Goal: Information Seeking & Learning: Find specific page/section

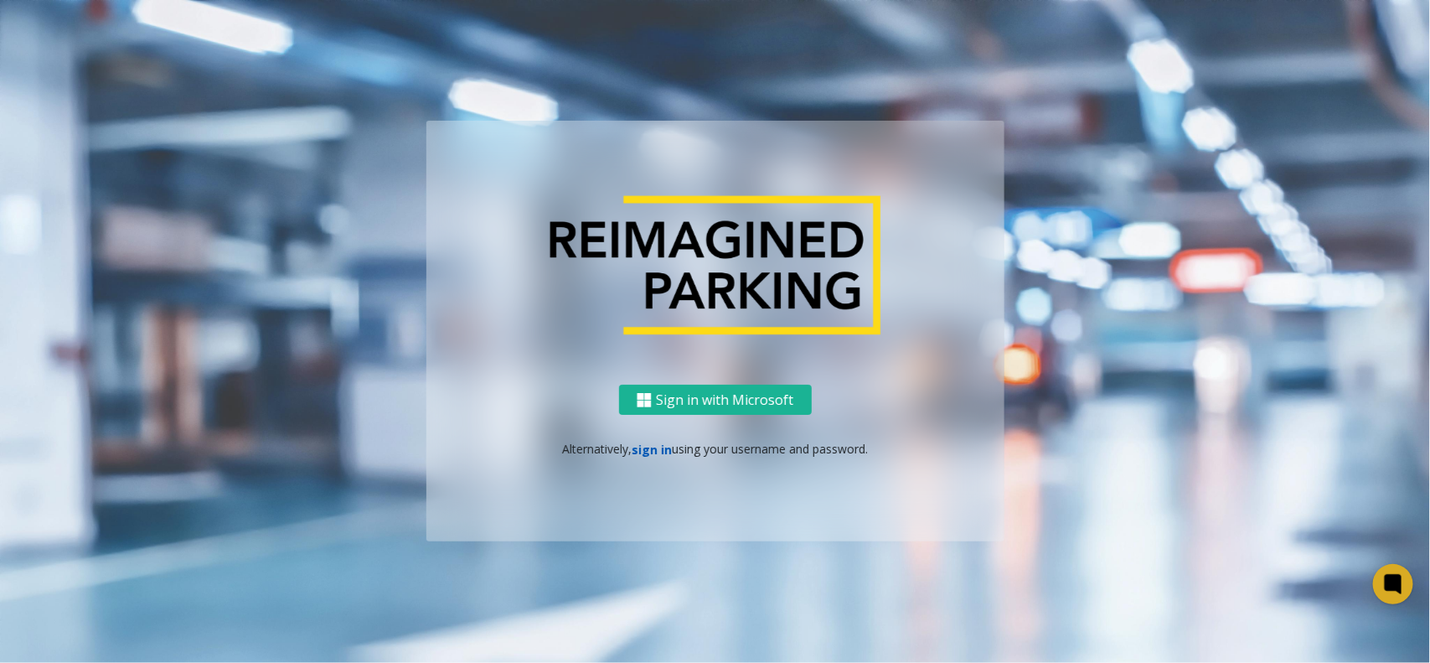
click at [639, 448] on link "sign in" at bounding box center [652, 449] width 40 height 16
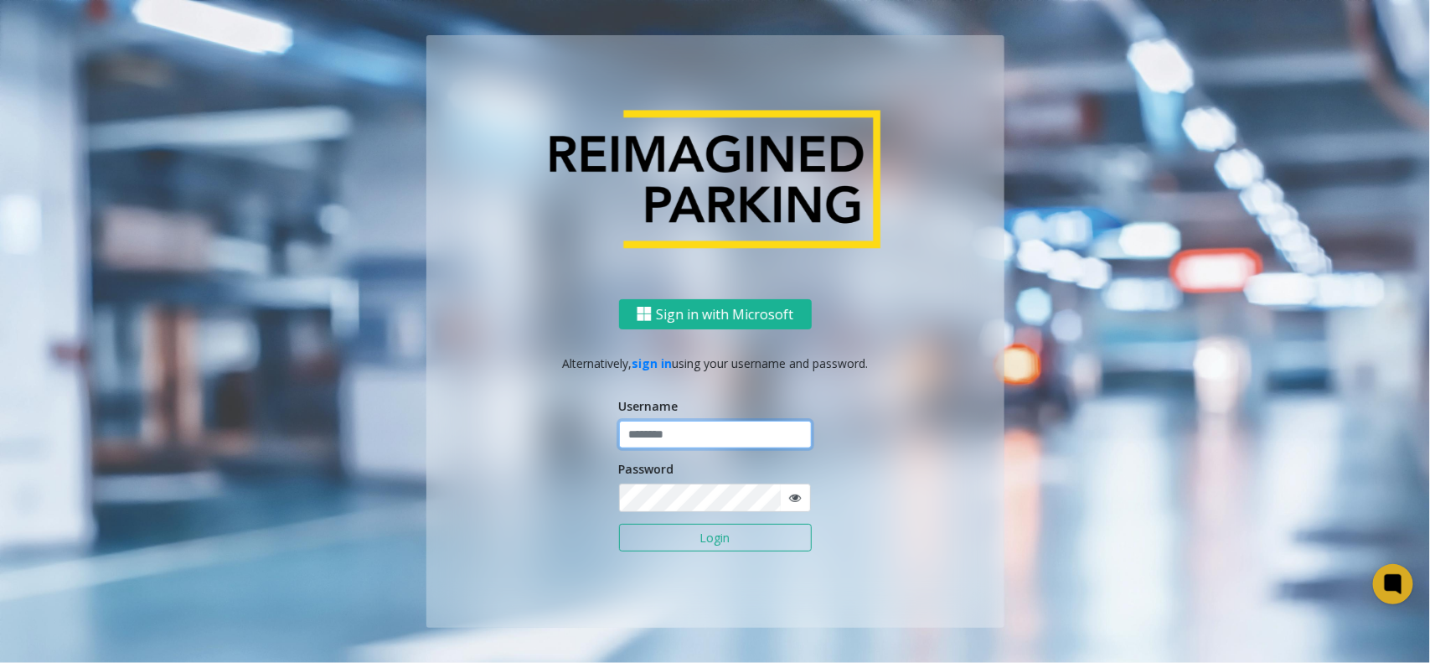
click at [671, 436] on input "text" at bounding box center [715, 434] width 193 height 28
type input "**********"
click at [689, 534] on button "Login" at bounding box center [715, 538] width 193 height 28
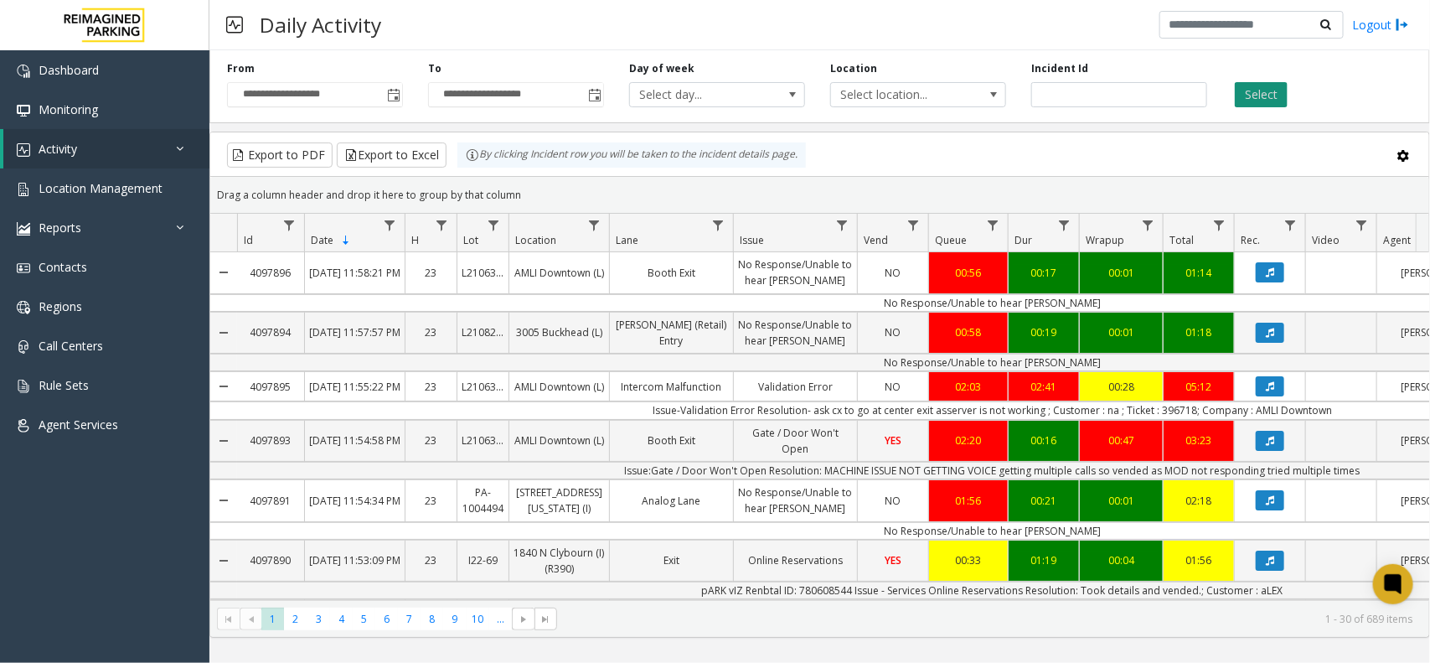
click at [1280, 96] on button "Select" at bounding box center [1261, 94] width 53 height 25
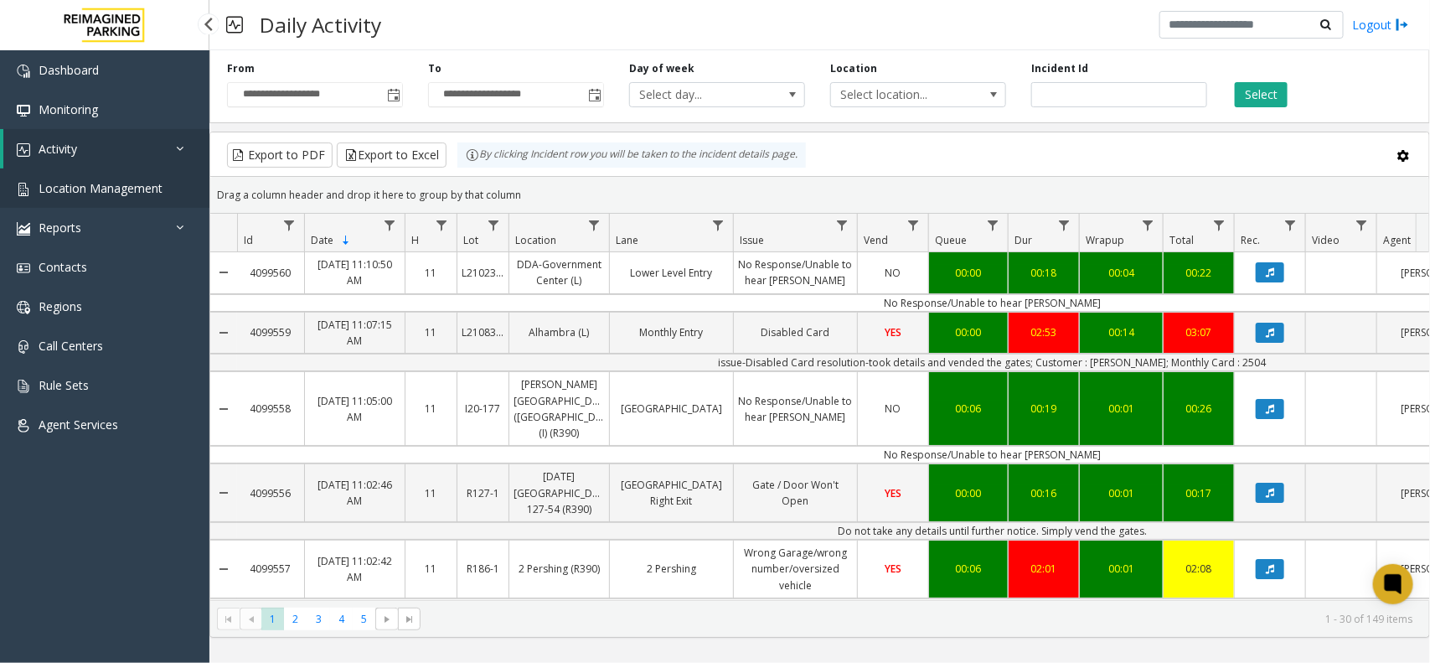
click at [75, 173] on link "Location Management" at bounding box center [104, 187] width 209 height 39
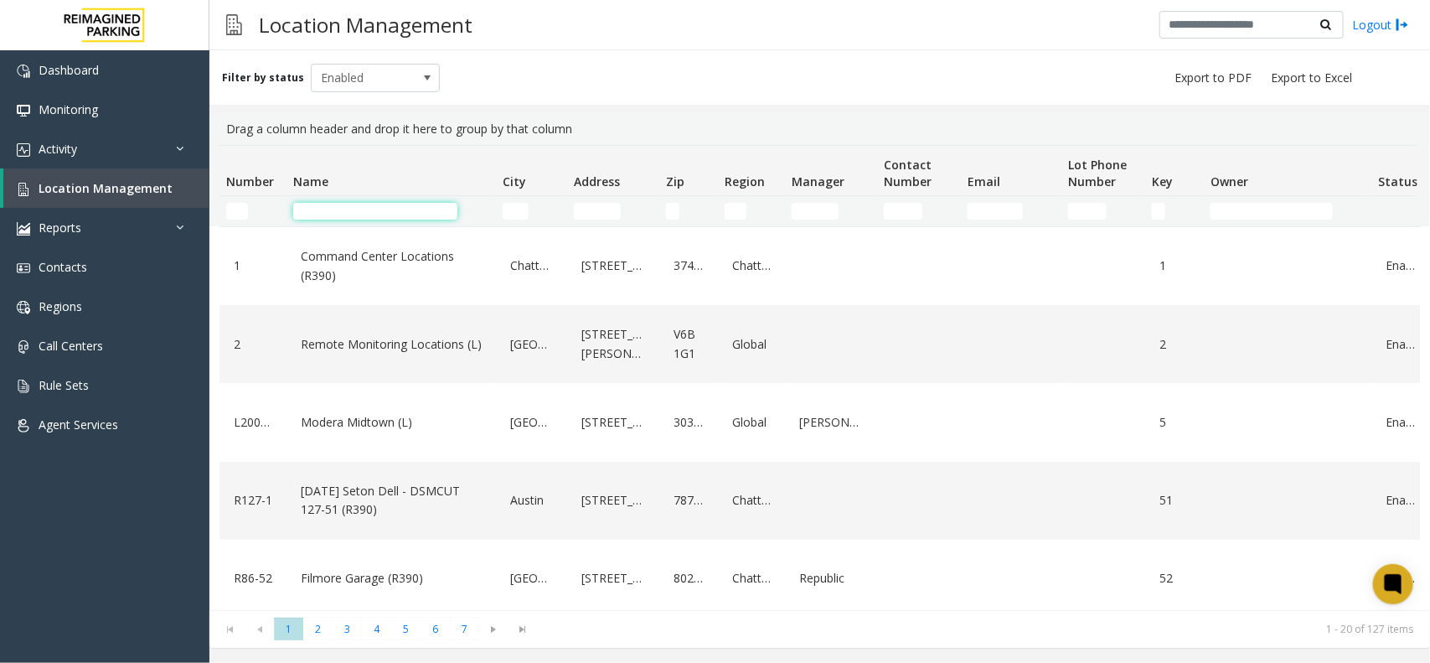
click at [357, 203] on input "Name Filter" at bounding box center [375, 211] width 164 height 17
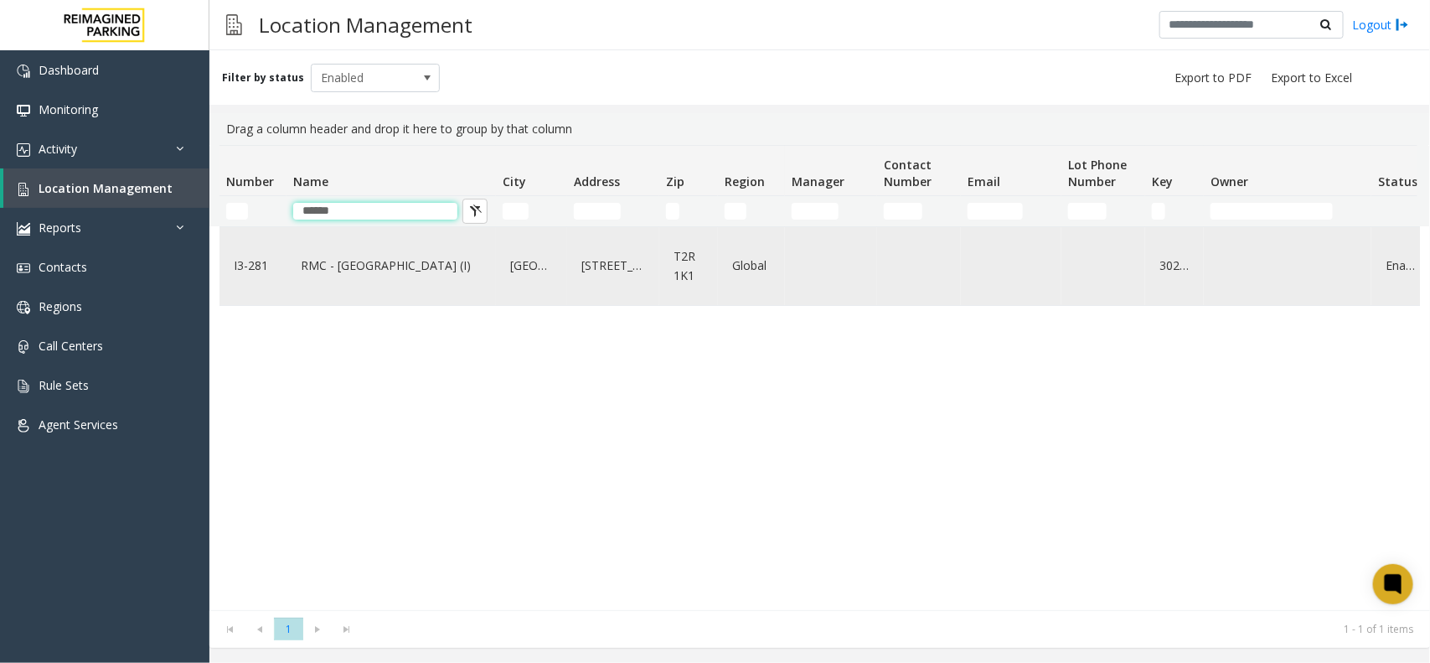
type input "*****"
click at [384, 282] on div "RMC - [GEOGRAPHIC_DATA] (I)" at bounding box center [391, 266] width 189 height 64
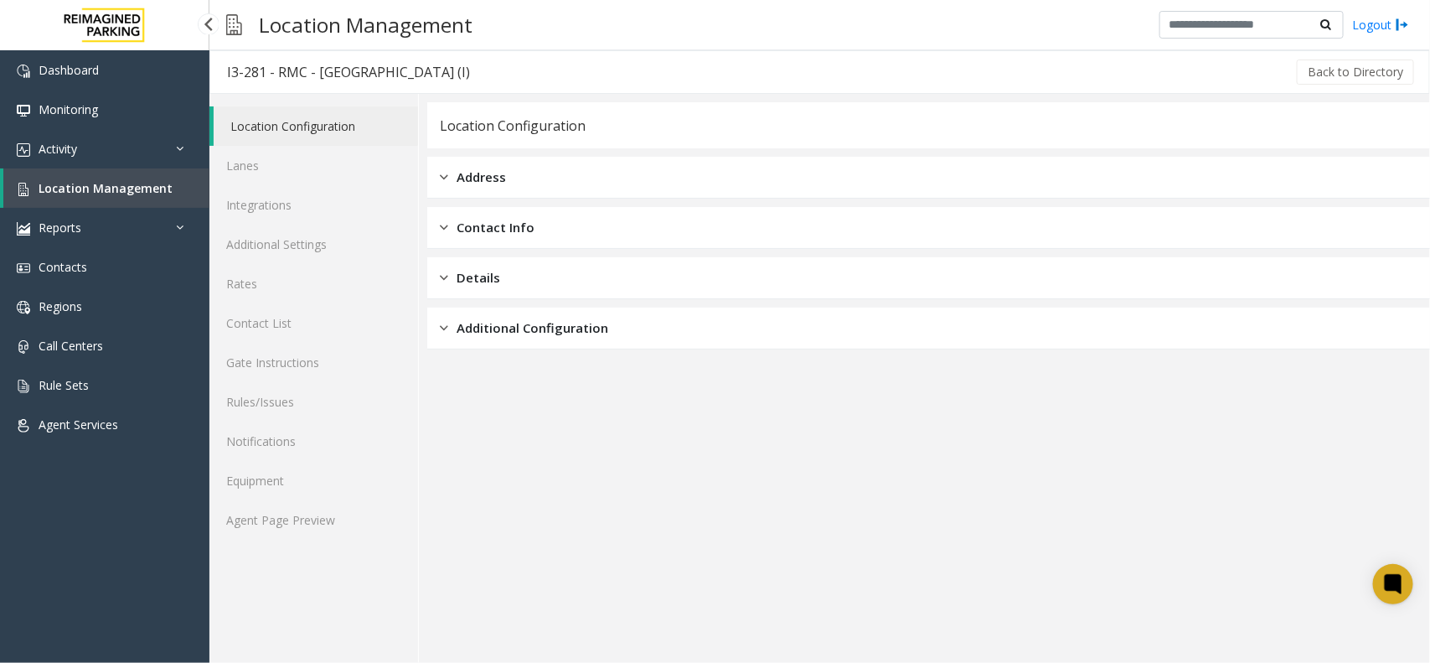
click at [95, 194] on link "Location Management" at bounding box center [106, 187] width 206 height 39
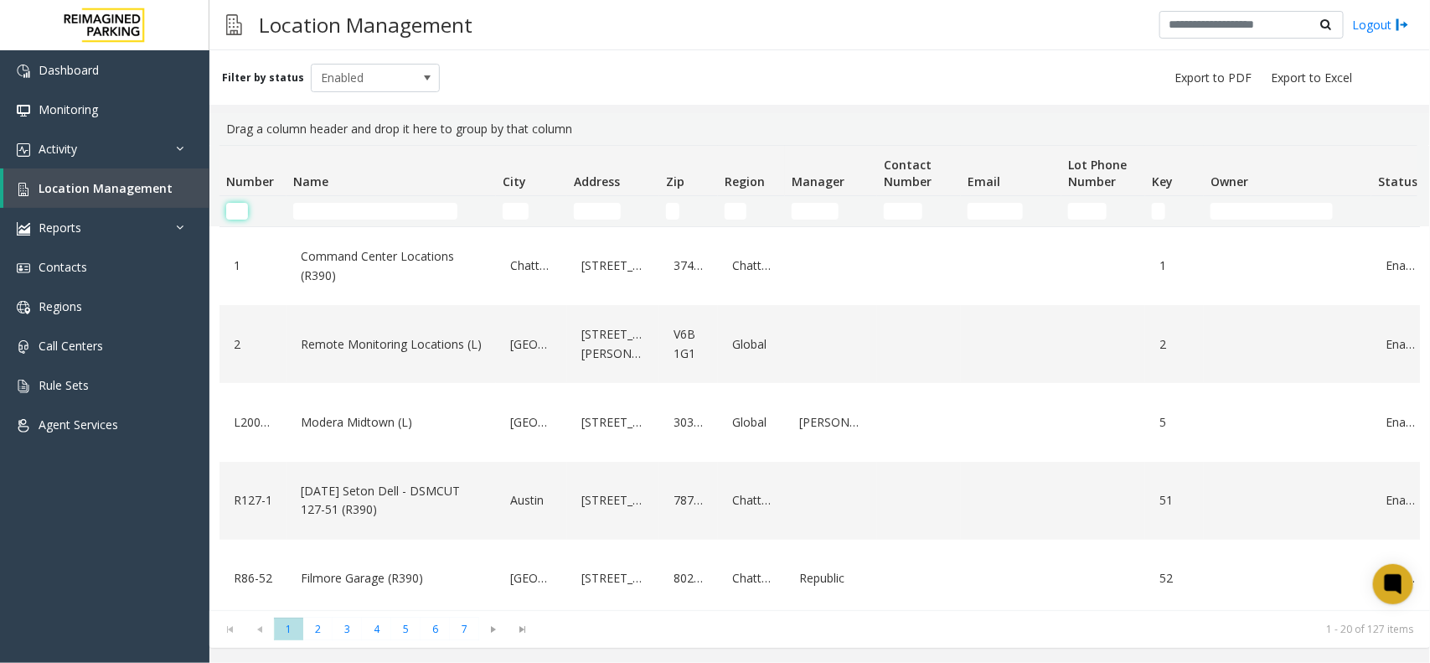
drag, startPoint x: 230, startPoint y: 202, endPoint x: 240, endPoint y: 212, distance: 14.2
click at [231, 203] on input "Number Filter" at bounding box center [237, 211] width 22 height 17
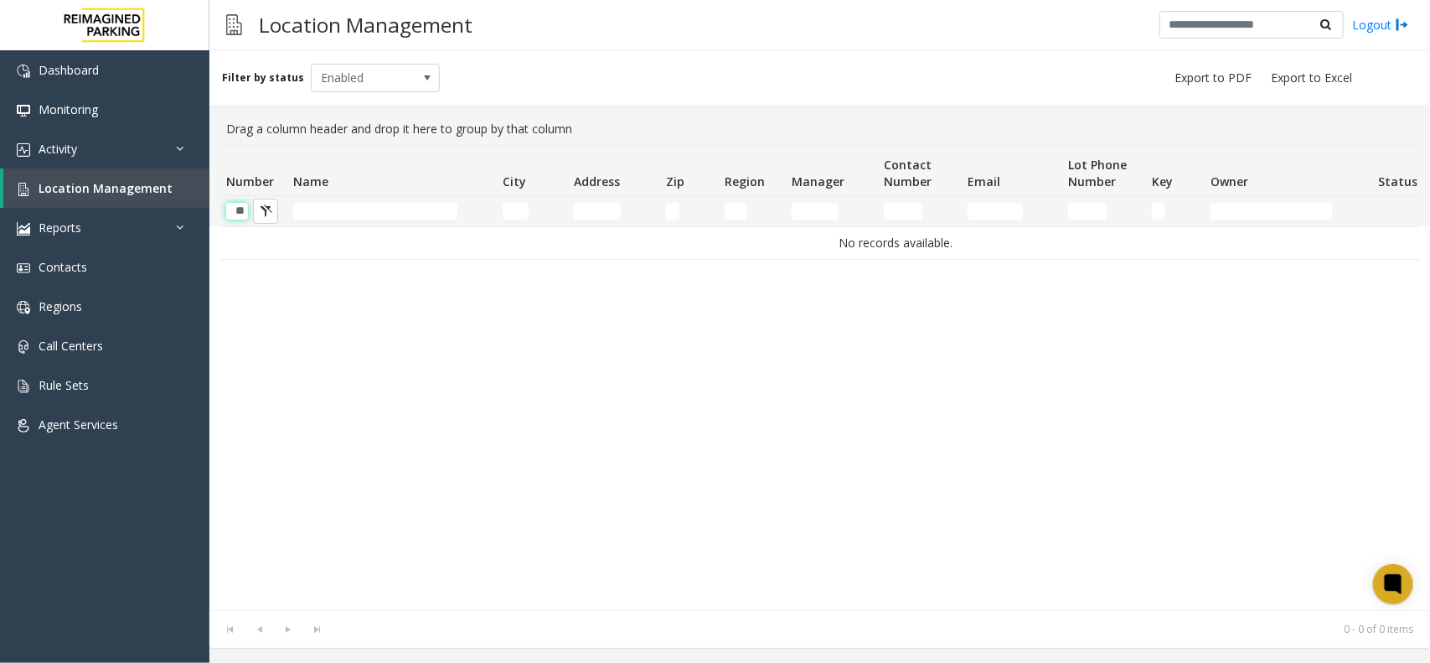
scroll to position [0, 2]
type input "*"
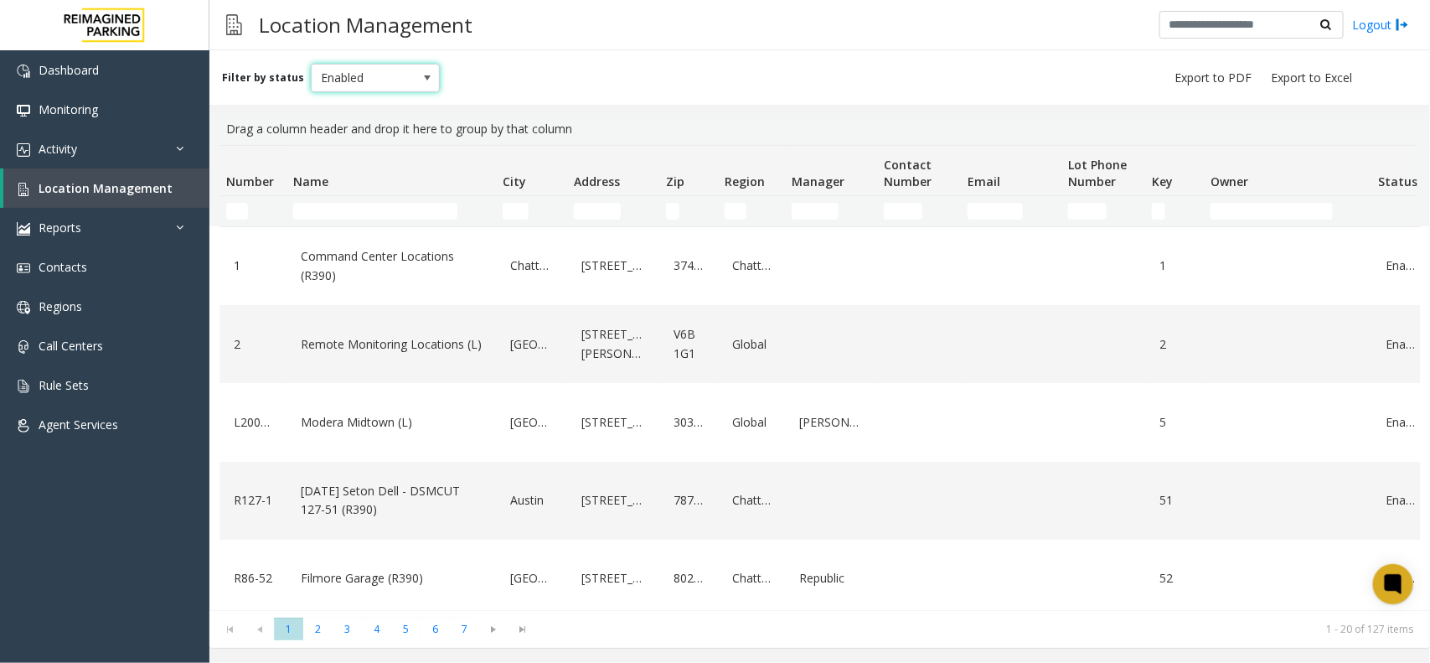
click at [342, 65] on span "Enabled" at bounding box center [363, 77] width 102 height 27
click at [365, 101] on li "All" at bounding box center [368, 105] width 124 height 23
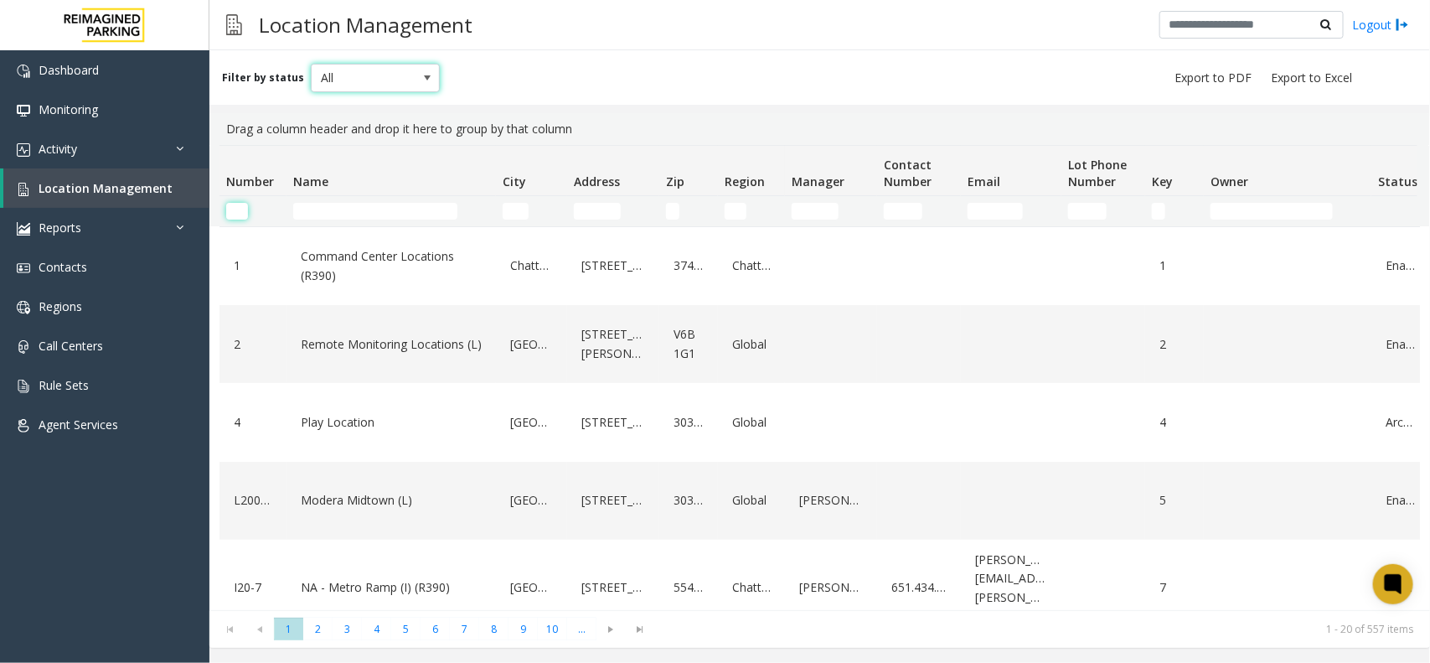
click at [241, 209] on input "Number Filter" at bounding box center [237, 211] width 22 height 17
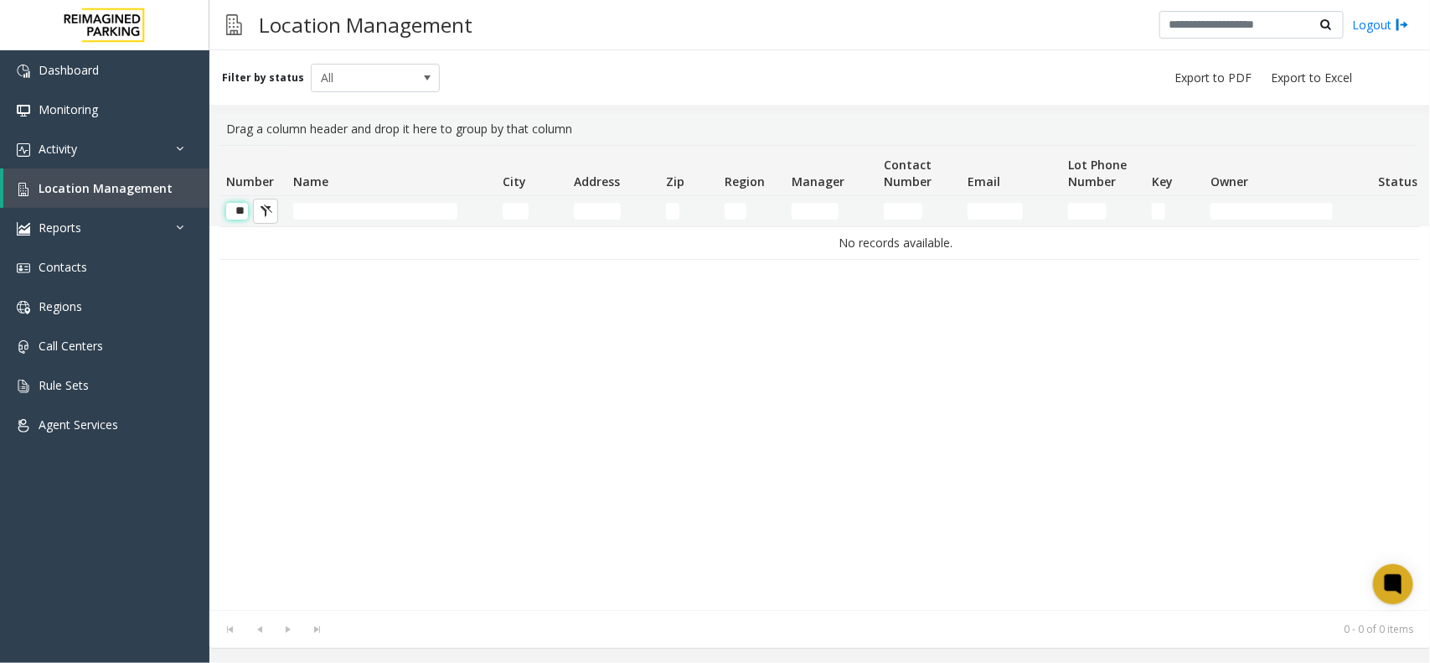
scroll to position [0, 2]
type input "*"
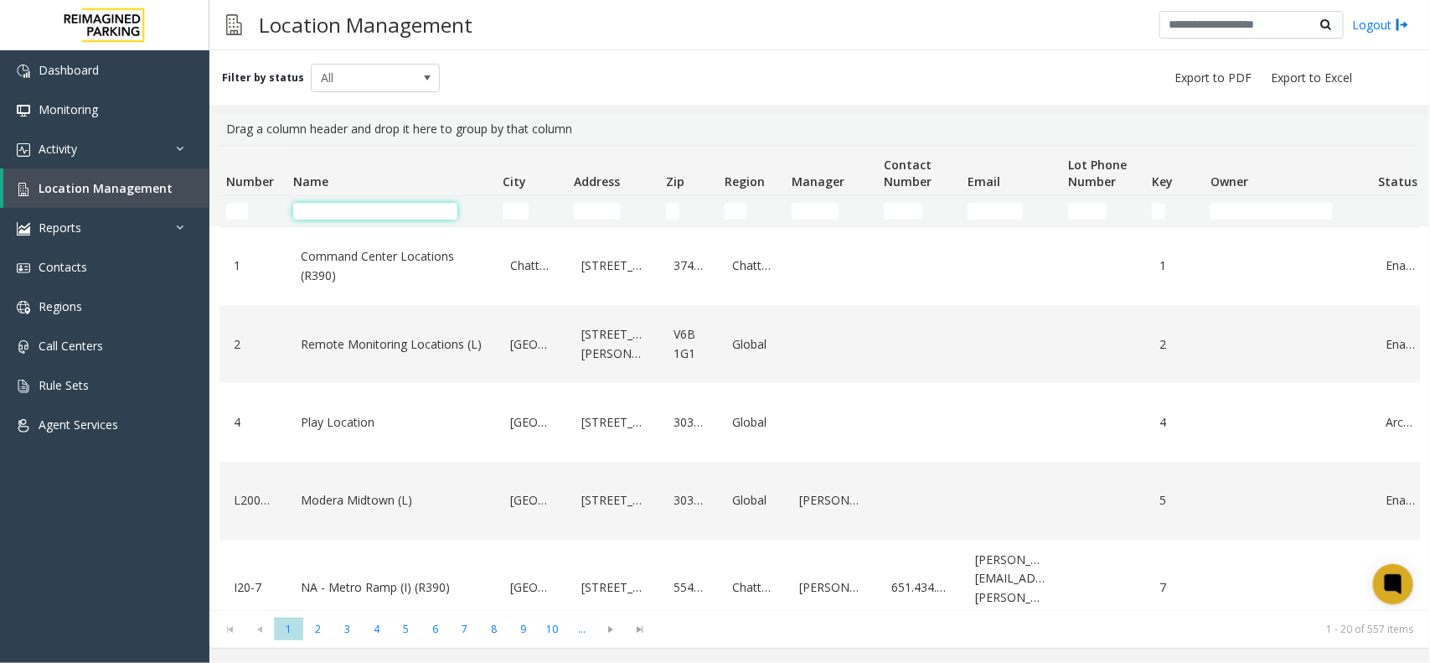
click at [302, 216] on input "Name Filter" at bounding box center [375, 211] width 164 height 17
click at [522, 211] on input "City Filter" at bounding box center [516, 211] width 26 height 17
click at [591, 214] on input "Address Filter" at bounding box center [597, 211] width 47 height 17
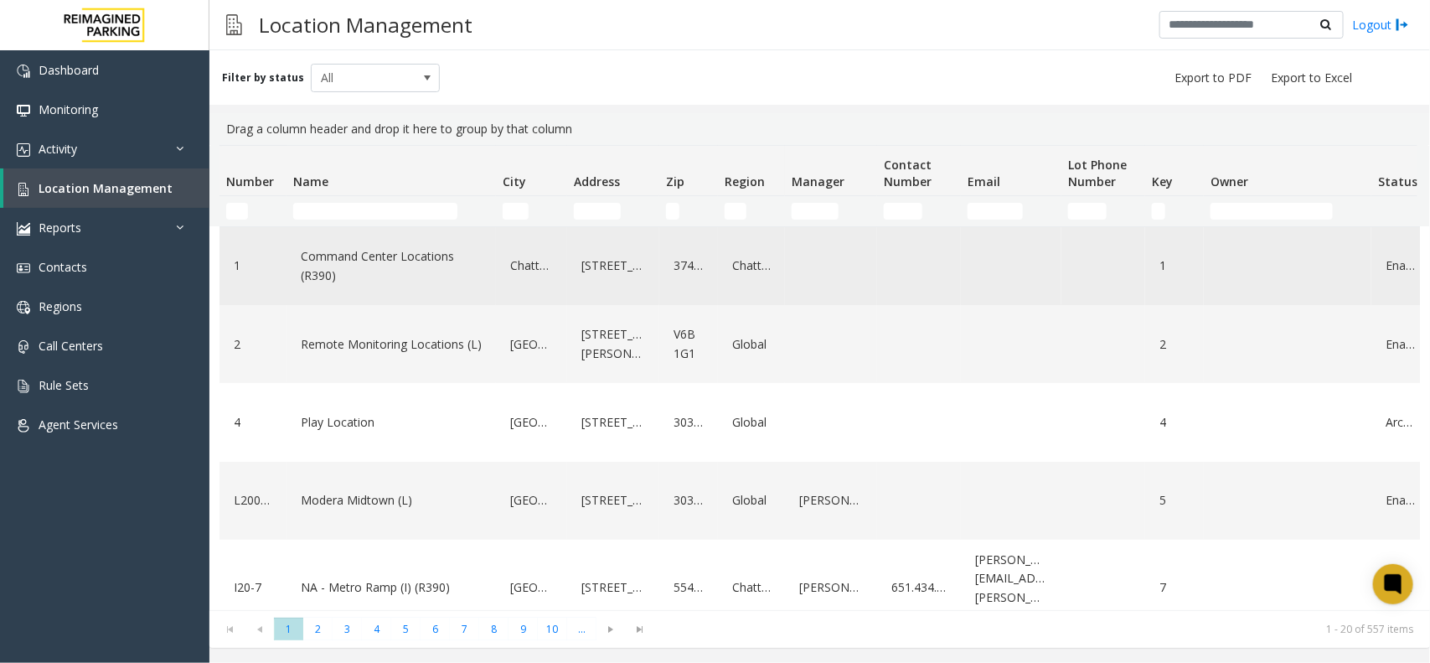
click at [344, 229] on td "Command Center Locations (R390)" at bounding box center [390, 266] width 209 height 78
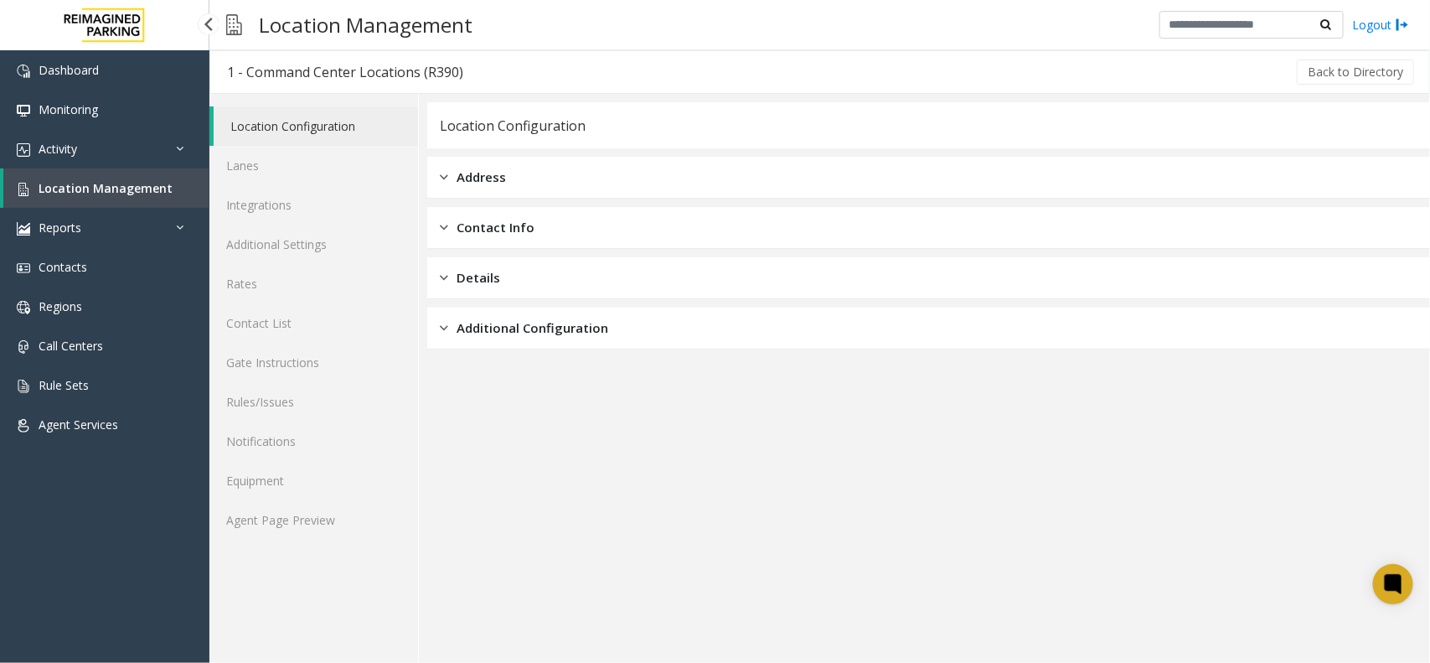
click at [80, 189] on span "Location Management" at bounding box center [106, 188] width 134 height 16
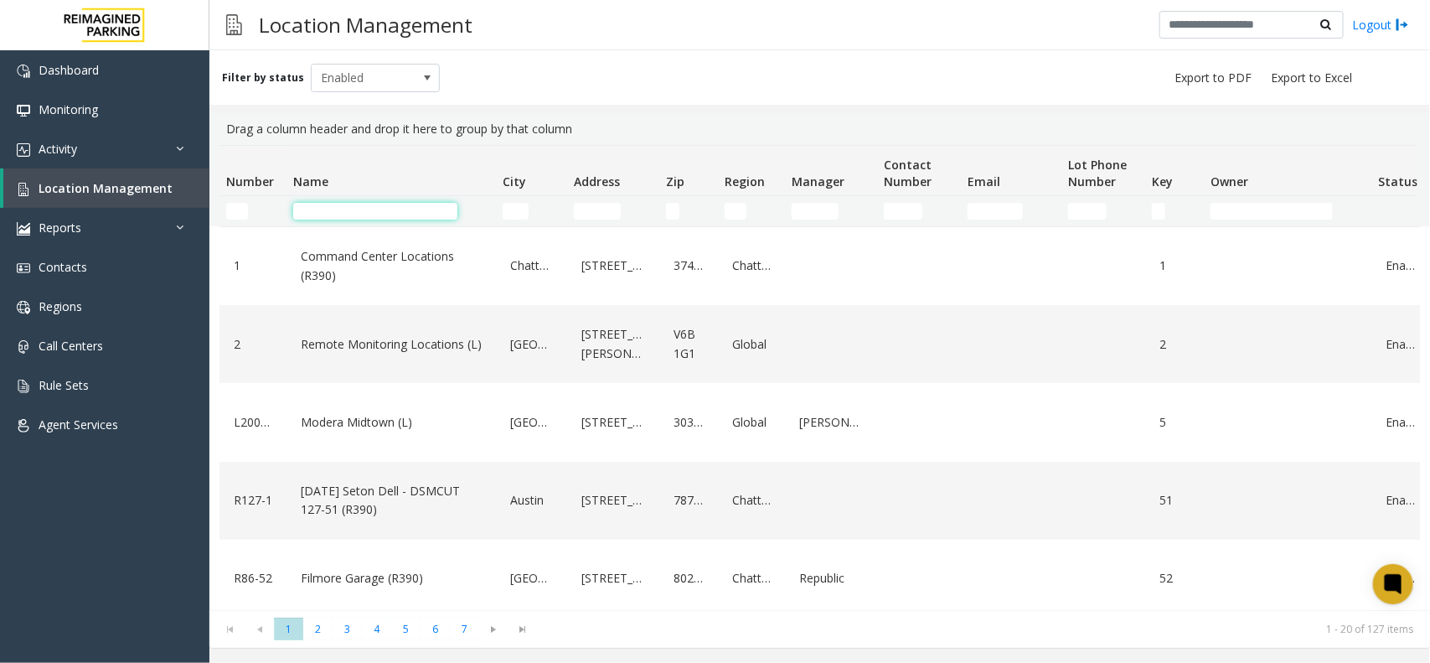
click at [341, 210] on input "Name Filter" at bounding box center [375, 211] width 164 height 17
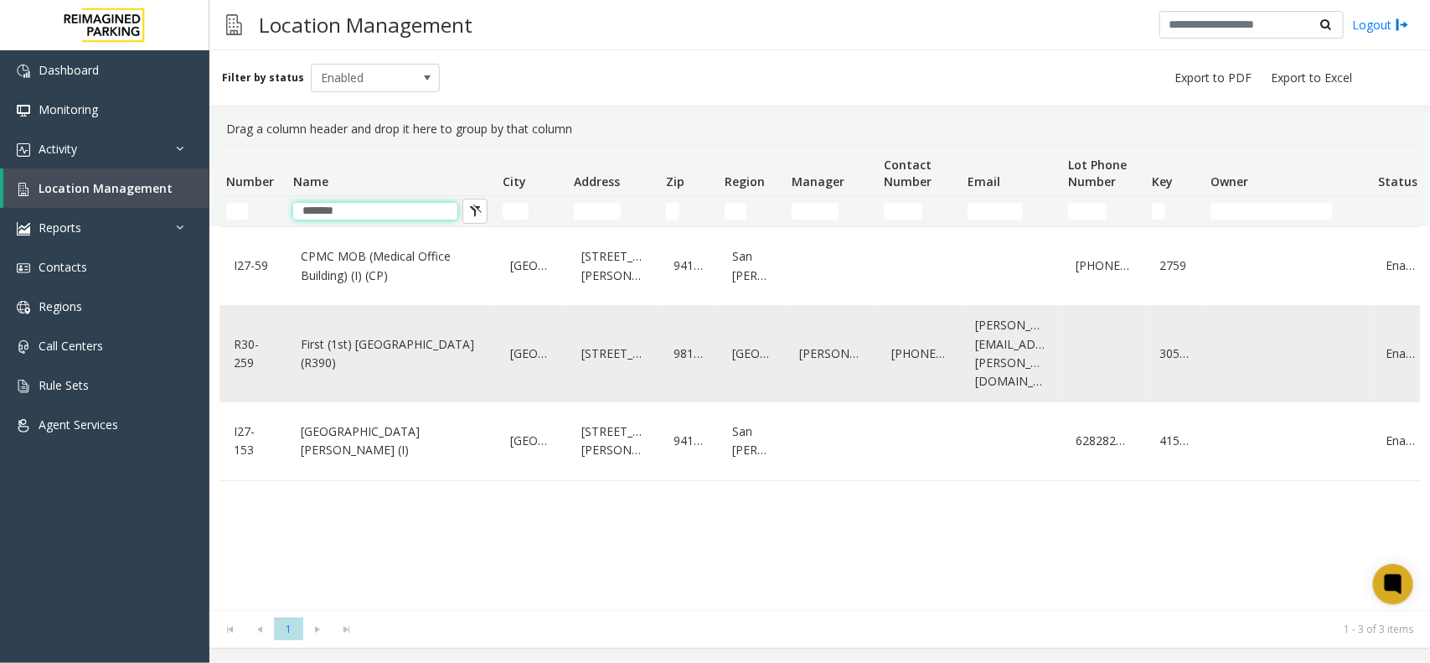
type input "*******"
click at [424, 348] on link "First (1st) Hill Medical Pavilion (R390)" at bounding box center [391, 354] width 189 height 46
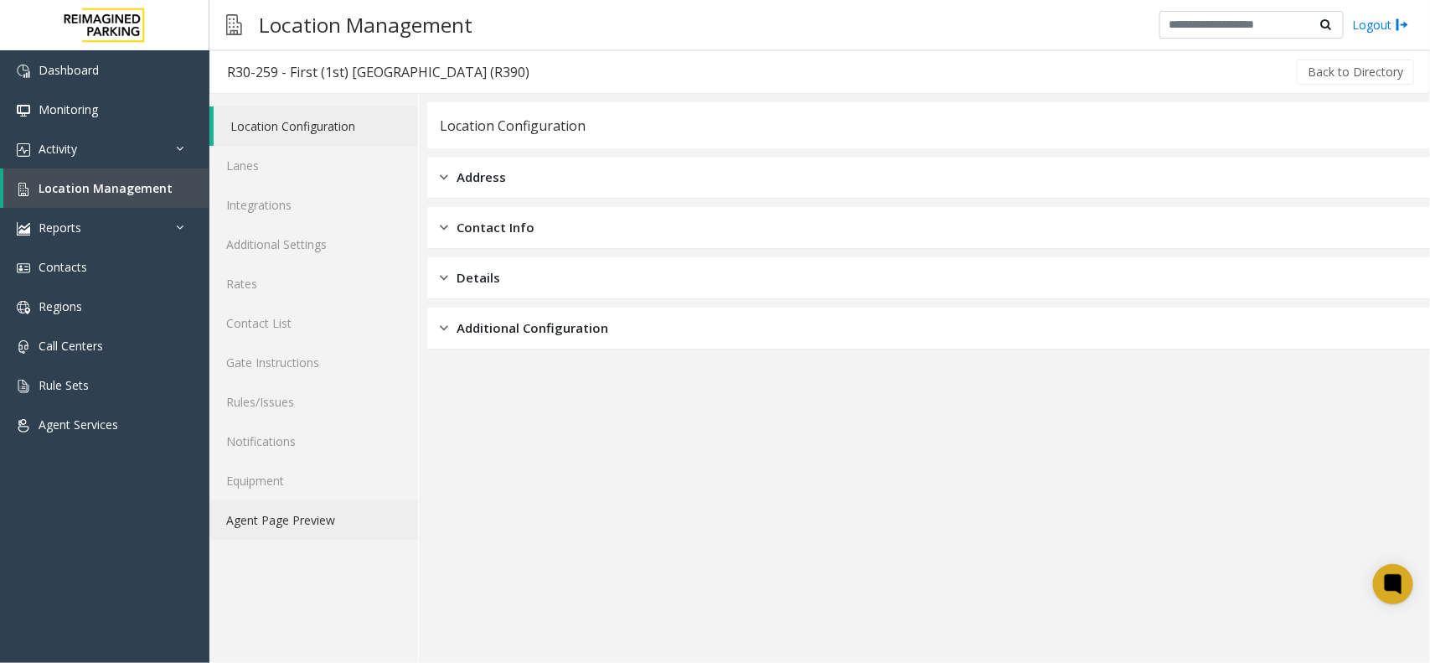
click at [296, 528] on link "Agent Page Preview" at bounding box center [313, 519] width 209 height 39
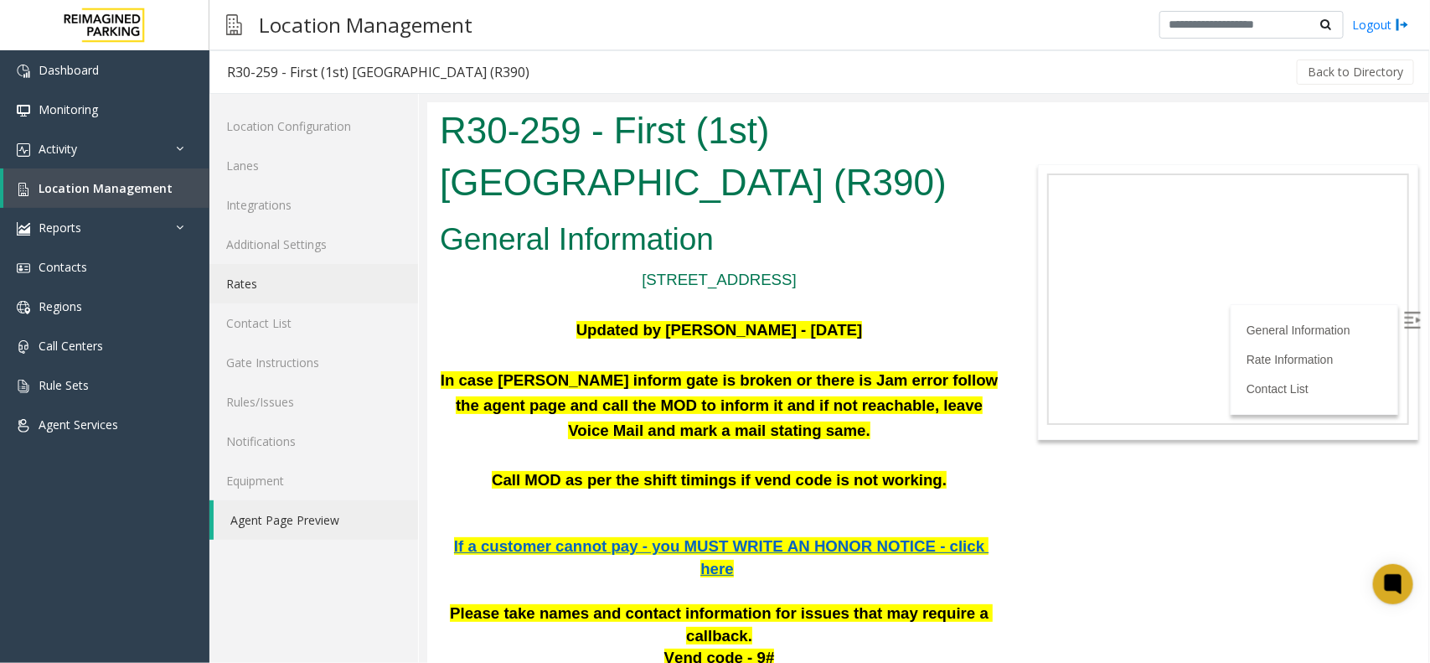
click at [287, 287] on link "Rates" at bounding box center [313, 283] width 209 height 39
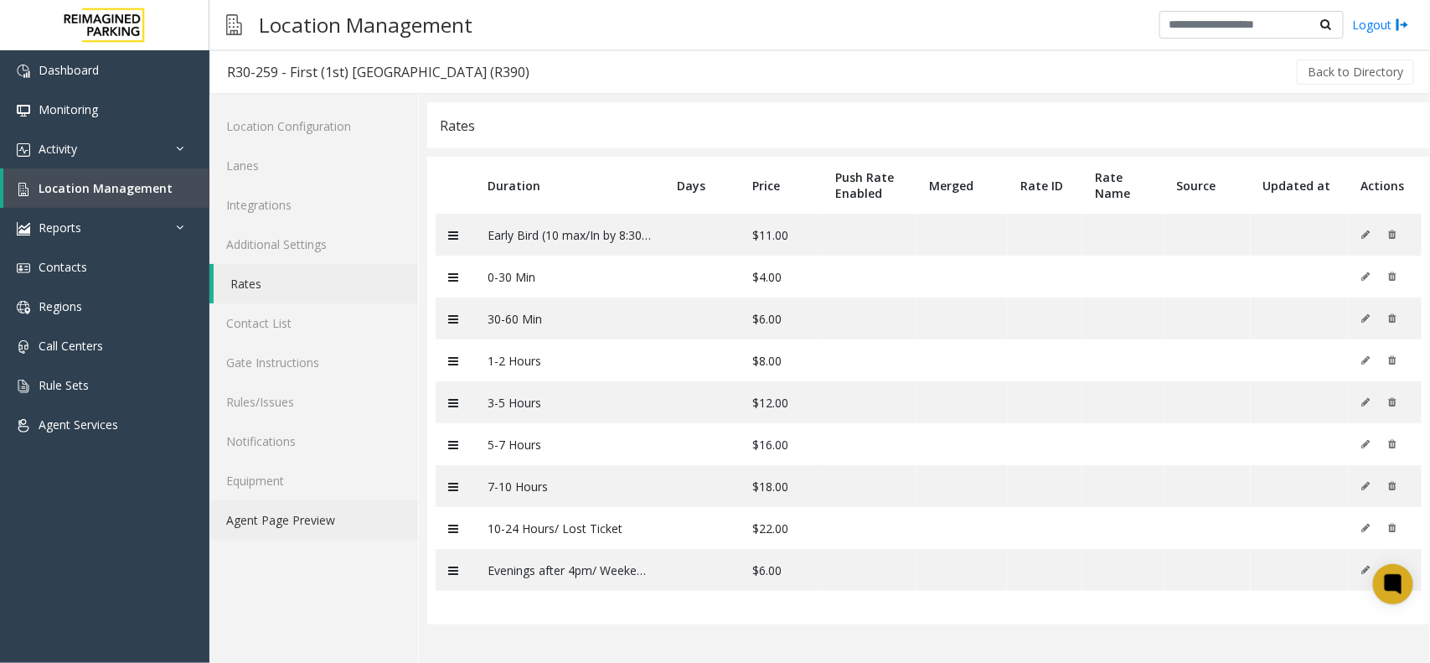
click at [308, 534] on link "Agent Page Preview" at bounding box center [313, 519] width 209 height 39
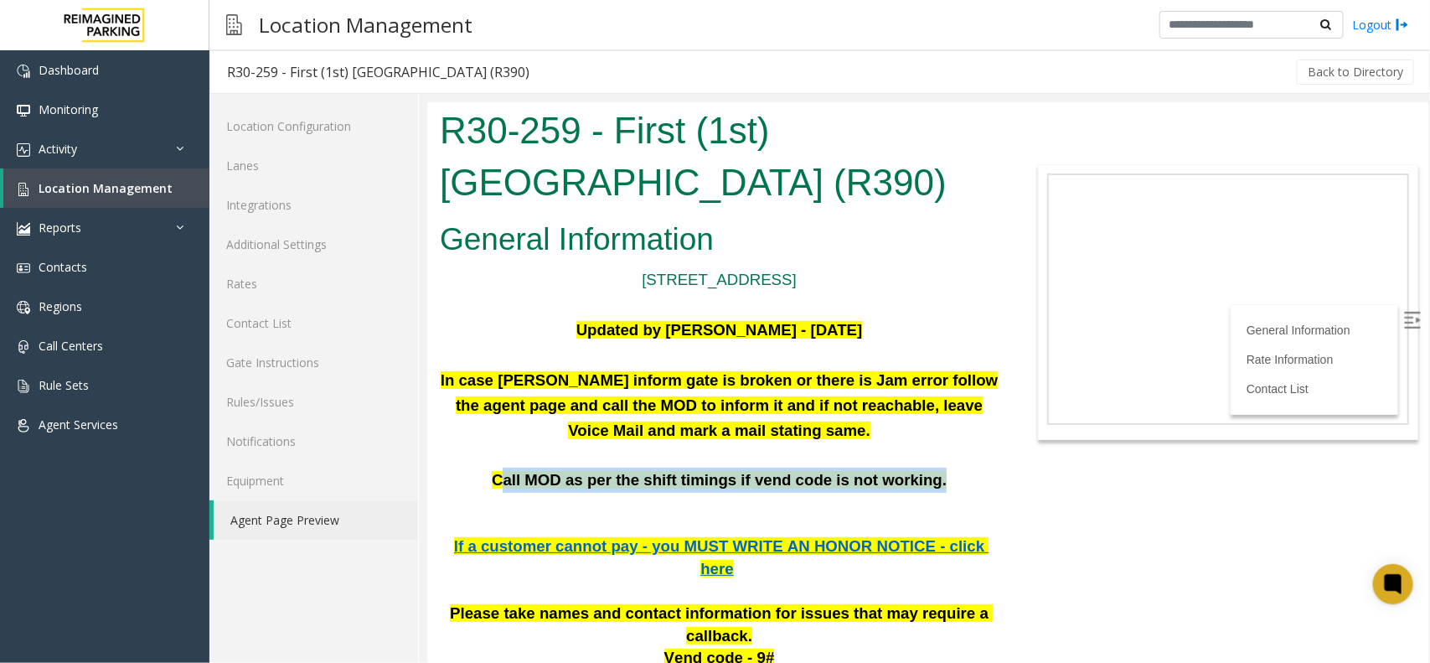
drag, startPoint x: 528, startPoint y: 468, endPoint x: 919, endPoint y: 480, distance: 391.4
click at [919, 480] on p "Call MOD as per the shift timings if vend code is not working." at bounding box center [718, 479] width 559 height 25
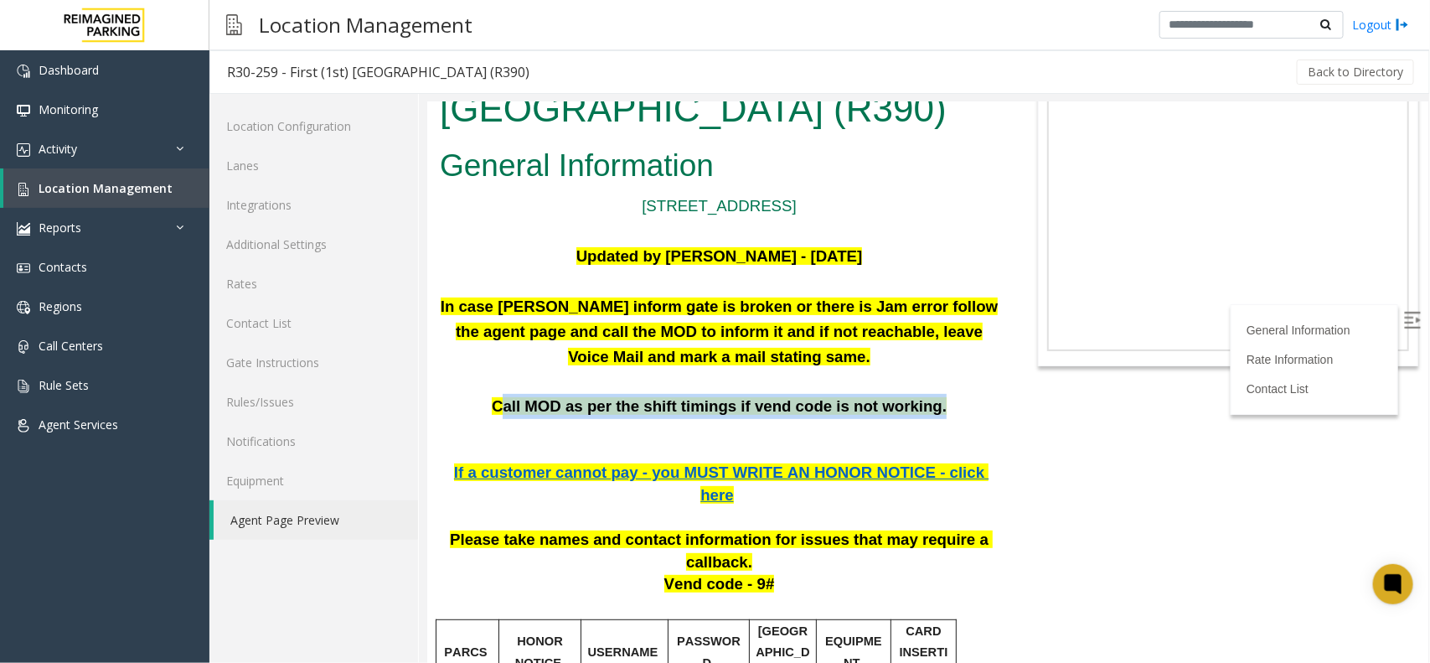
scroll to position [209, 0]
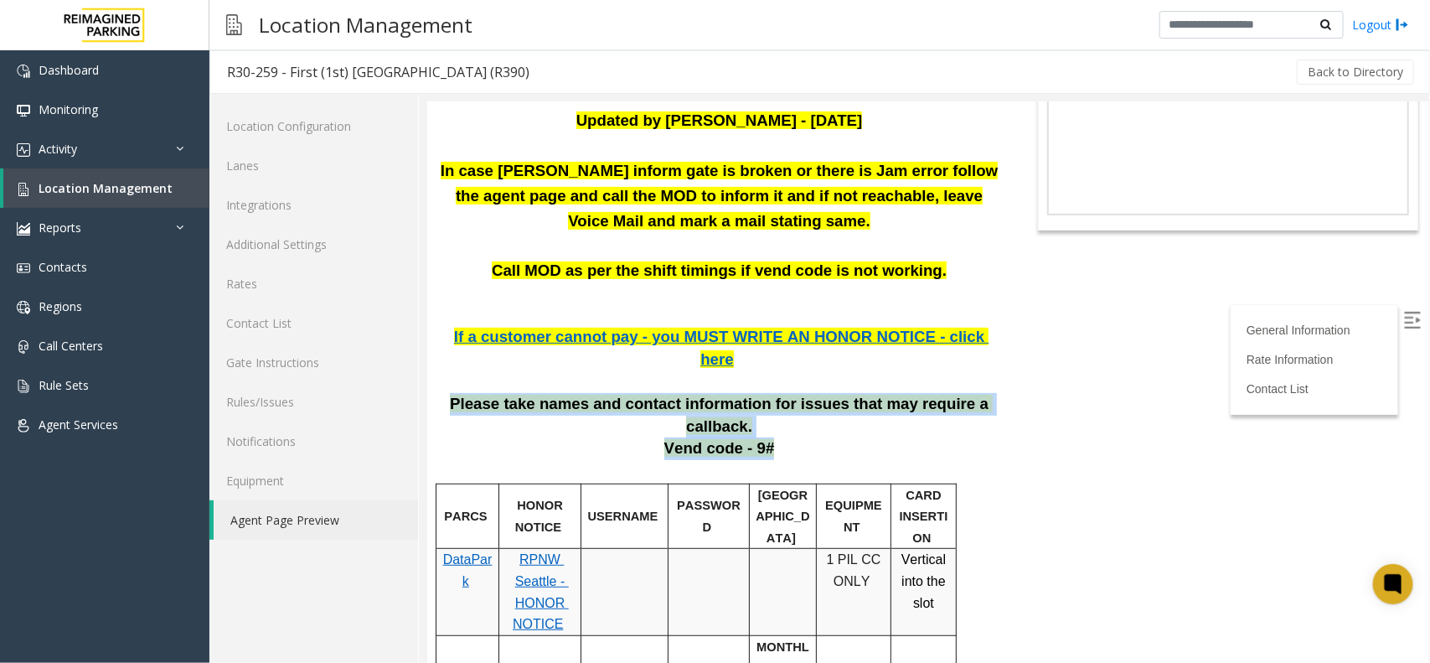
drag, startPoint x: 774, startPoint y: 405, endPoint x: 445, endPoint y: 384, distance: 329.9
click at [445, 392] on div "Please take names and contact information for issues that may require a callbac…" at bounding box center [718, 425] width 559 height 67
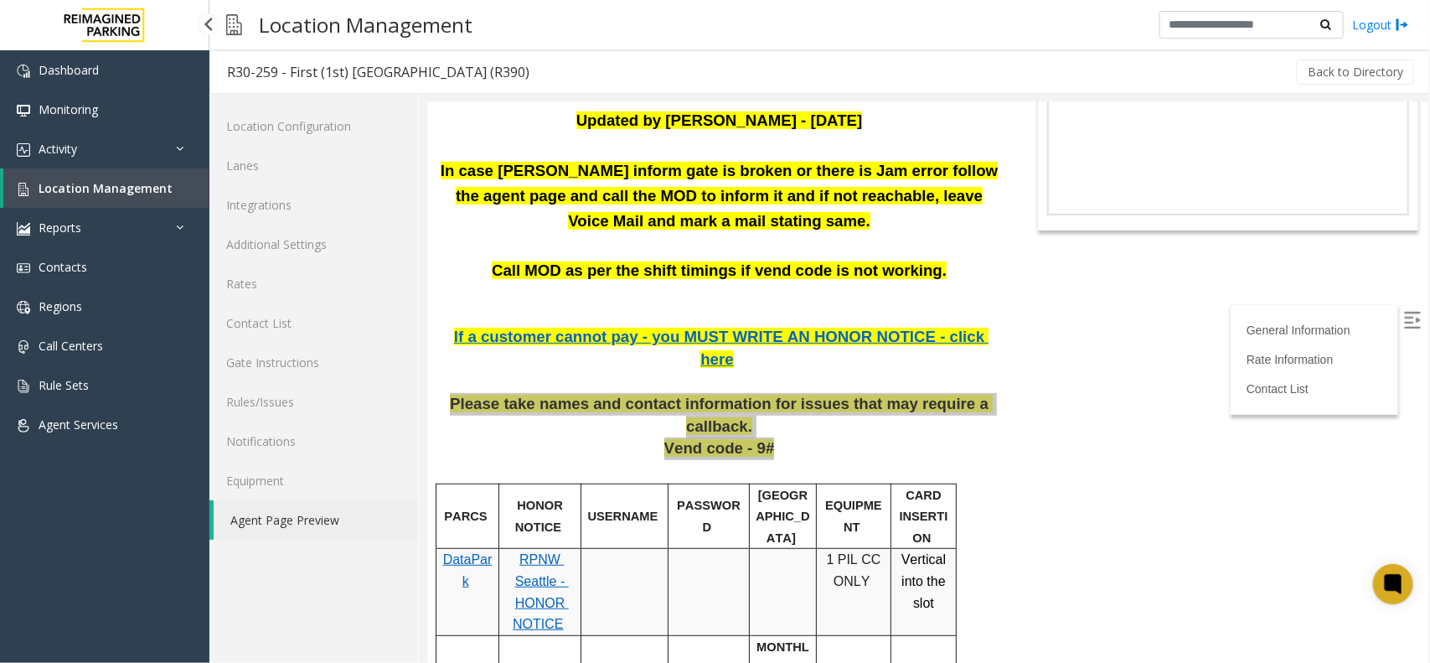
click at [50, 198] on link "Location Management" at bounding box center [106, 187] width 206 height 39
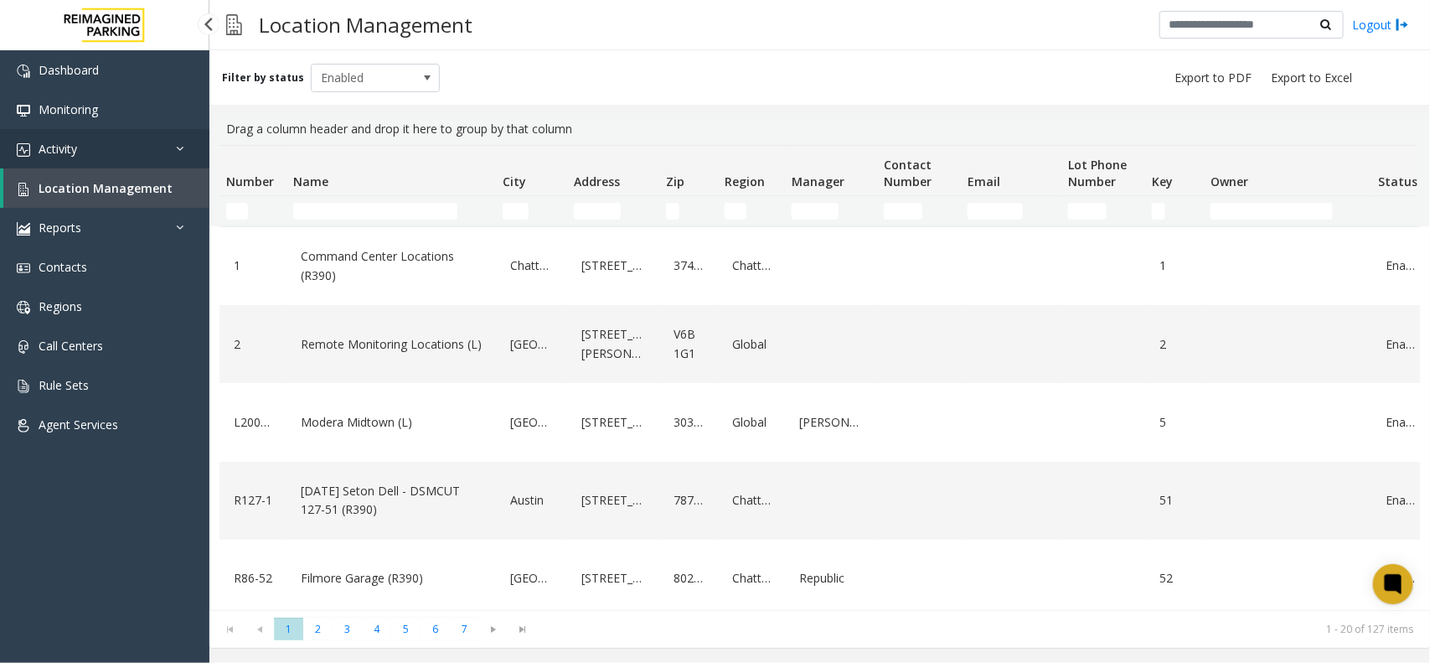
click at [78, 156] on link "Activity" at bounding box center [104, 148] width 209 height 39
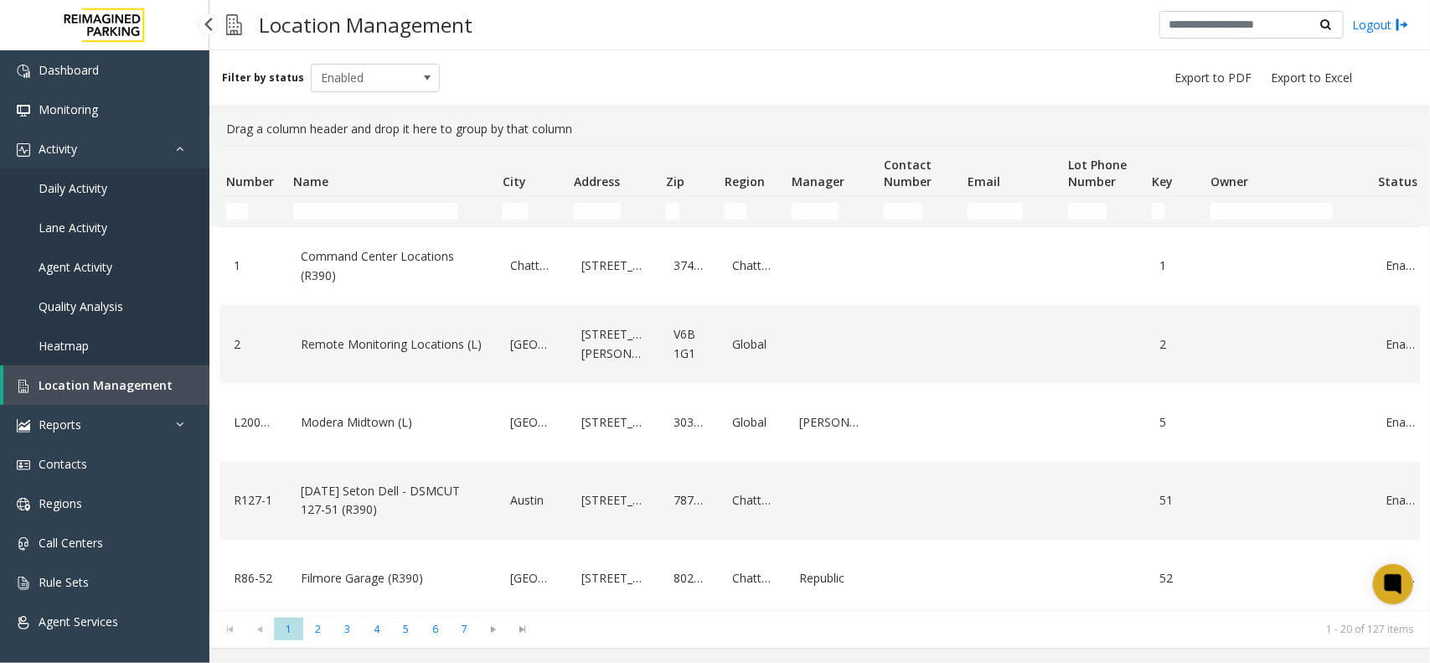
click at [88, 189] on span "Daily Activity" at bounding box center [73, 188] width 69 height 16
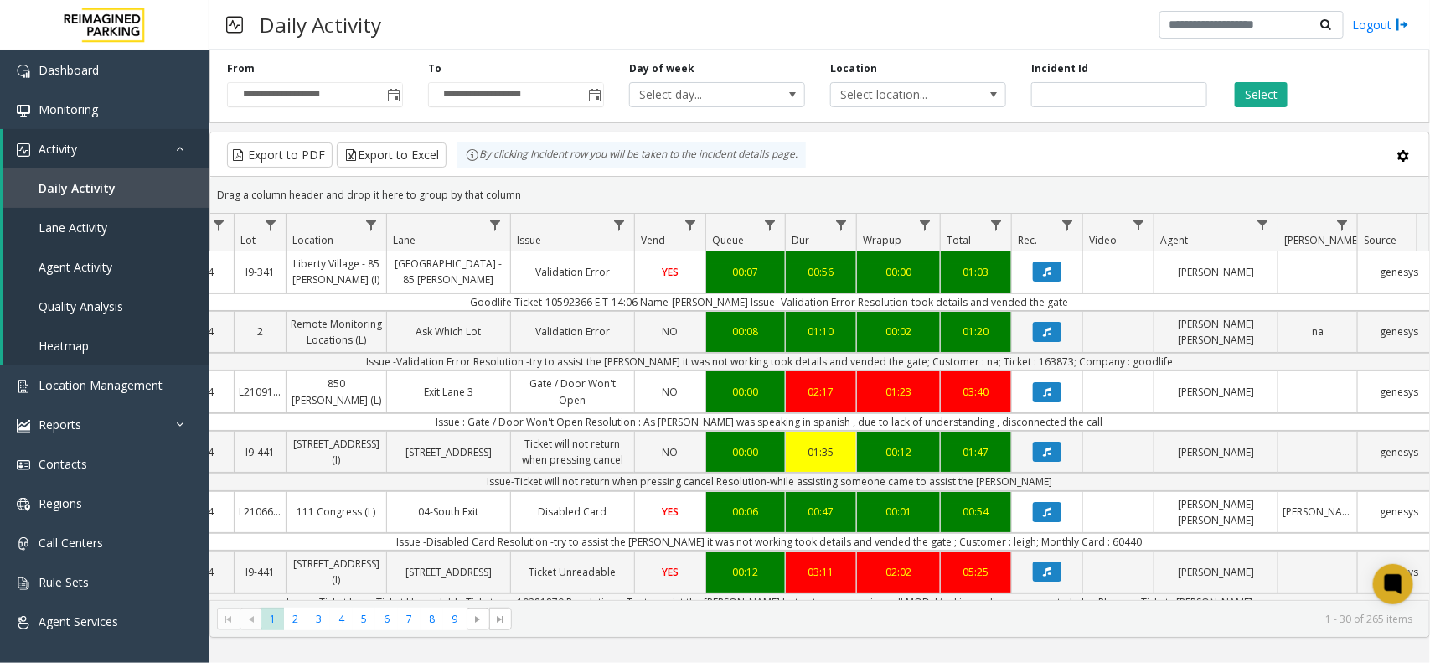
scroll to position [0, 223]
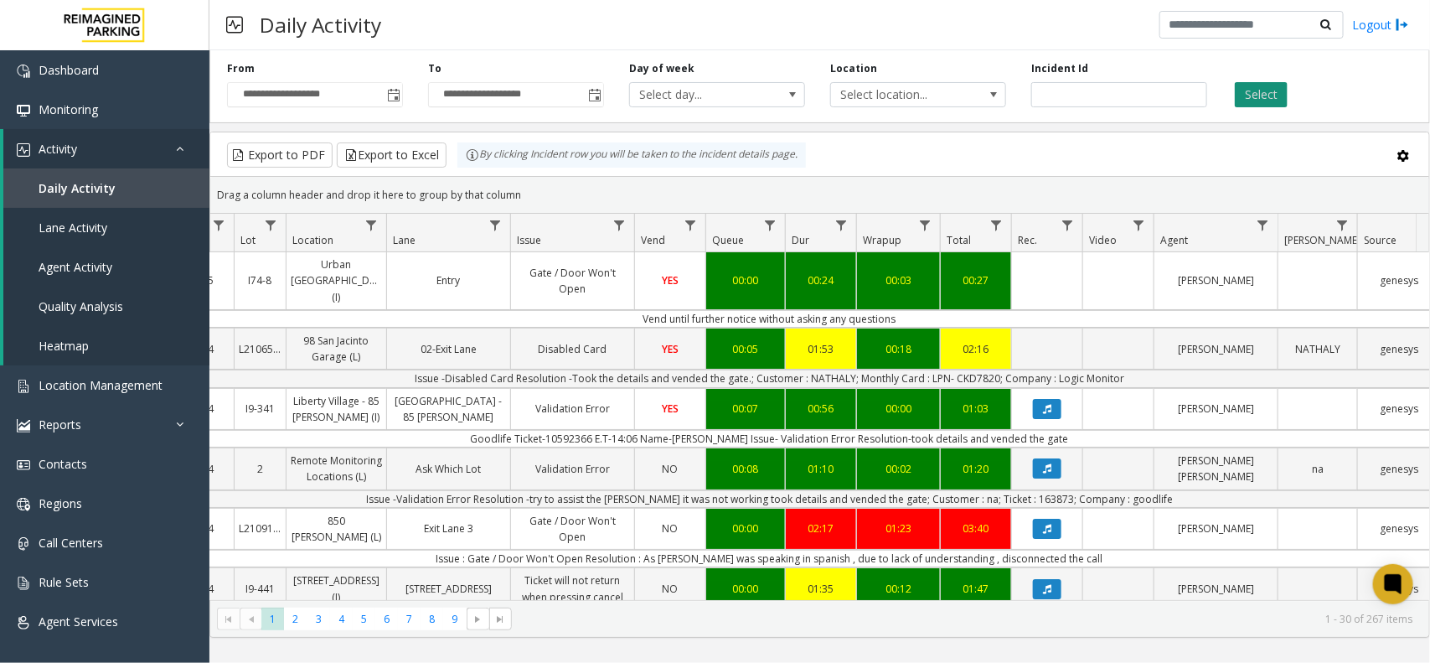
click at [1259, 98] on button "Select" at bounding box center [1261, 94] width 53 height 25
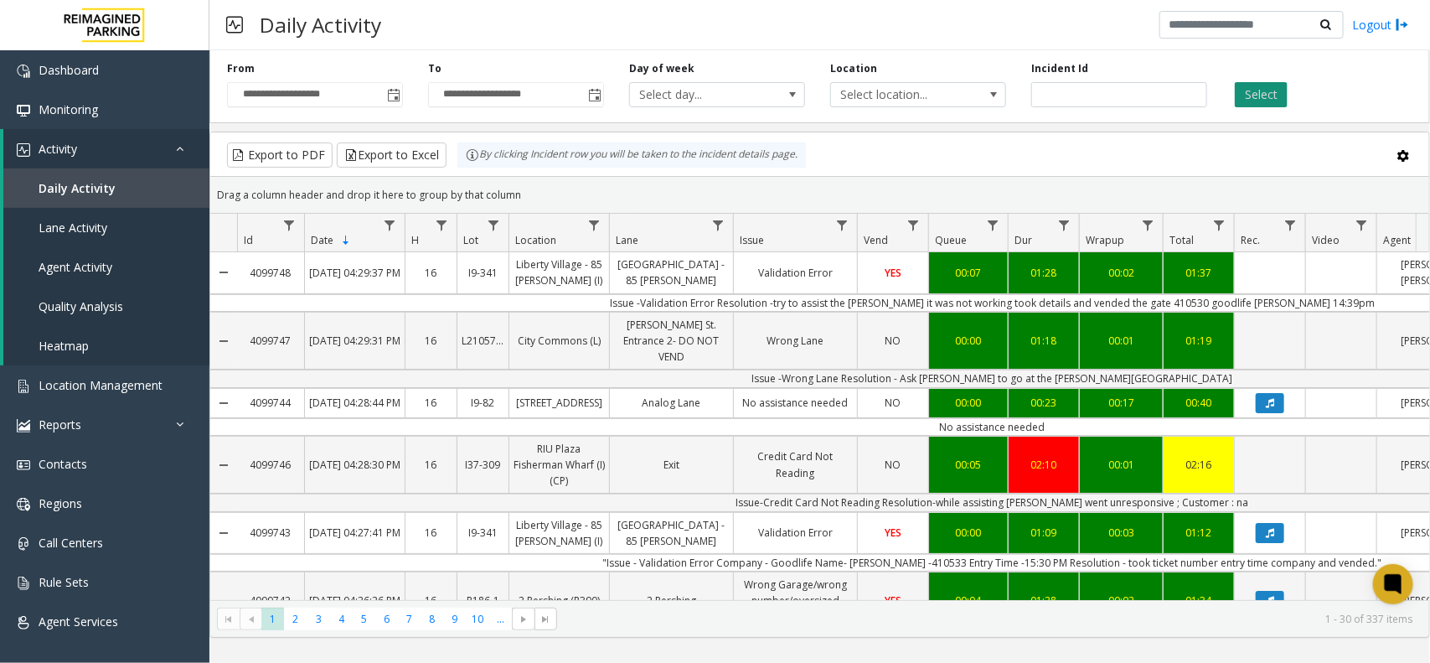
scroll to position [0, 223]
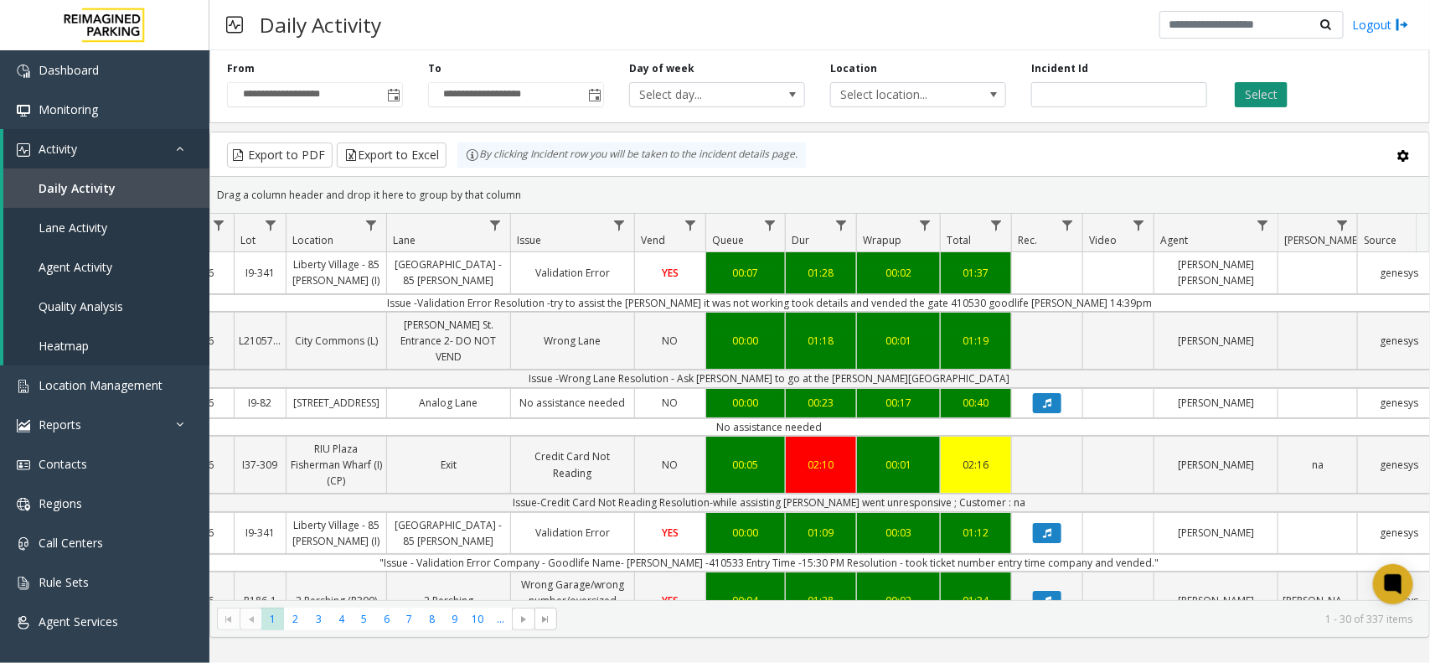
click at [1272, 94] on button "Select" at bounding box center [1261, 94] width 53 height 25
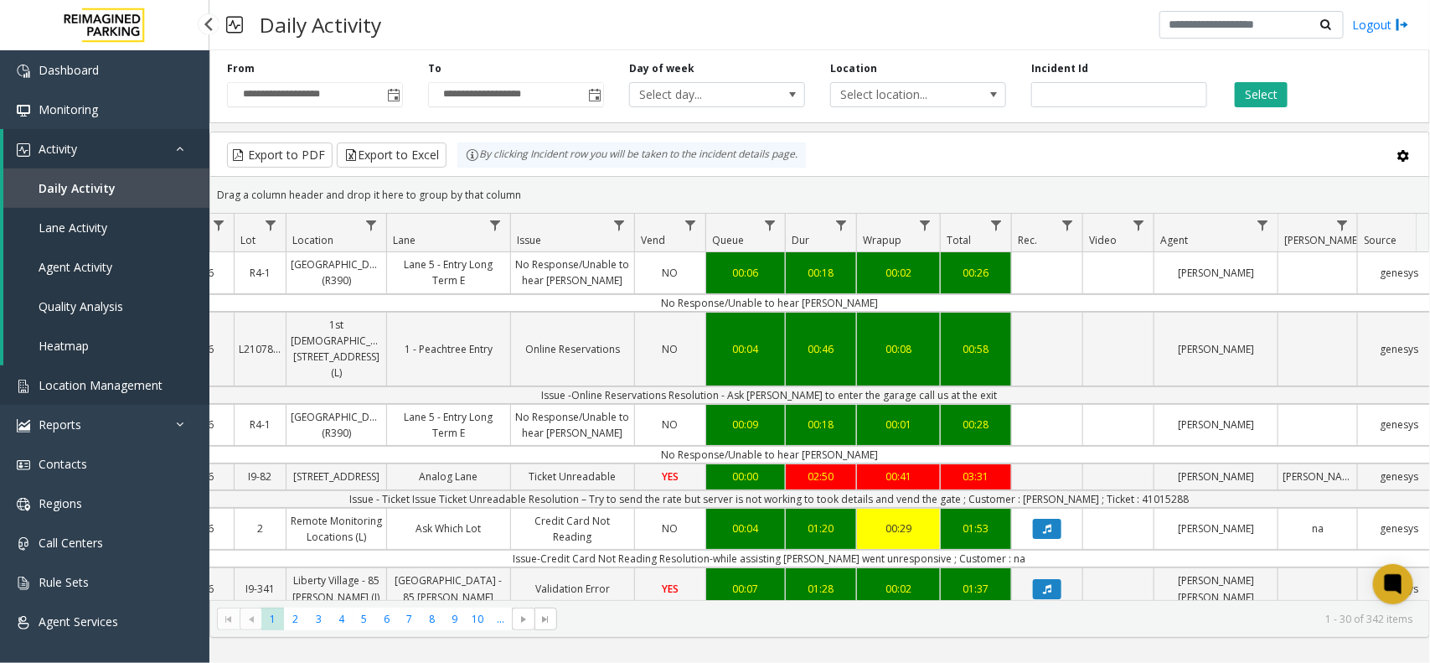
click at [54, 369] on link "Location Management" at bounding box center [104, 384] width 209 height 39
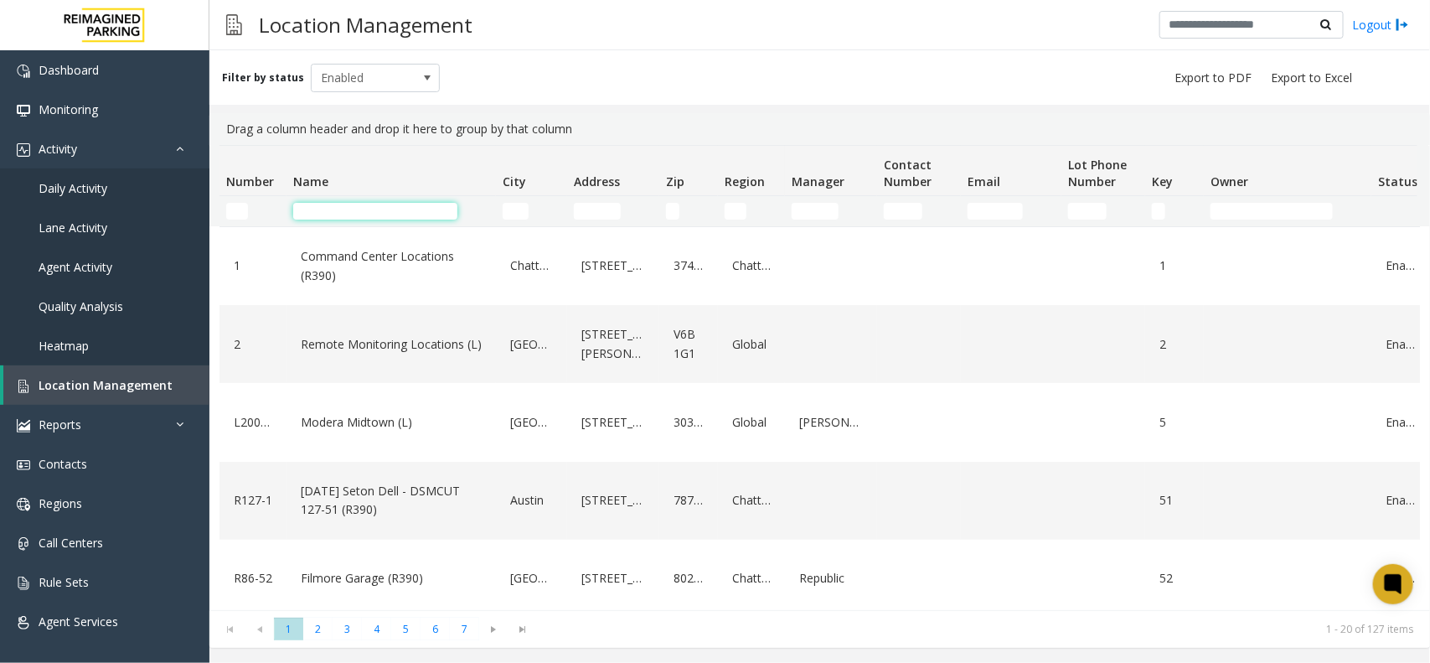
click at [350, 216] on input "Name Filter" at bounding box center [375, 211] width 164 height 17
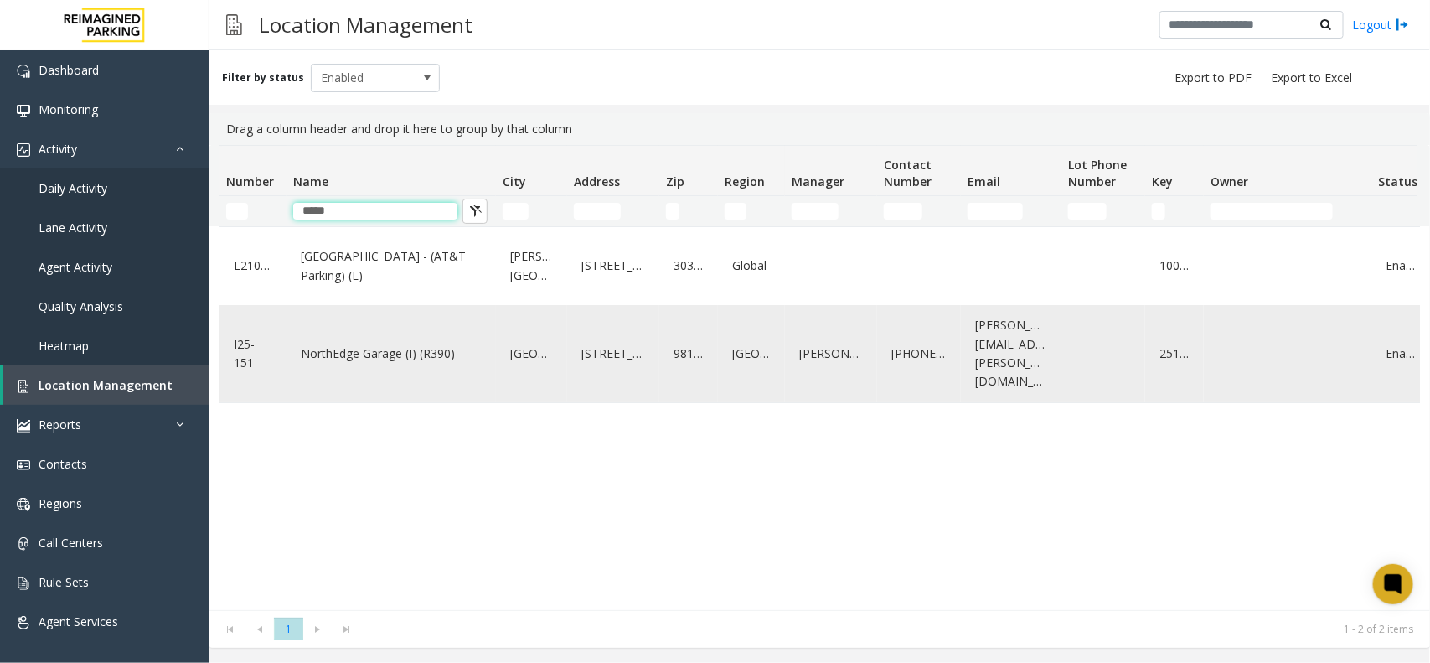
type input "*****"
click at [426, 366] on link "NorthEdge Garage (I) (R390)" at bounding box center [391, 353] width 189 height 27
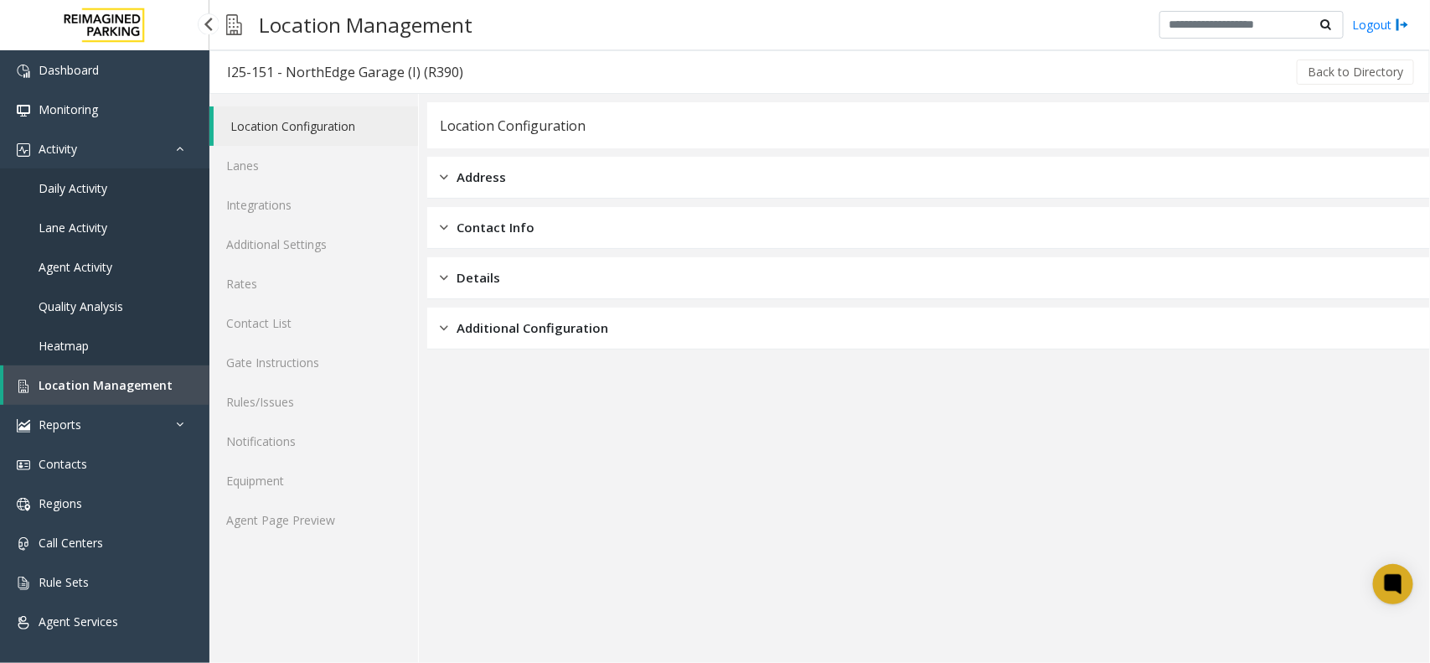
click at [93, 386] on span "Location Management" at bounding box center [106, 385] width 134 height 16
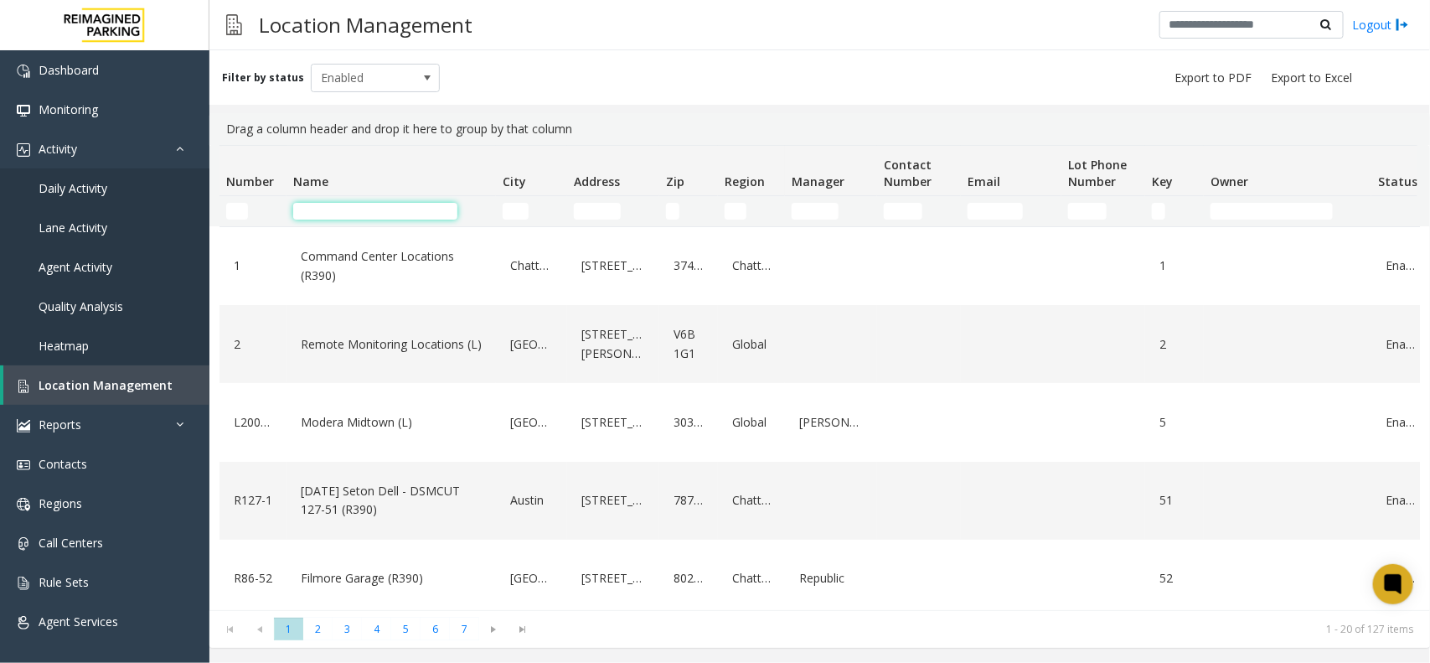
click at [362, 207] on input "Name Filter" at bounding box center [375, 211] width 164 height 17
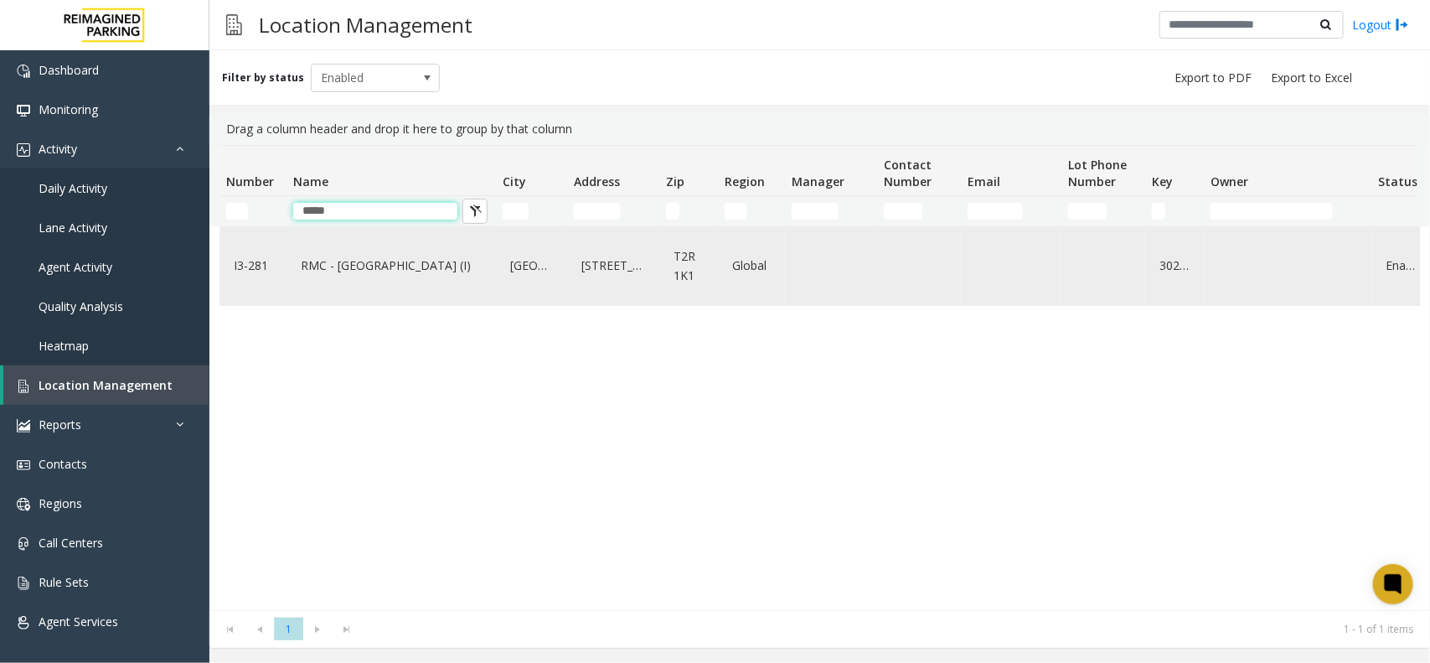
type input "*****"
click at [358, 268] on link "RMC - [GEOGRAPHIC_DATA] (I)" at bounding box center [391, 265] width 189 height 27
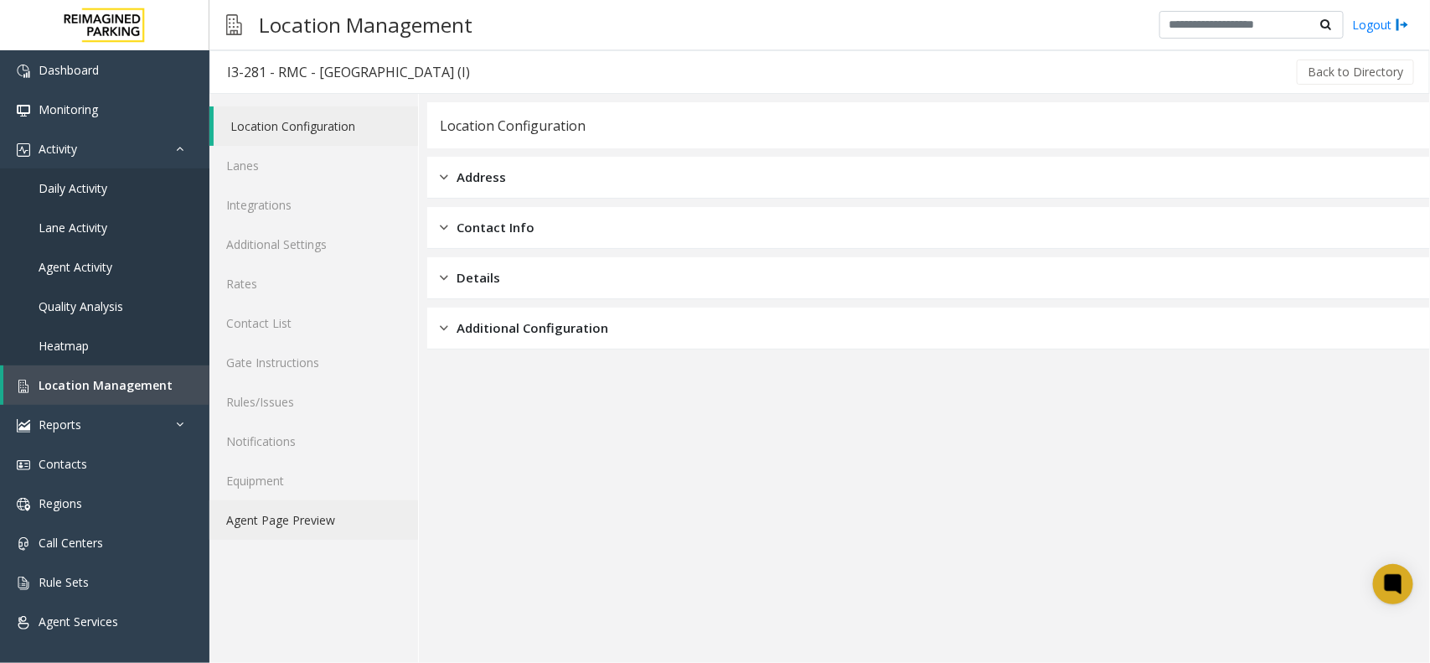
click at [295, 513] on link "Agent Page Preview" at bounding box center [313, 519] width 209 height 39
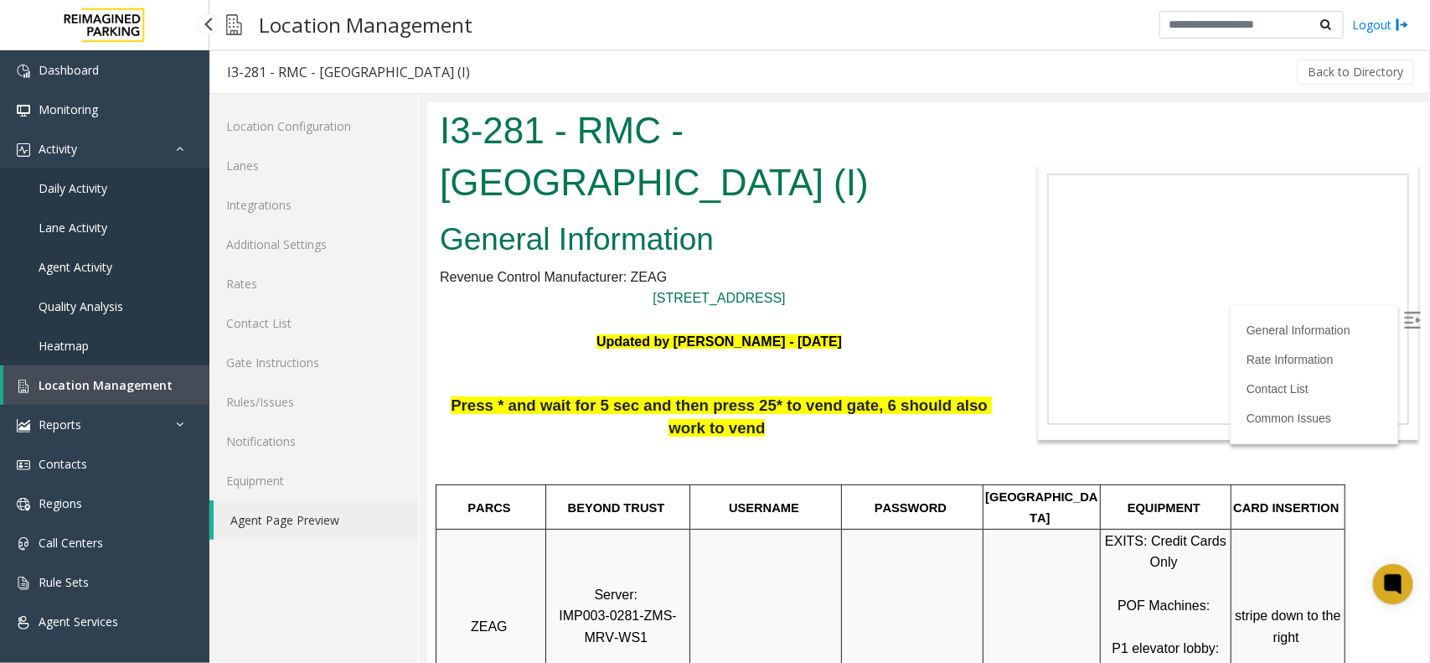
click at [98, 392] on link "Location Management" at bounding box center [106, 384] width 206 height 39
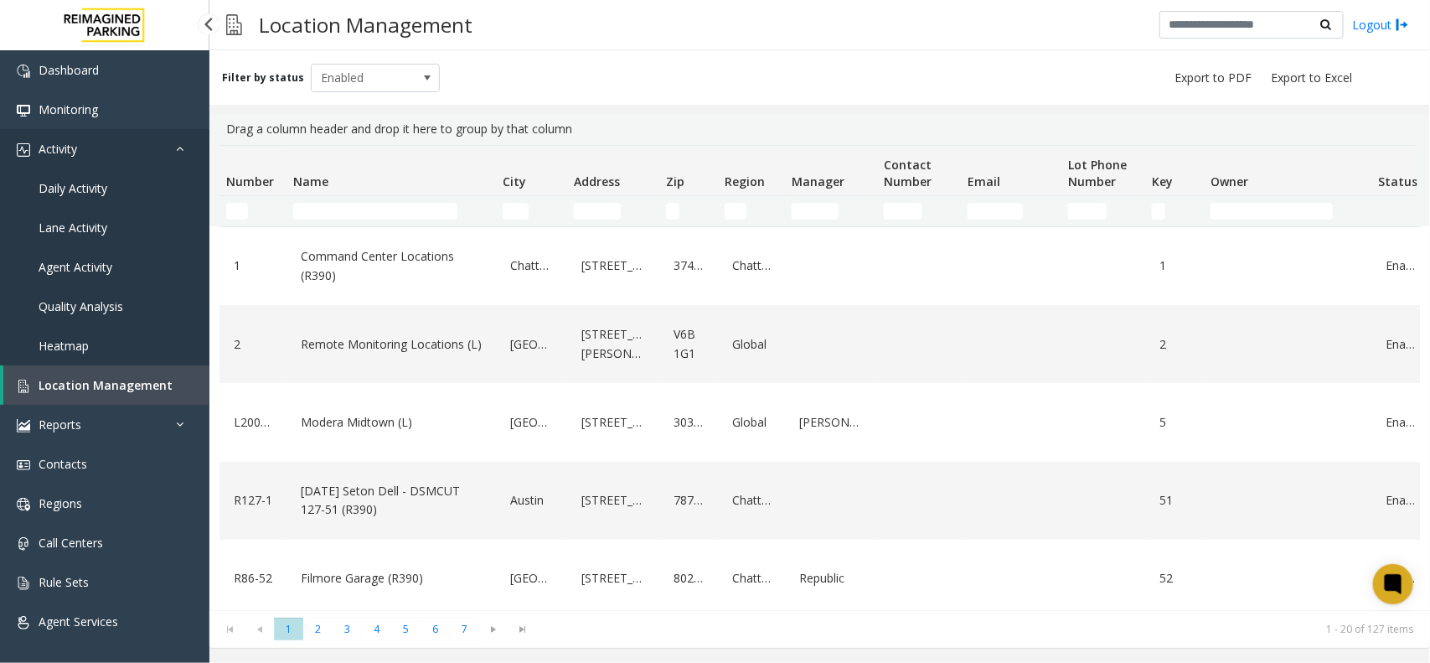
click at [98, 161] on link "Activity" at bounding box center [104, 148] width 209 height 39
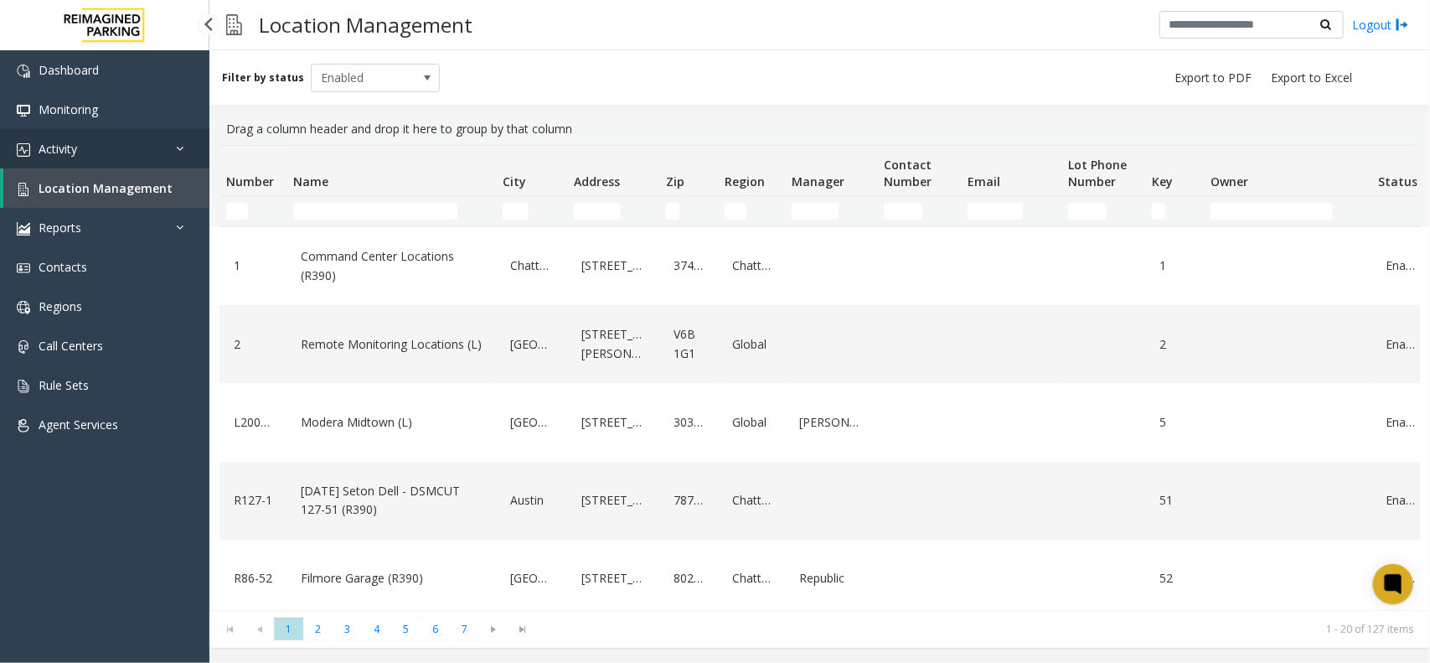
click at [96, 147] on link "Activity" at bounding box center [104, 148] width 209 height 39
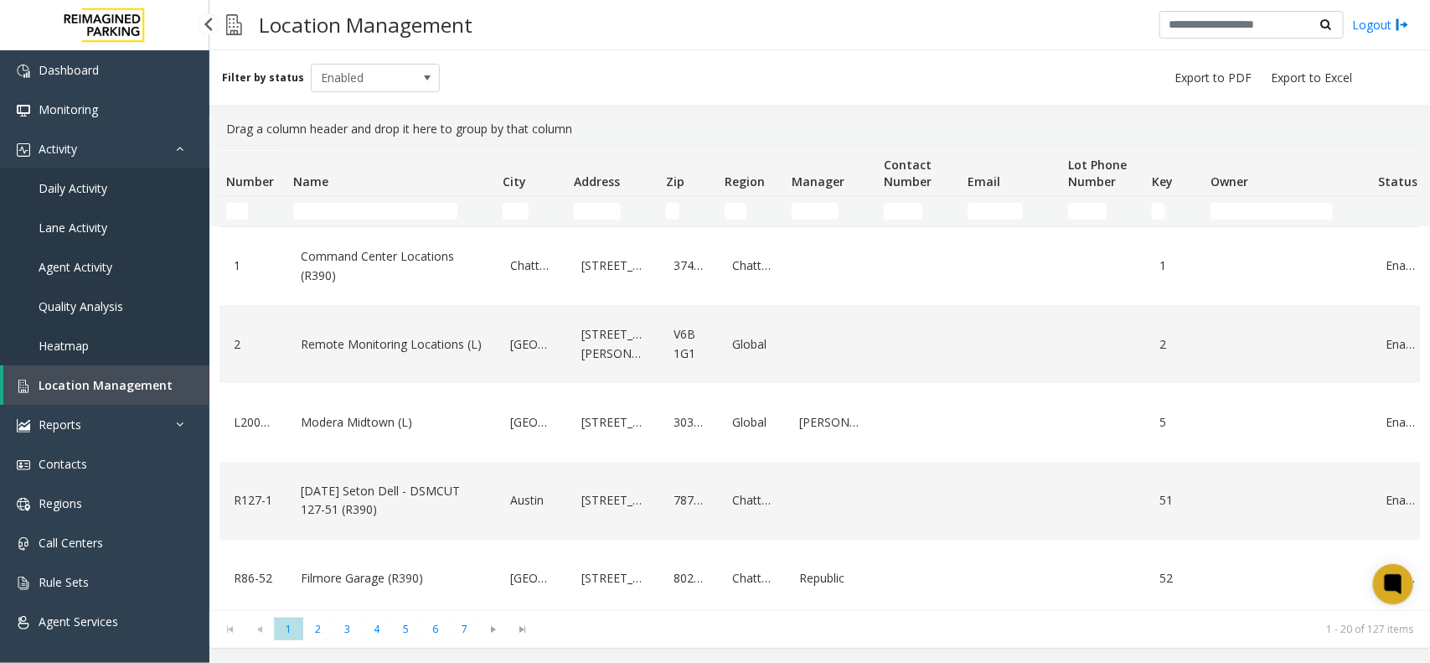
click at [90, 180] on span "Daily Activity" at bounding box center [73, 188] width 69 height 16
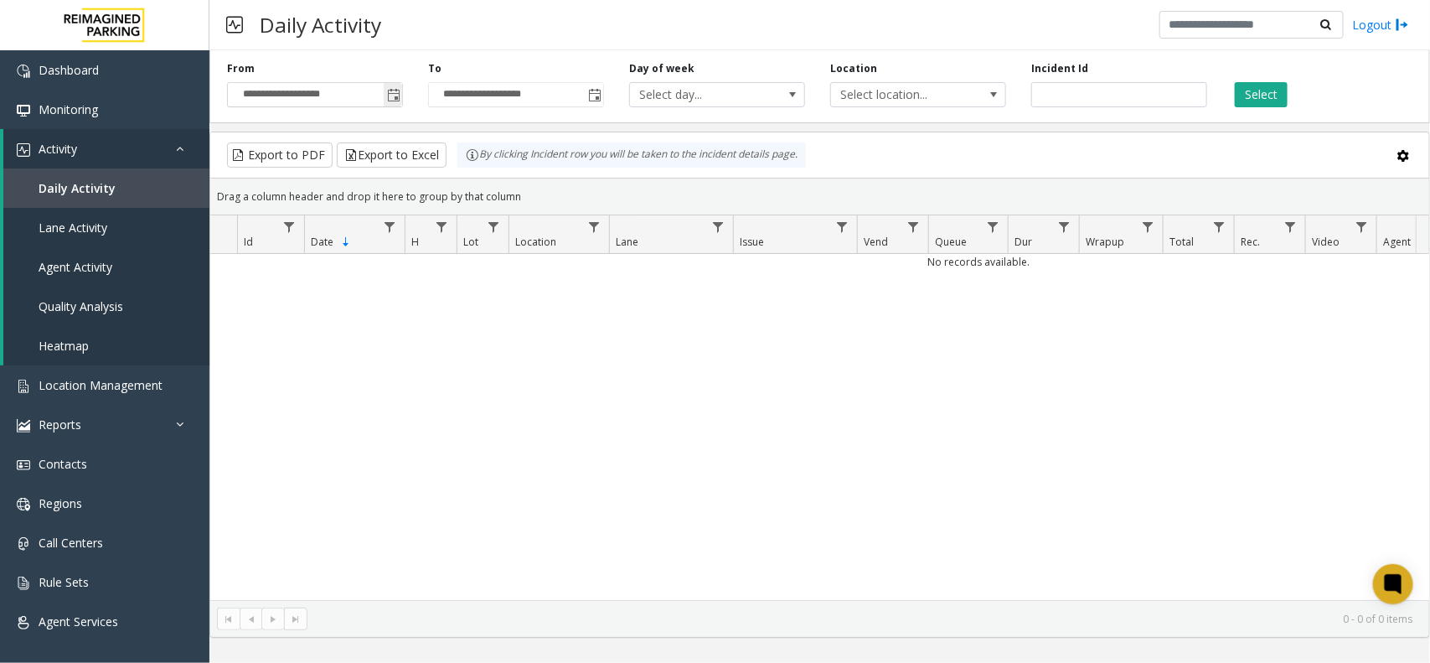
click at [388, 97] on span "Toggle popup" at bounding box center [393, 95] width 13 height 13
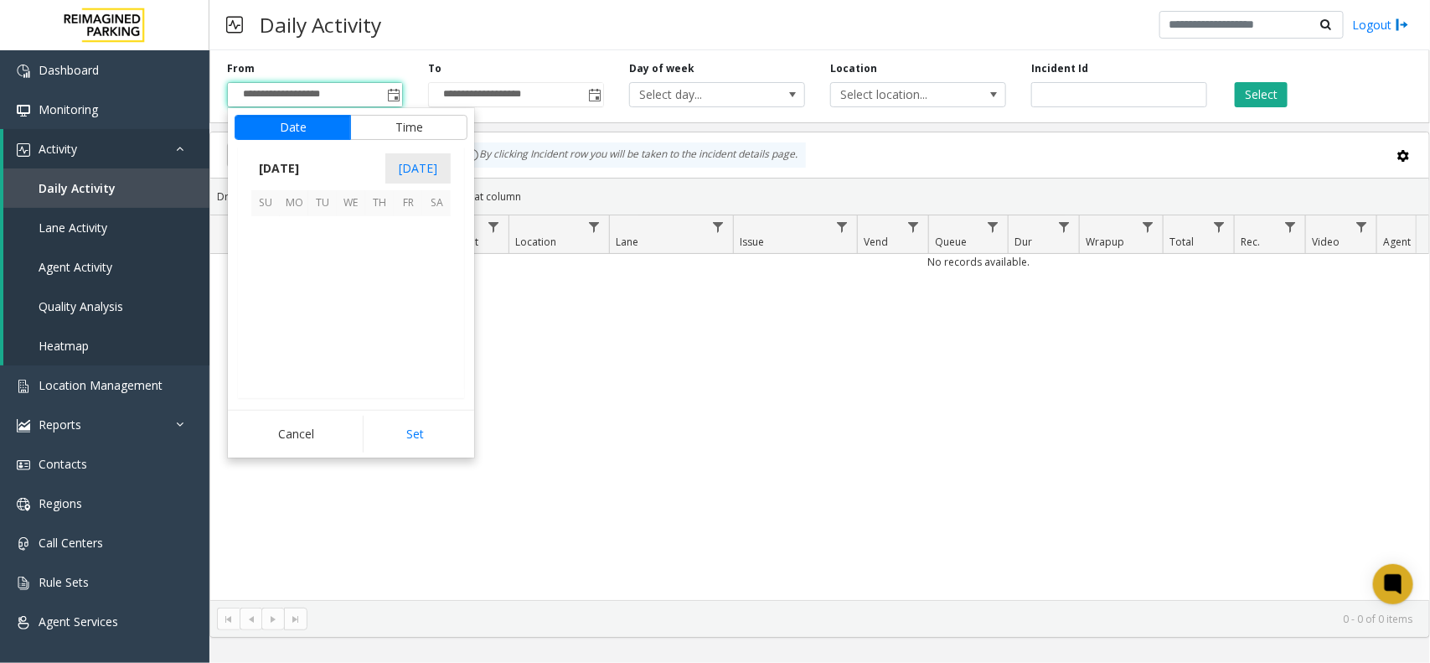
scroll to position [300692, 0]
click at [298, 281] on span "13" at bounding box center [294, 288] width 28 height 28
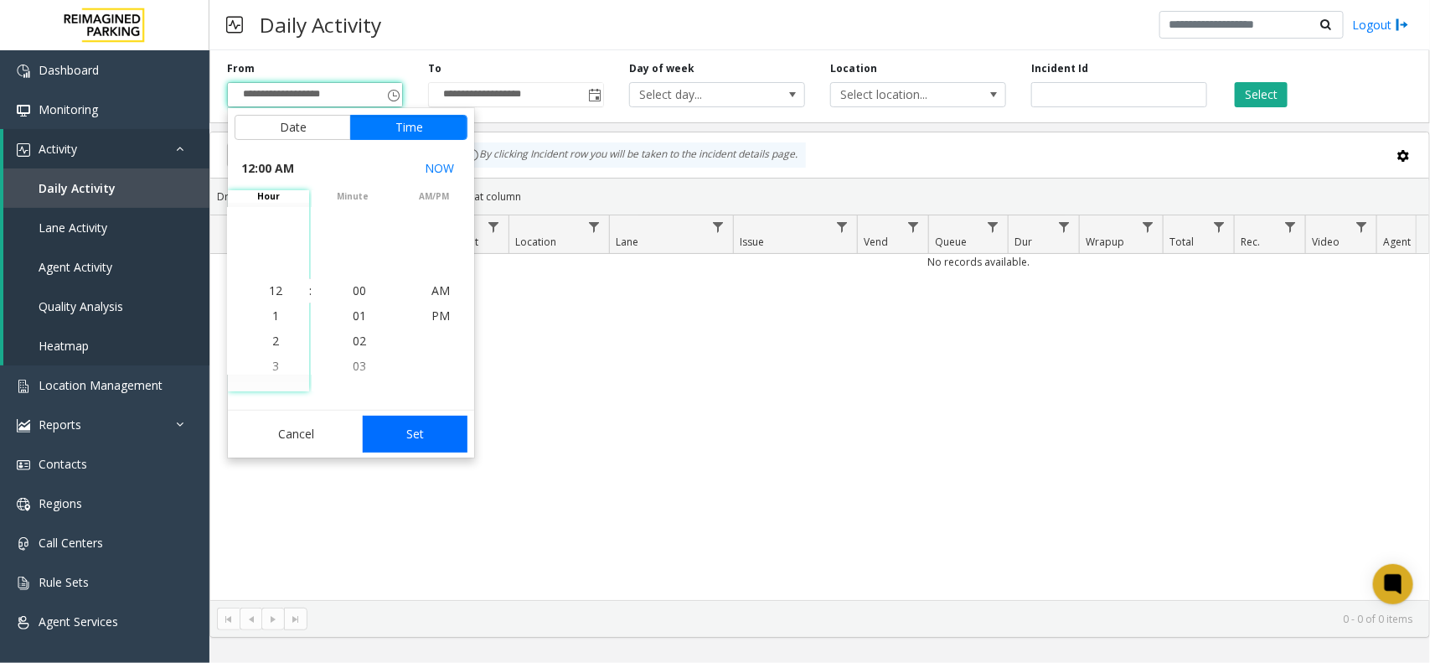
click at [436, 444] on button "Set" at bounding box center [416, 433] width 106 height 37
type input "**********"
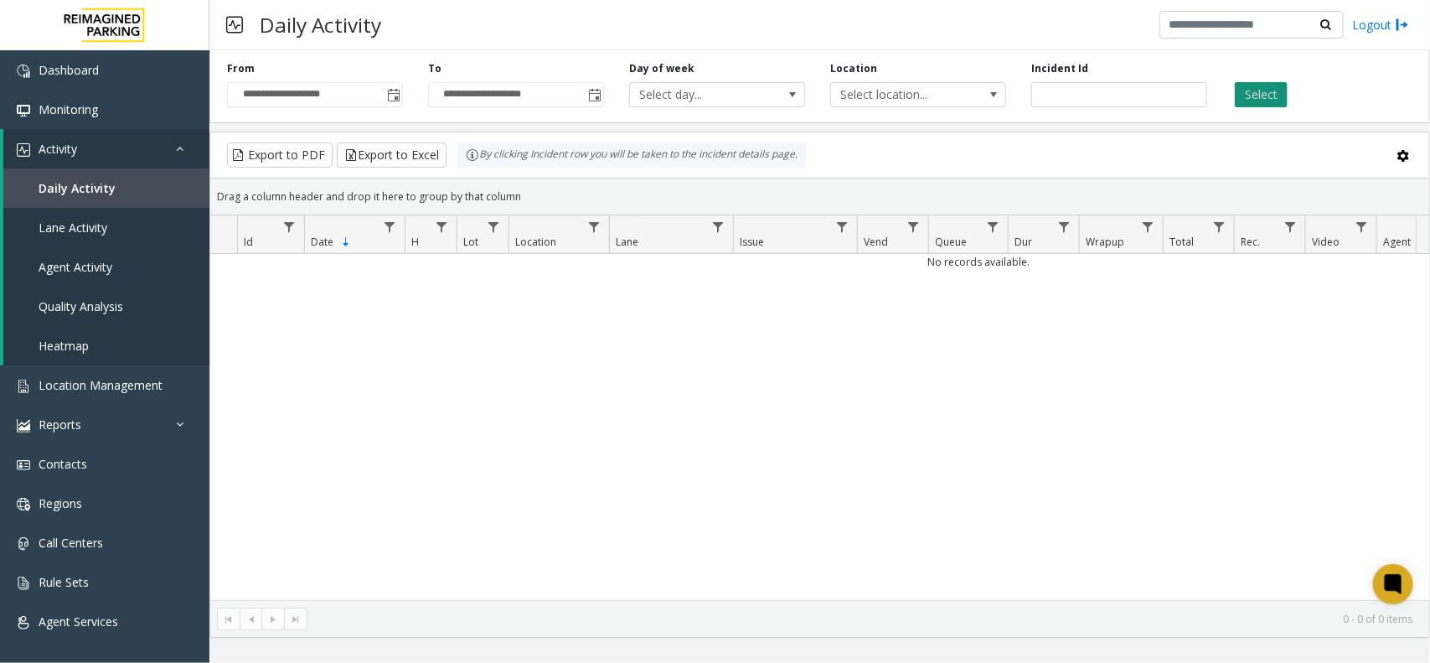
click at [1276, 92] on button "Select" at bounding box center [1261, 94] width 53 height 25
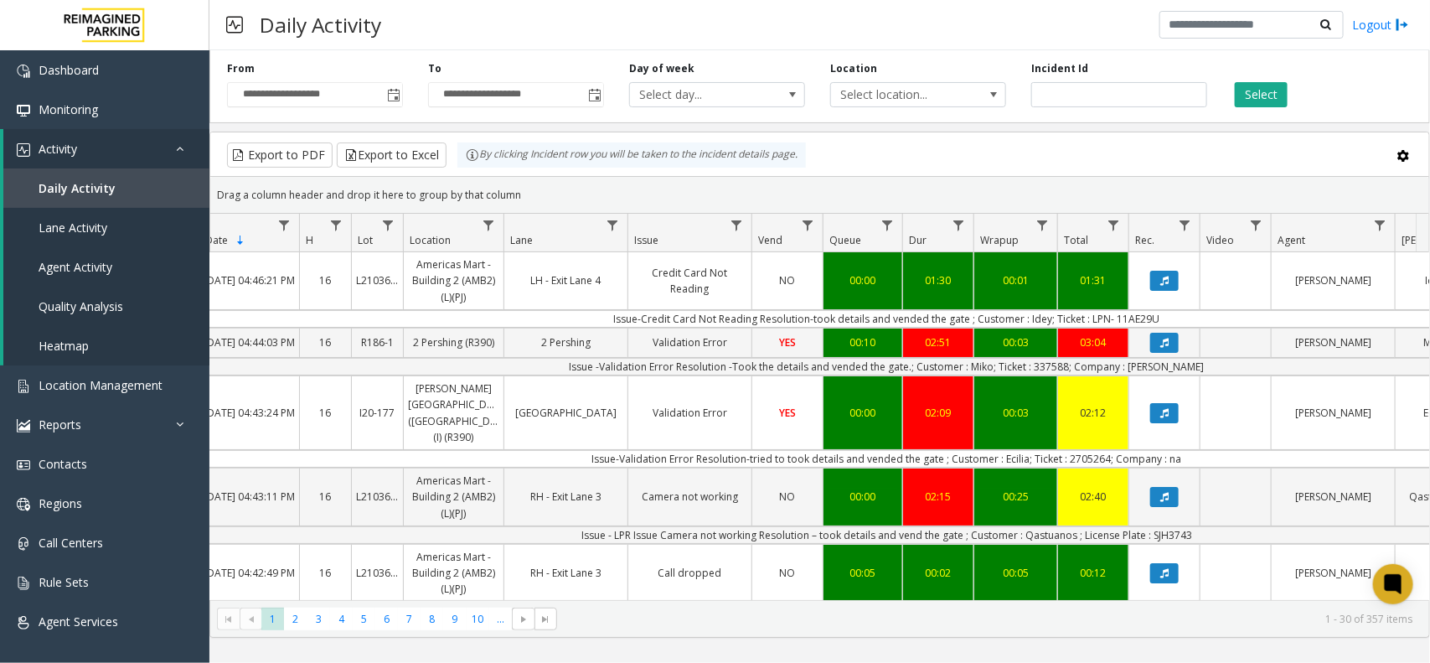
scroll to position [0, 126]
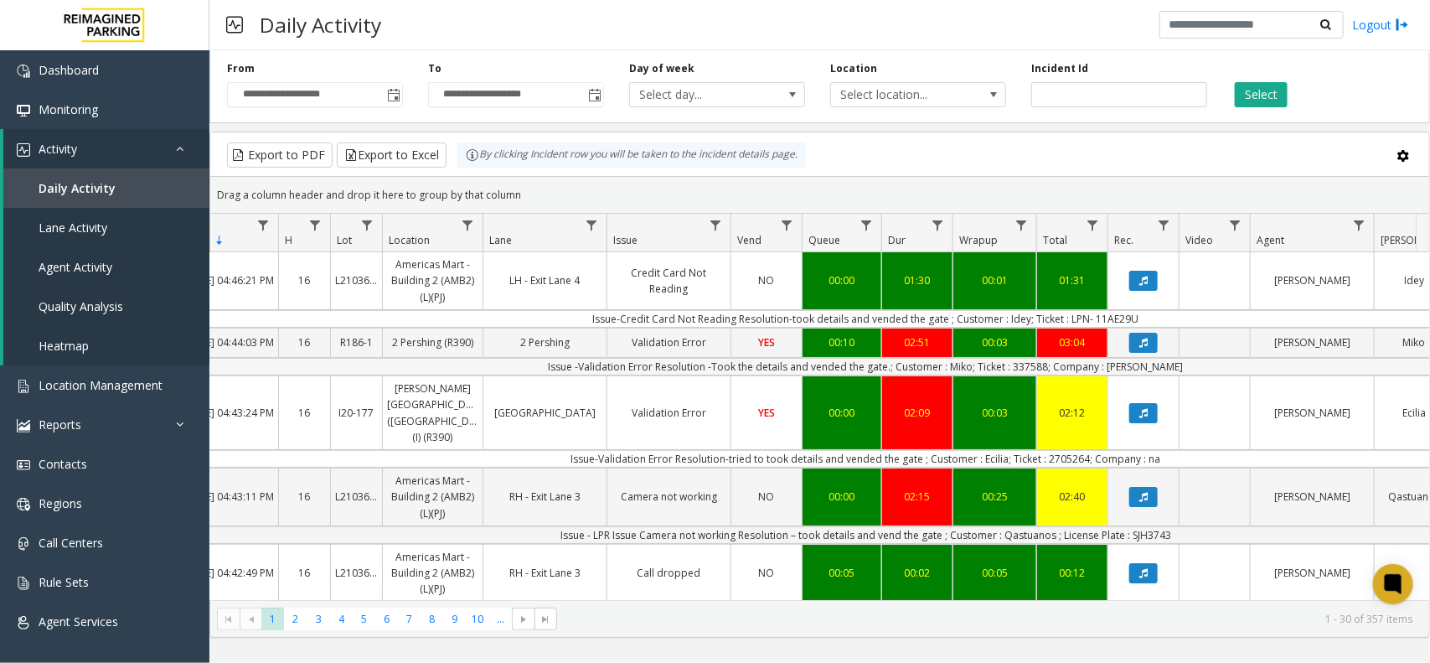
click at [1040, 375] on td "Issue -Validation Error Resolution -Took the details and vended the gate.; Cust…" at bounding box center [866, 367] width 1510 height 18
copy td "337588"
copy td "JD Moore"
drag, startPoint x: 1169, startPoint y: 379, endPoint x: 1120, endPoint y: 379, distance: 49.4
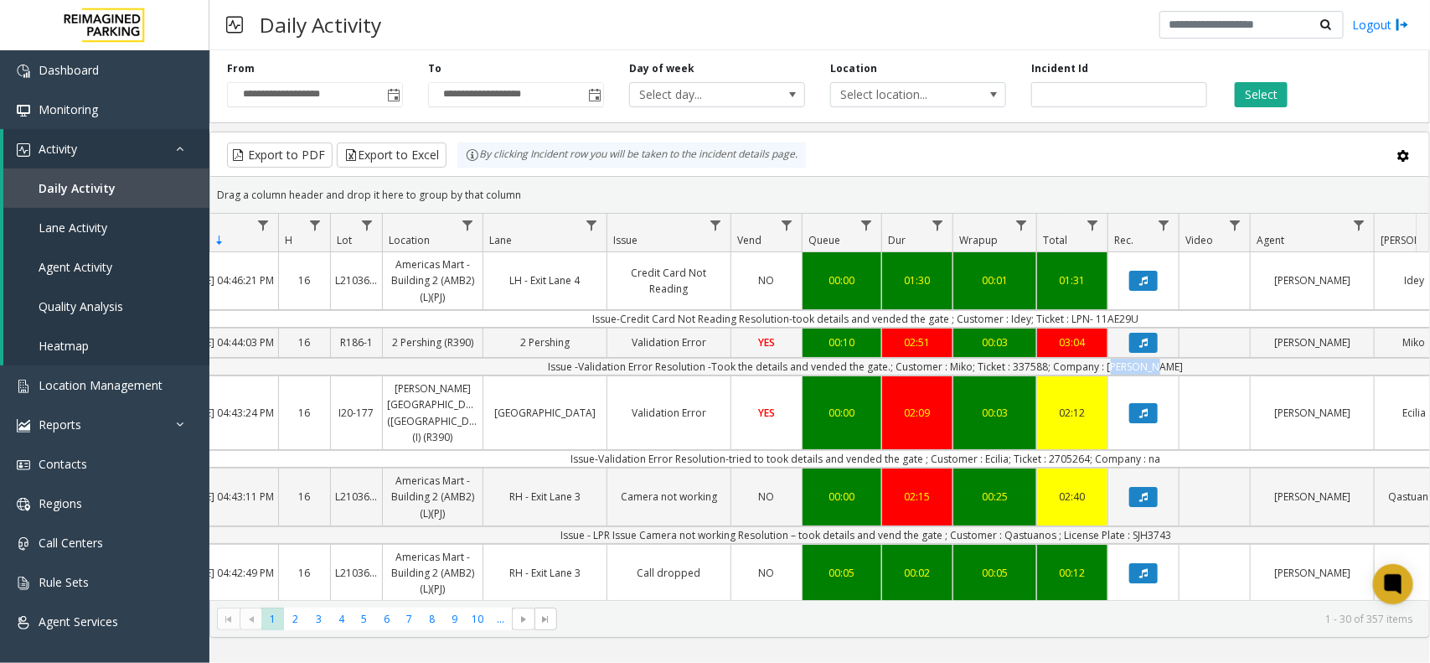
click at [1120, 375] on td "Issue -Validation Error Resolution -Took the details and vended the gate.; Cust…" at bounding box center [866, 367] width 1510 height 18
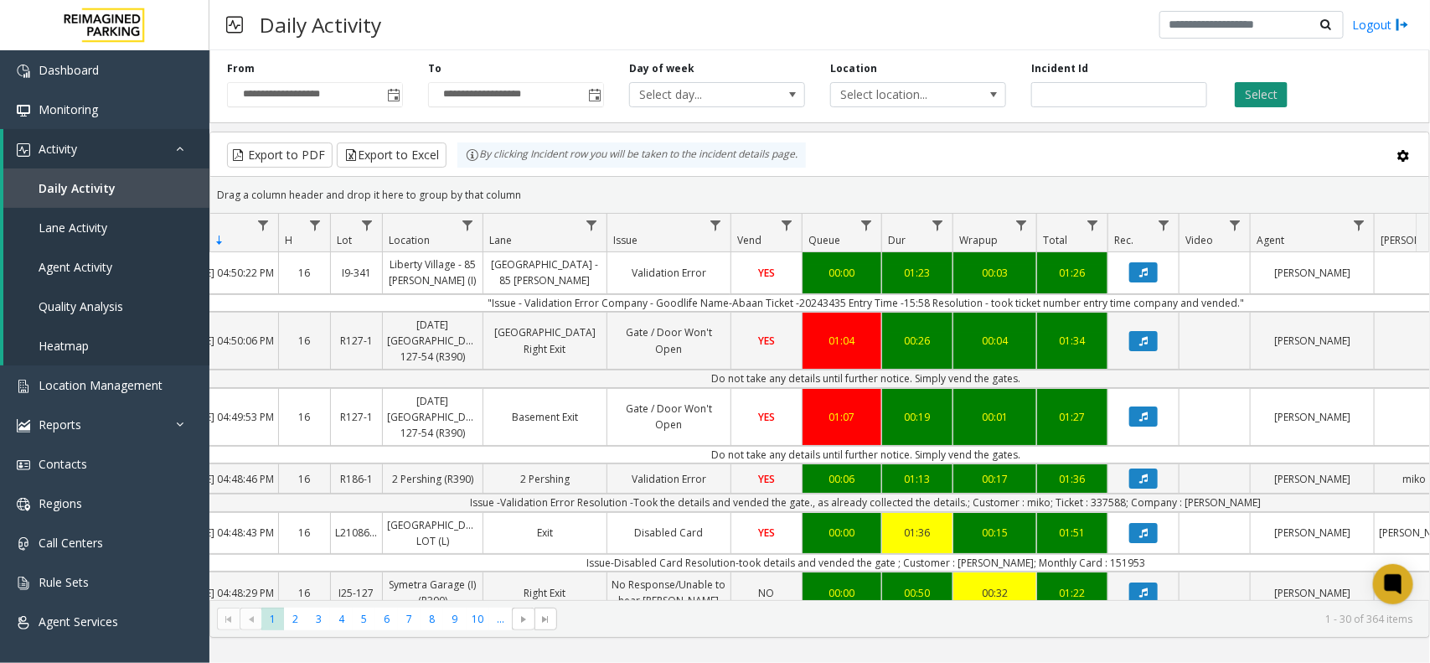
click at [1248, 99] on button "Select" at bounding box center [1261, 94] width 53 height 25
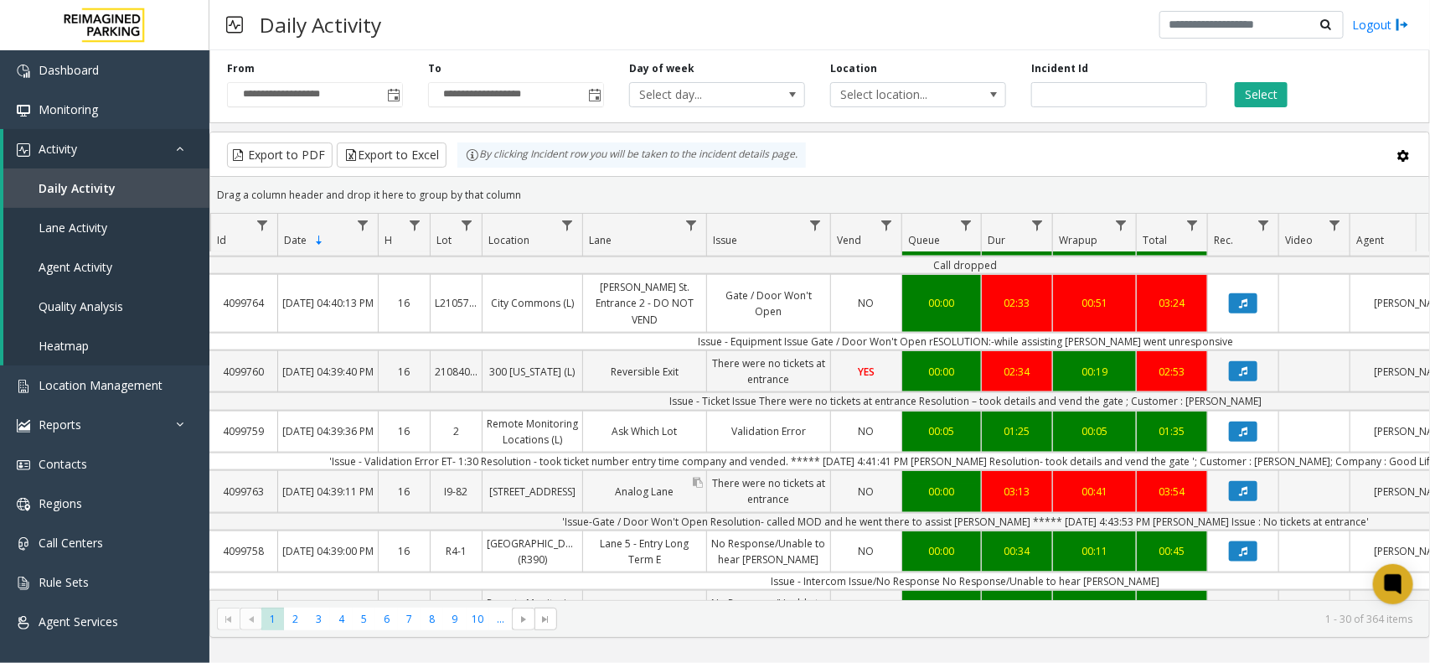
scroll to position [838, 27]
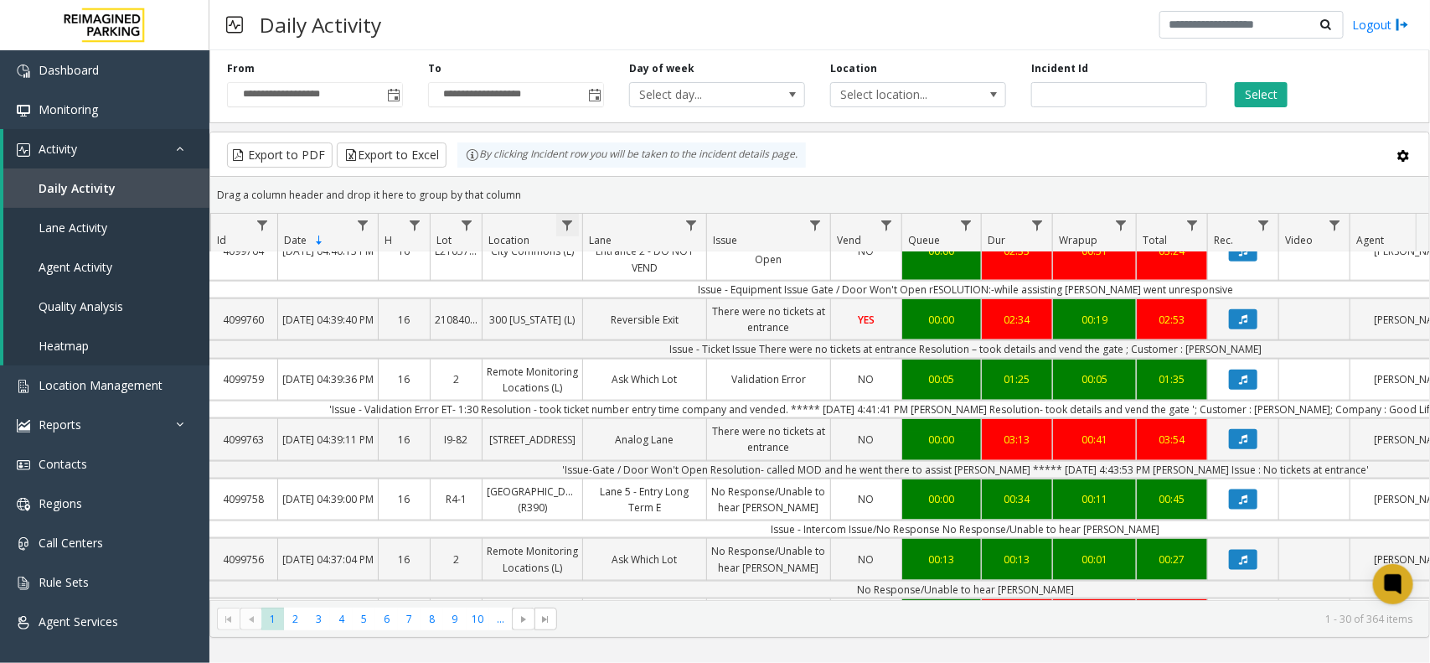
click at [574, 228] on span "Data table" at bounding box center [566, 225] width 13 height 13
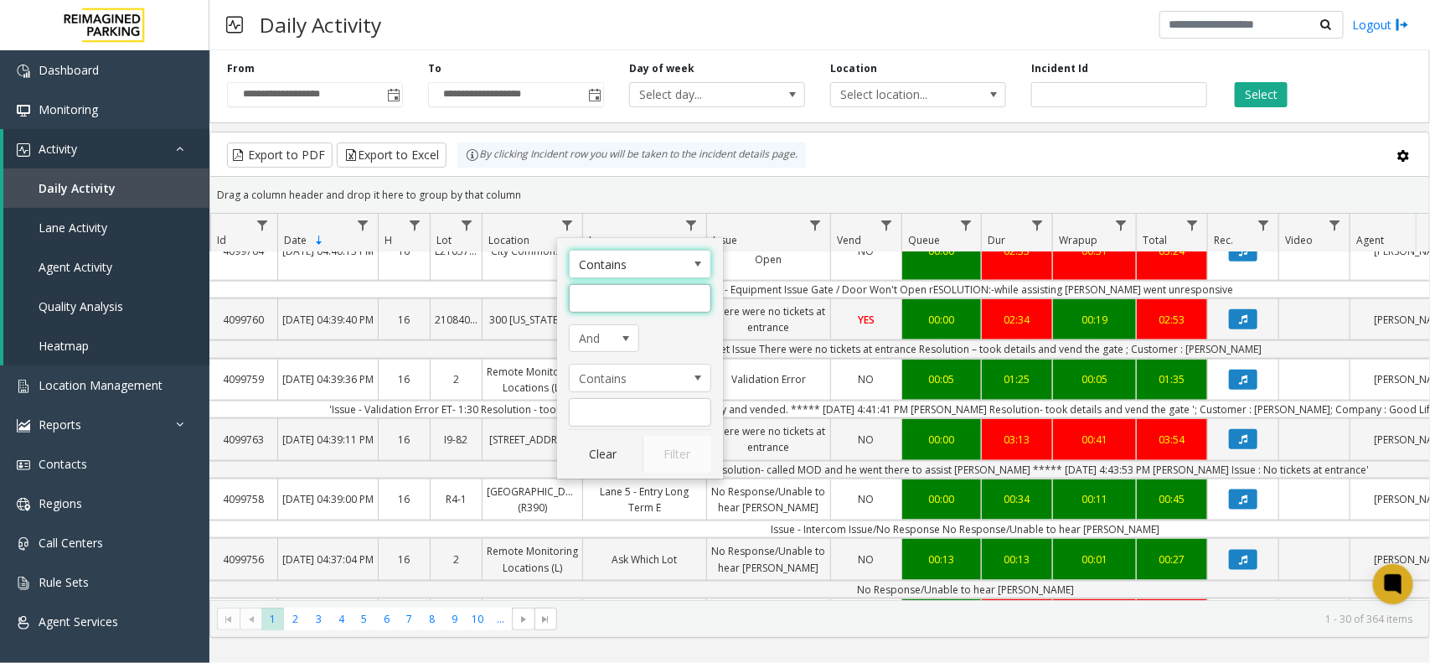
click at [595, 308] on input "Location Filter" at bounding box center [640, 298] width 142 height 28
click at [622, 298] on input "Location Filter" at bounding box center [640, 298] width 142 height 28
paste input "******"
type input "******"
click at [670, 446] on button "Filter" at bounding box center [676, 454] width 69 height 37
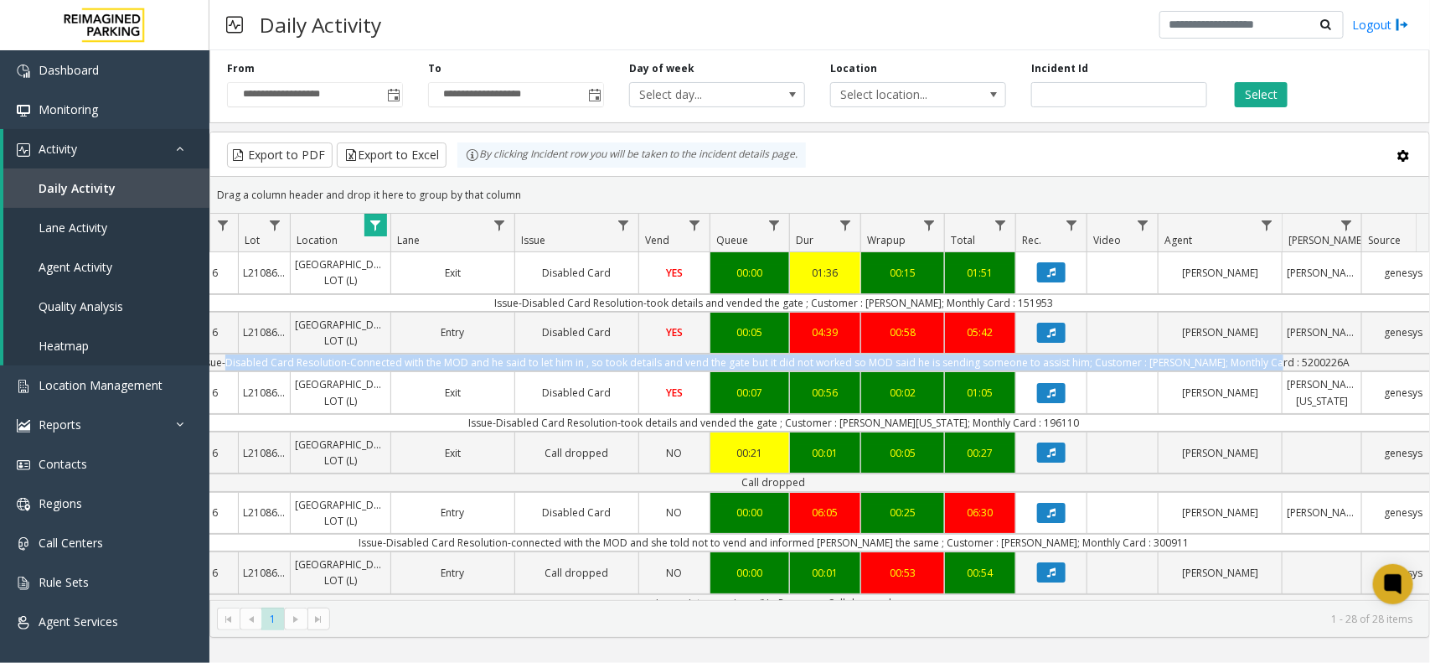
scroll to position [0, 331]
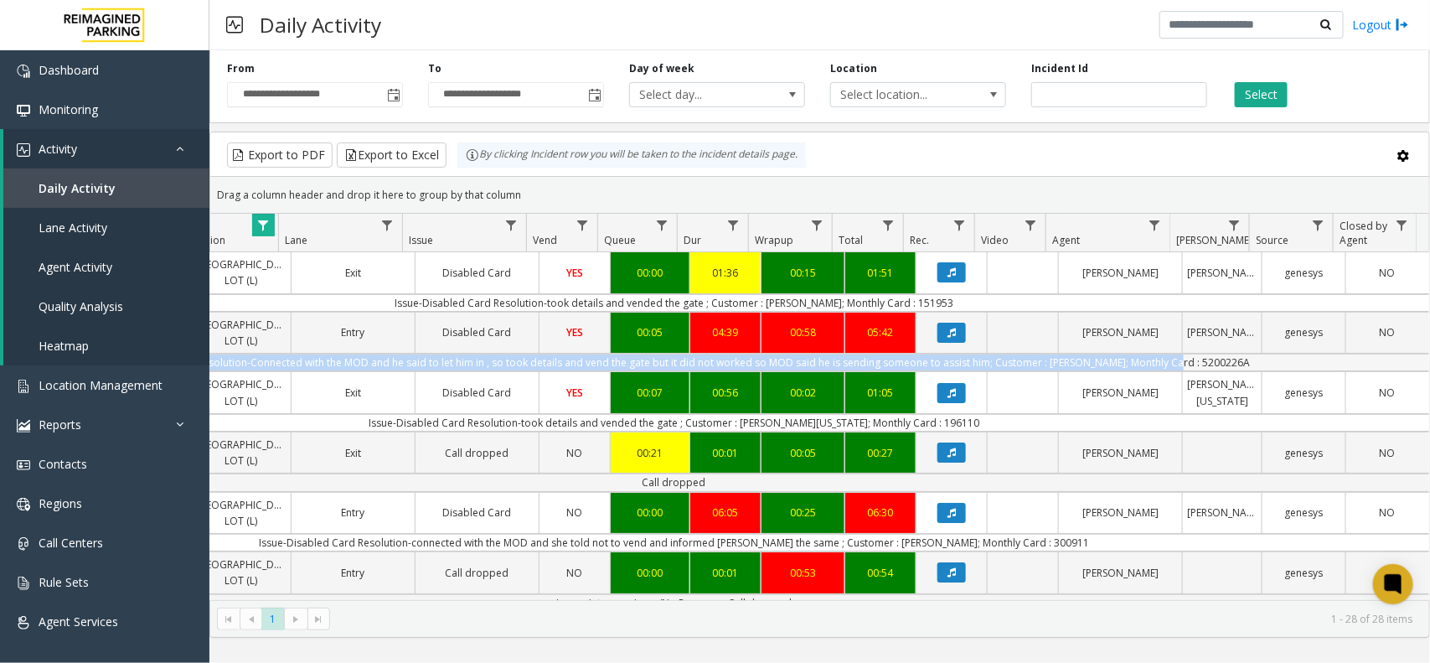
drag, startPoint x: 420, startPoint y: 395, endPoint x: 1229, endPoint y: 392, distance: 808.3
click at [1229, 371] on td "Issue-Disabled Card Resolution-Connected with the MOD and he said to let him in…" at bounding box center [674, 362] width 1510 height 18
click at [1061, 371] on td "Issue-Disabled Card Resolution-Connected with the MOD and he said to let him in…" at bounding box center [674, 362] width 1510 height 18
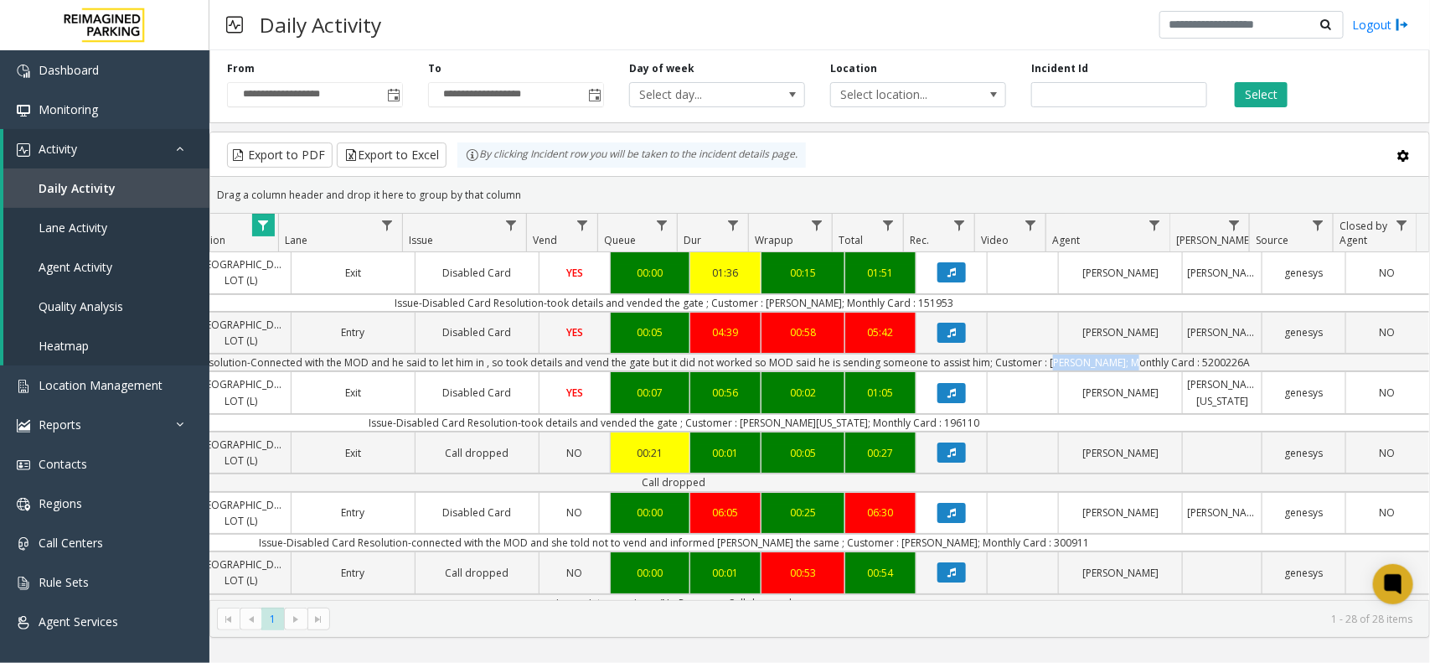
copy td "Sergio Mengoza;"
drag, startPoint x: 1030, startPoint y: 399, endPoint x: 1108, endPoint y: 395, distance: 78.0
click at [1108, 371] on td "Issue-Disabled Card Resolution-Connected with the MOD and he said to let him in…" at bounding box center [674, 362] width 1510 height 18
click at [1200, 371] on td "Issue-Disabled Card Resolution-Connected with the MOD and he said to let him in…" at bounding box center [674, 362] width 1510 height 18
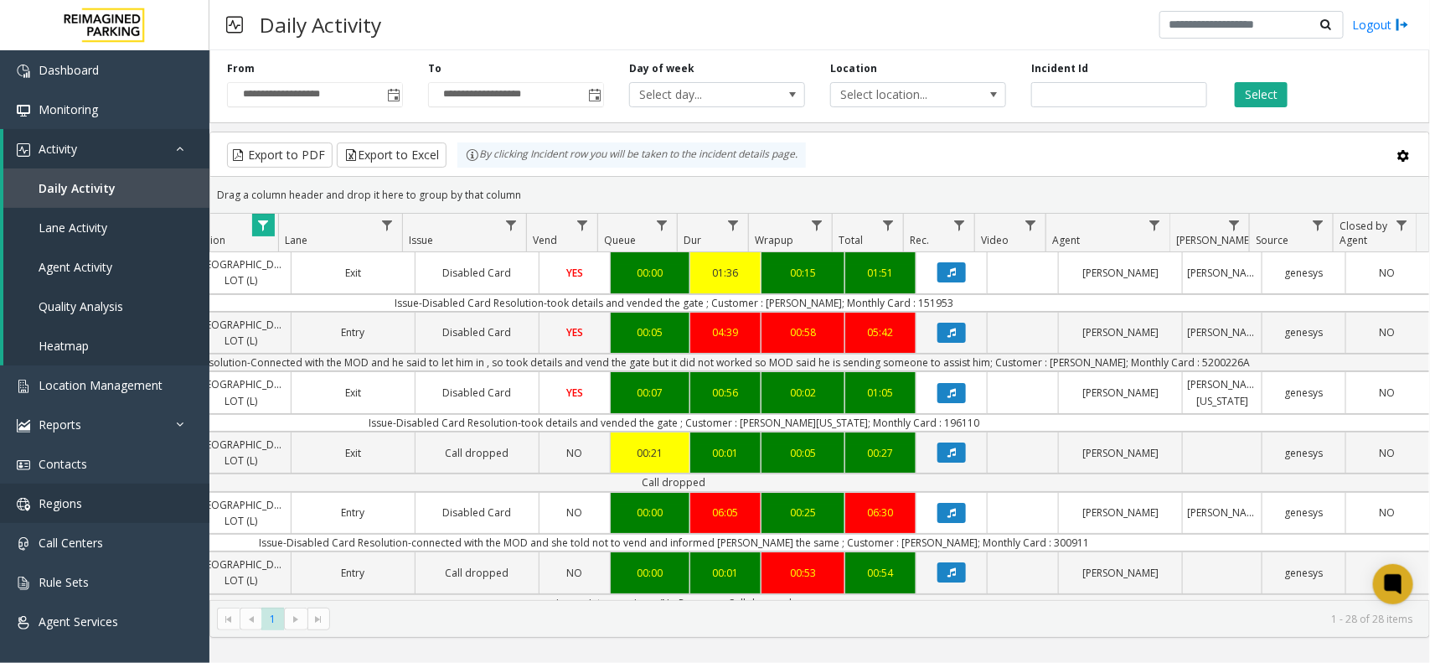
copy td "5200226A"
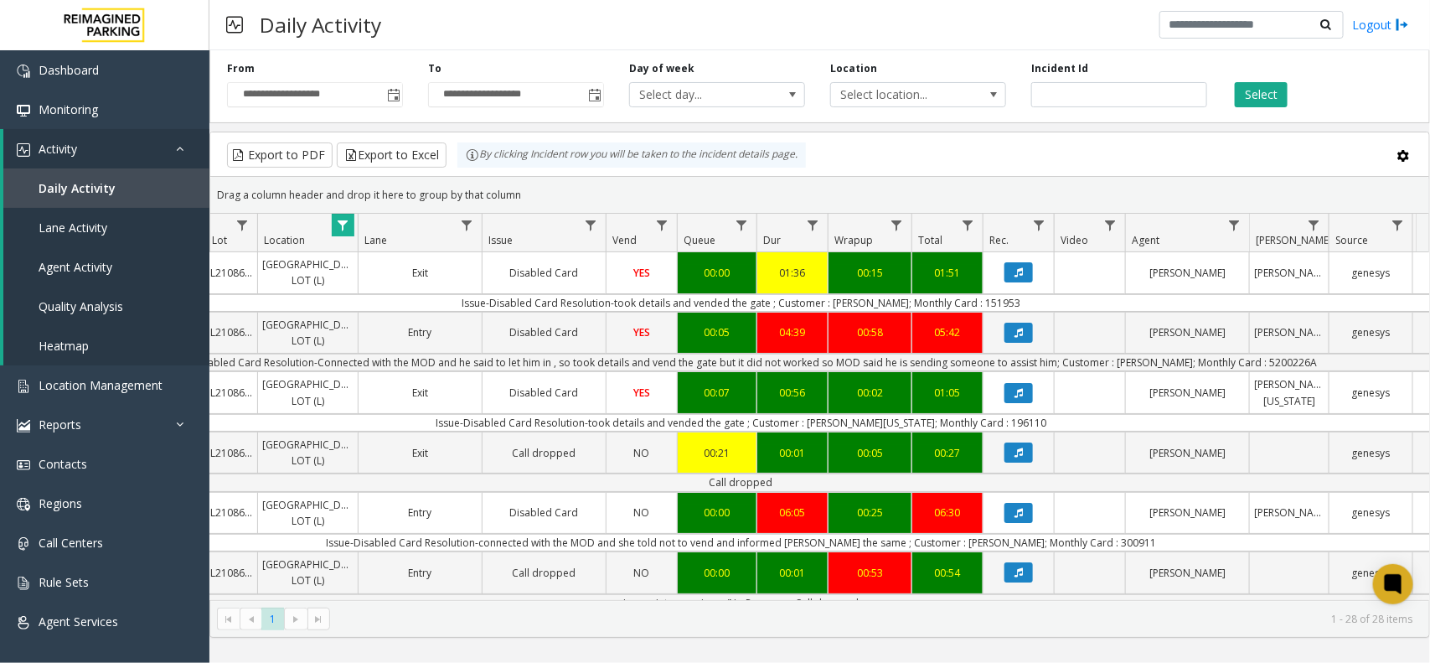
scroll to position [0, 97]
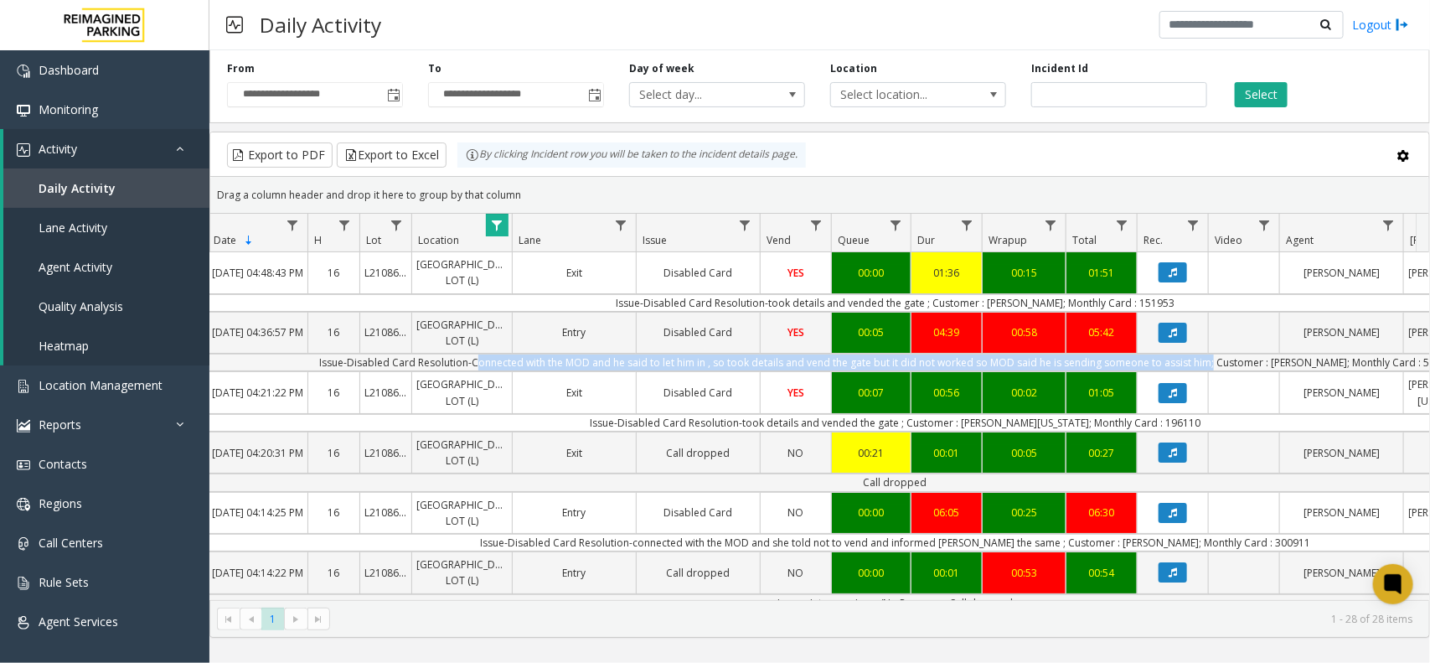
drag, startPoint x: 475, startPoint y: 399, endPoint x: 1206, endPoint y: 392, distance: 731.3
click at [1206, 371] on td "Issue-Disabled Card Resolution-Connected with the MOD and he said to let him in…" at bounding box center [895, 362] width 1510 height 18
copy td "Connected with the MOD and he said to let him in , so took details and vend the…"
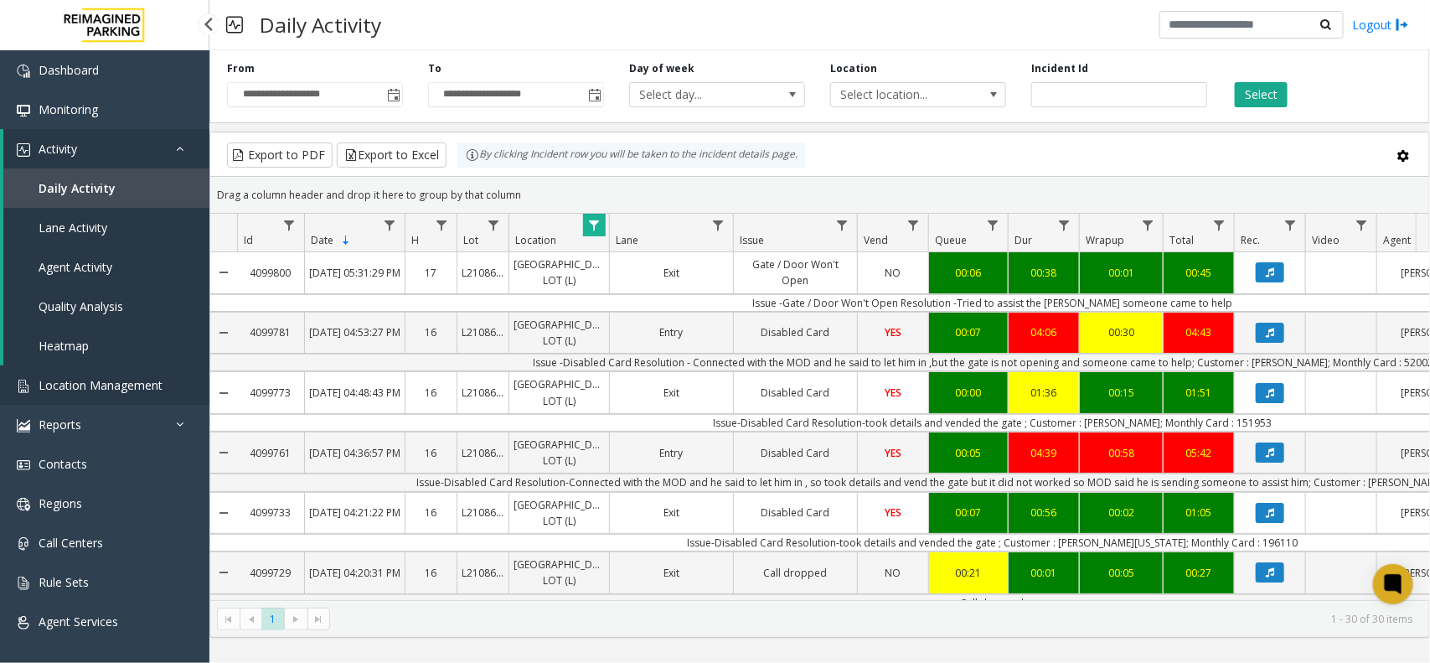
scroll to position [0, 97]
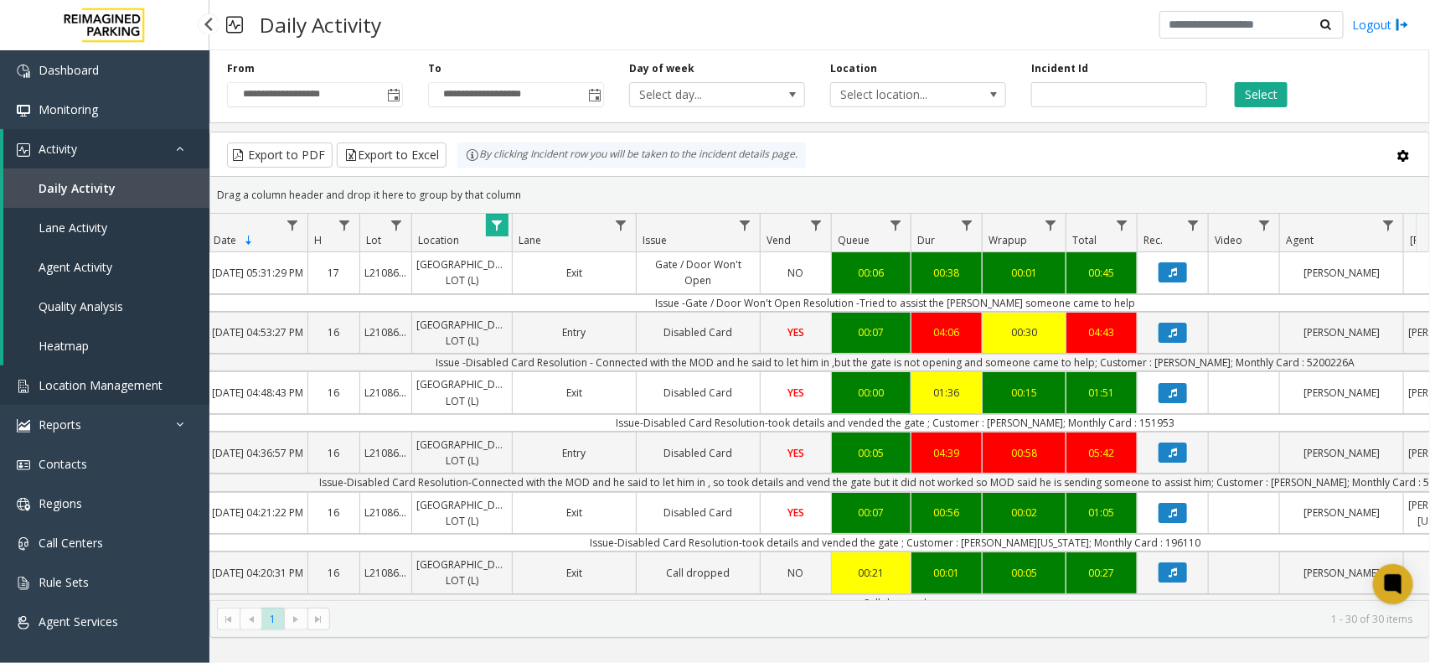
click at [93, 385] on span "Location Management" at bounding box center [101, 385] width 124 height 16
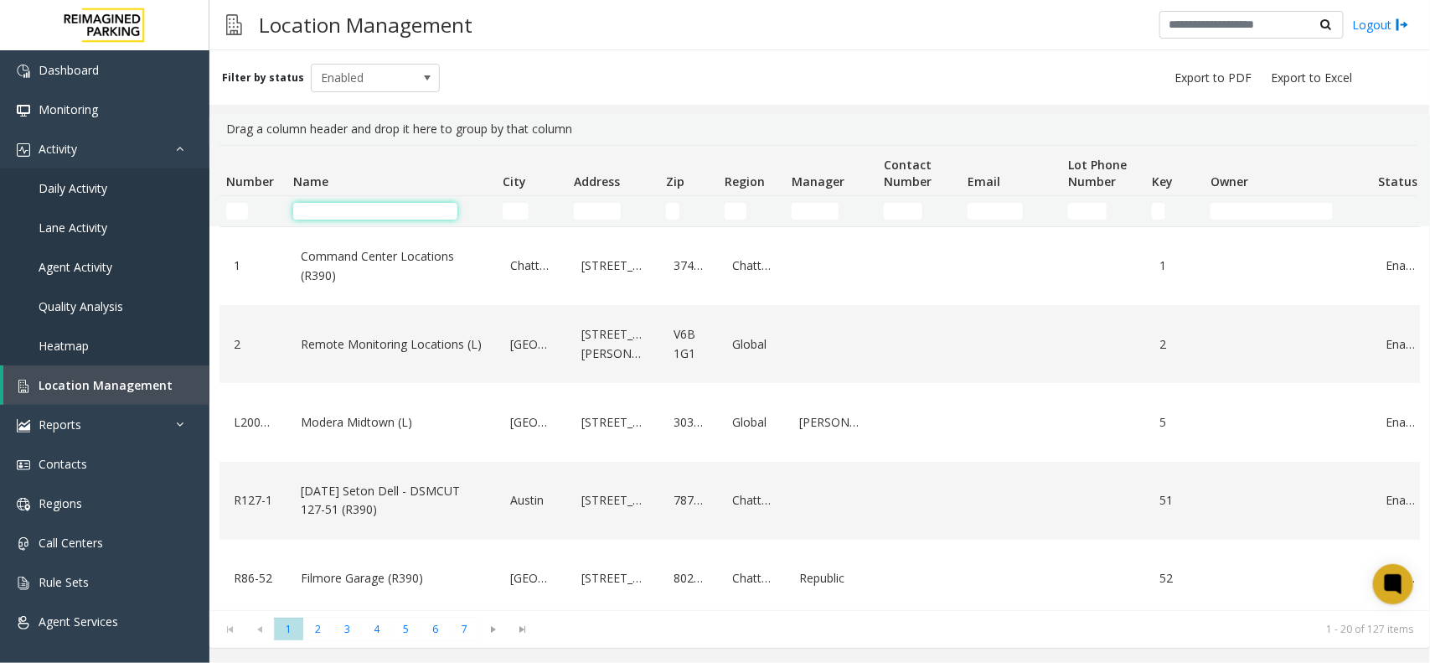
click at [375, 208] on input "Name Filter" at bounding box center [375, 211] width 164 height 17
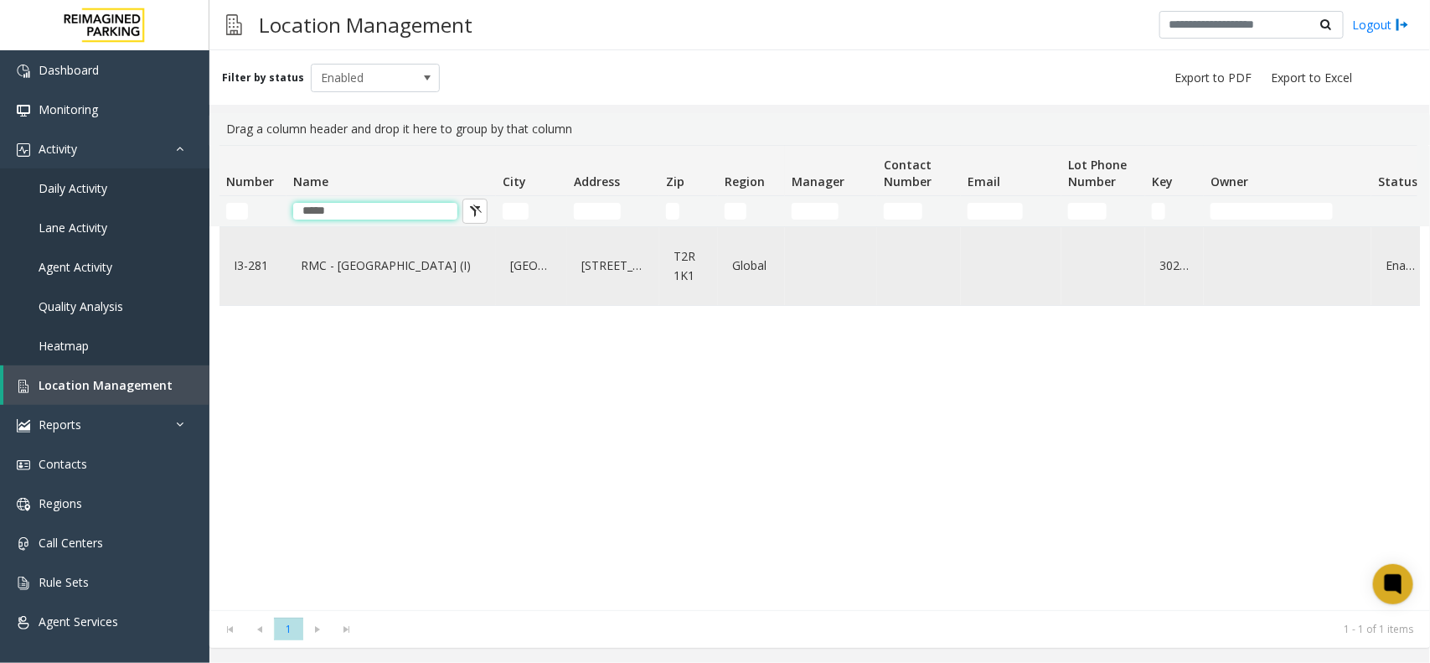
type input "*****"
click at [379, 271] on link "RMC - [GEOGRAPHIC_DATA] (I)" at bounding box center [391, 265] width 189 height 27
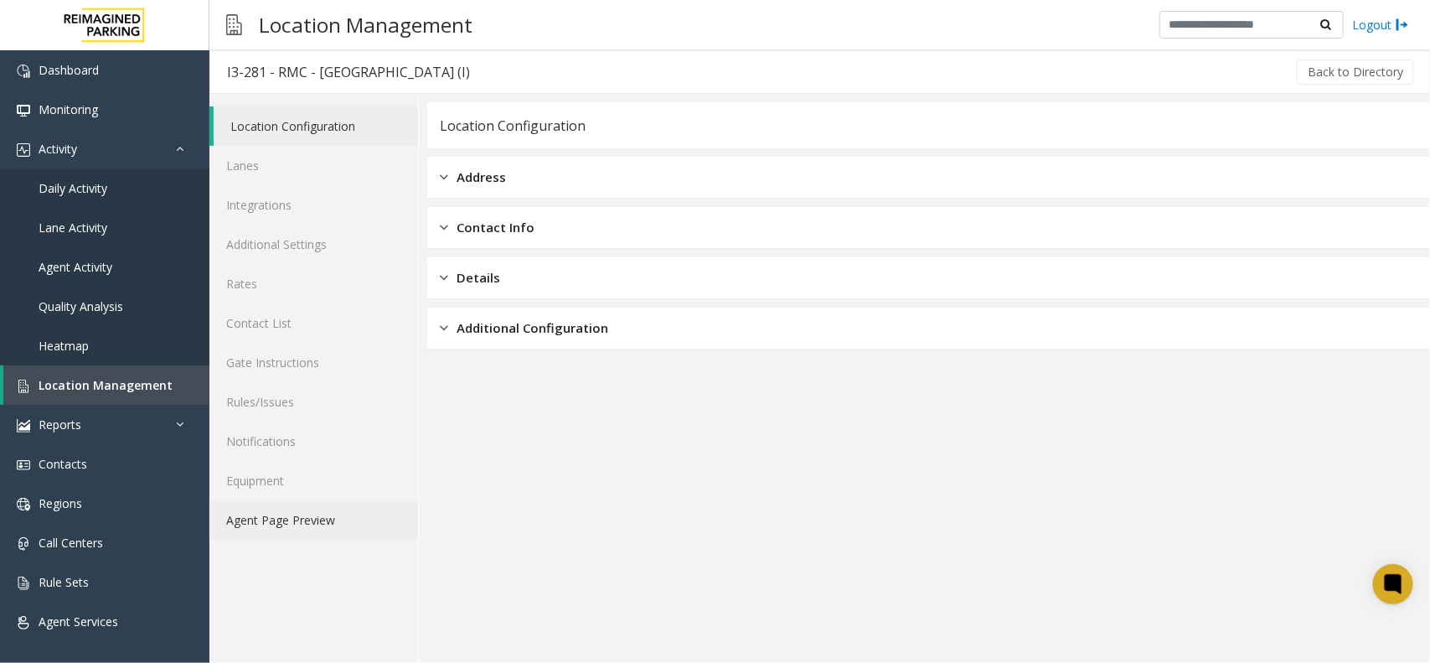
click at [283, 513] on link "Agent Page Preview" at bounding box center [313, 519] width 209 height 39
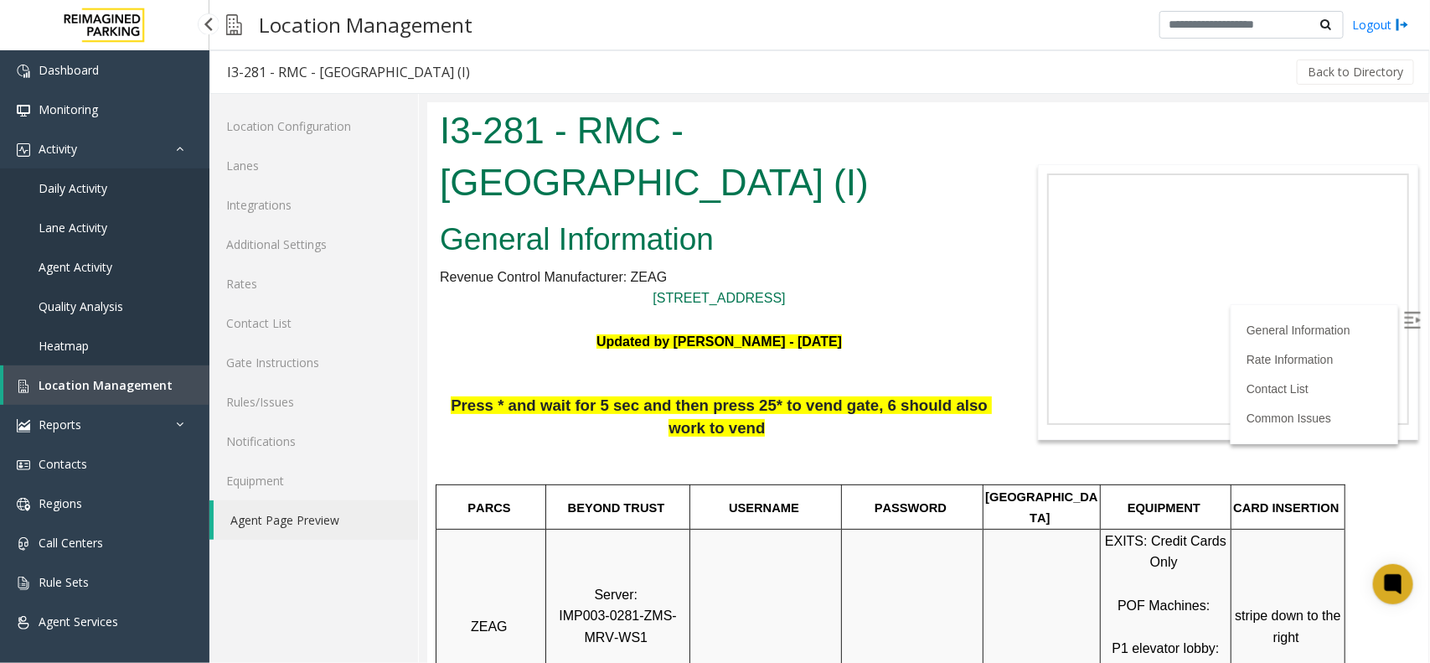
click at [92, 184] on span "Daily Activity" at bounding box center [73, 188] width 69 height 16
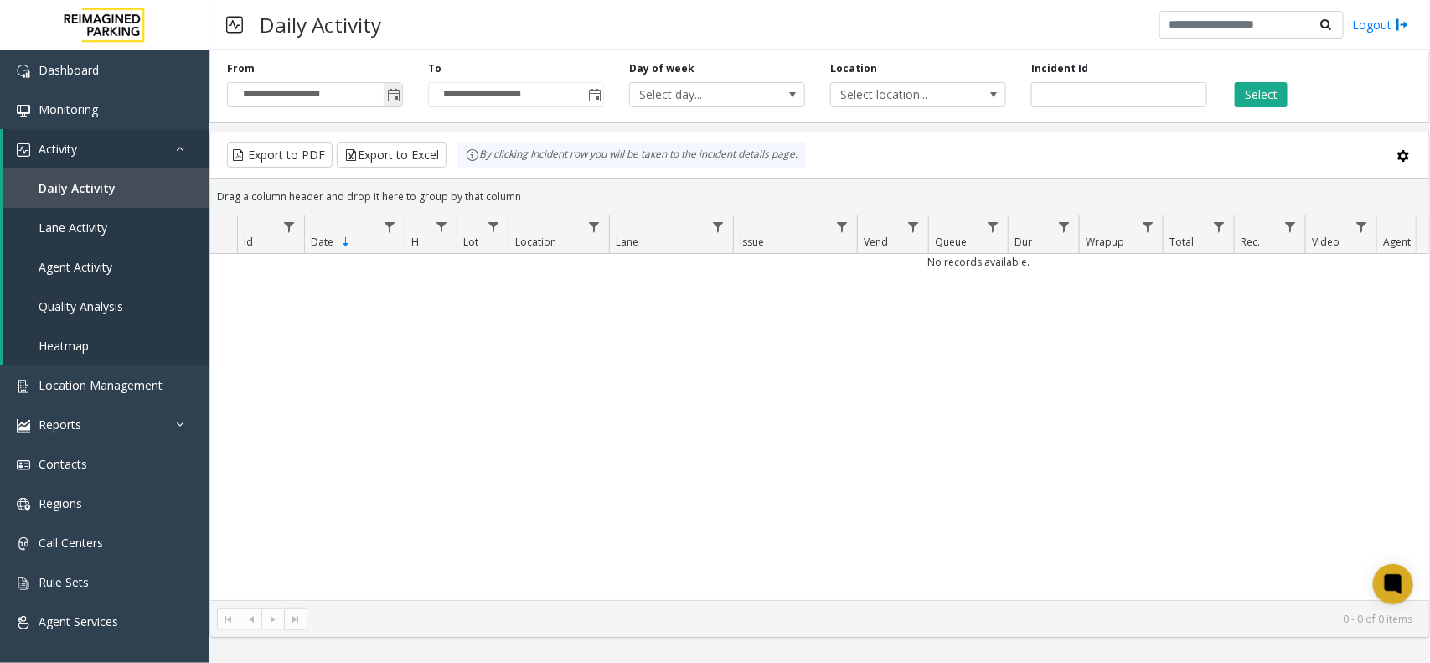
drag, startPoint x: 396, startPoint y: 90, endPoint x: 399, endPoint y: 105, distance: 15.3
click at [396, 90] on span "Toggle popup" at bounding box center [393, 95] width 13 height 13
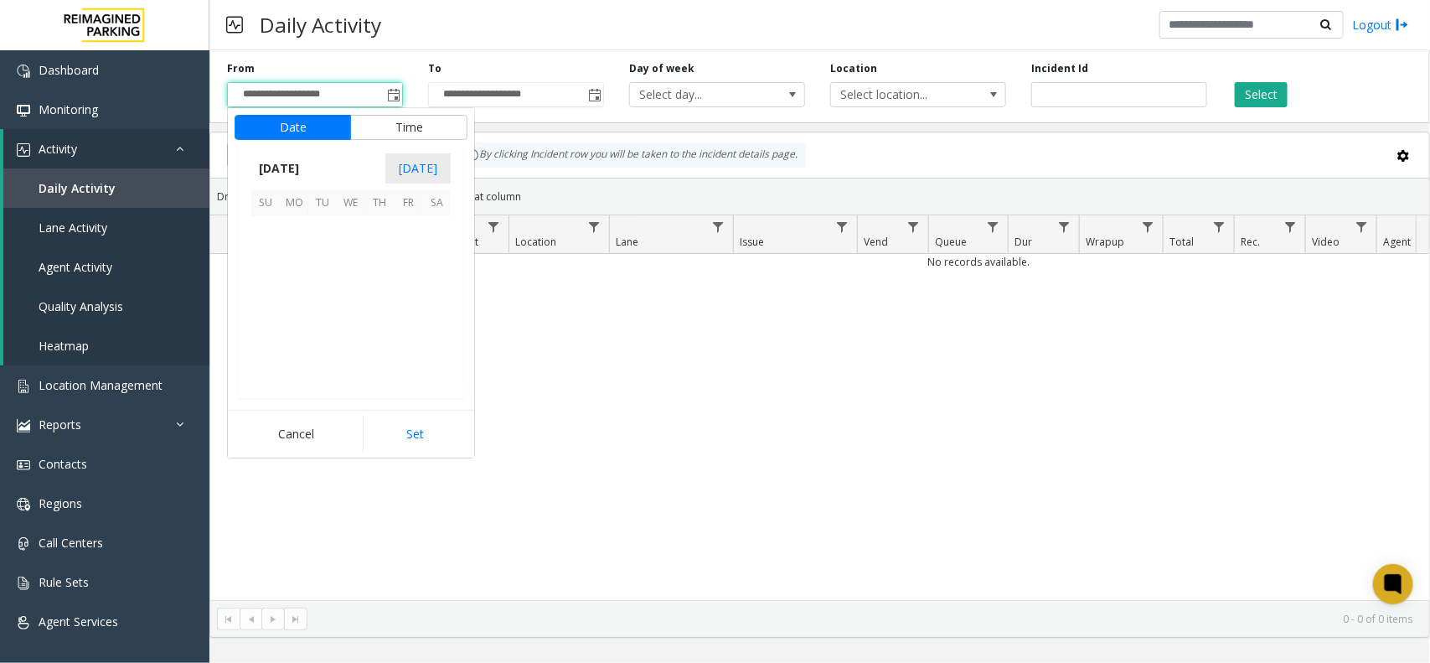
scroll to position [300692, 0]
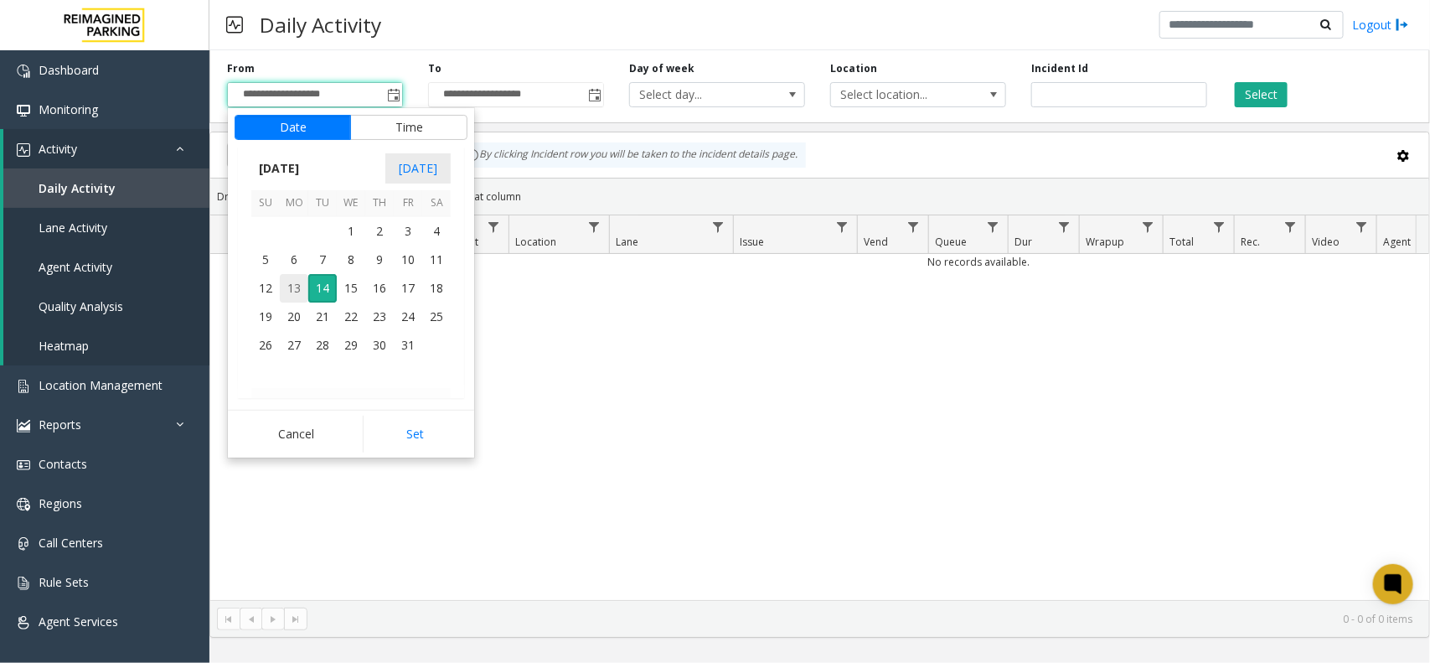
click at [300, 281] on span "13" at bounding box center [294, 288] width 28 height 28
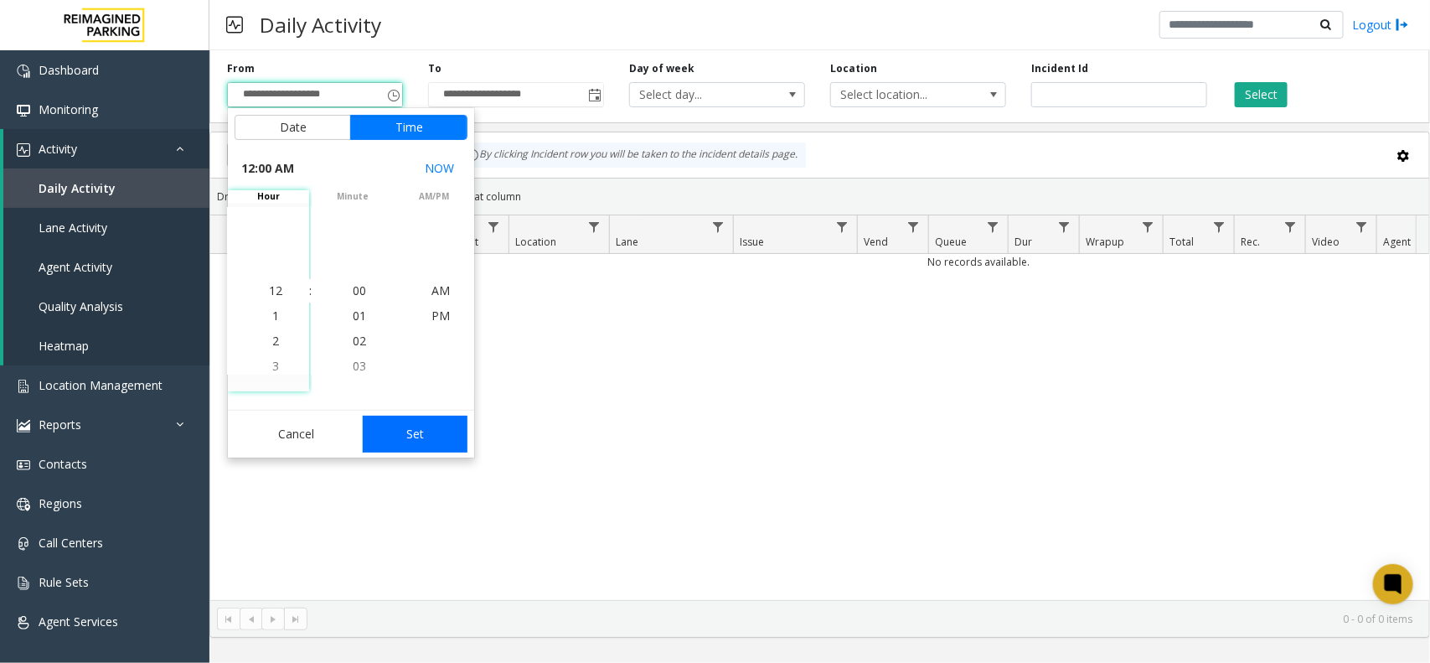
click at [399, 433] on button "Set" at bounding box center [416, 433] width 106 height 37
type input "**********"
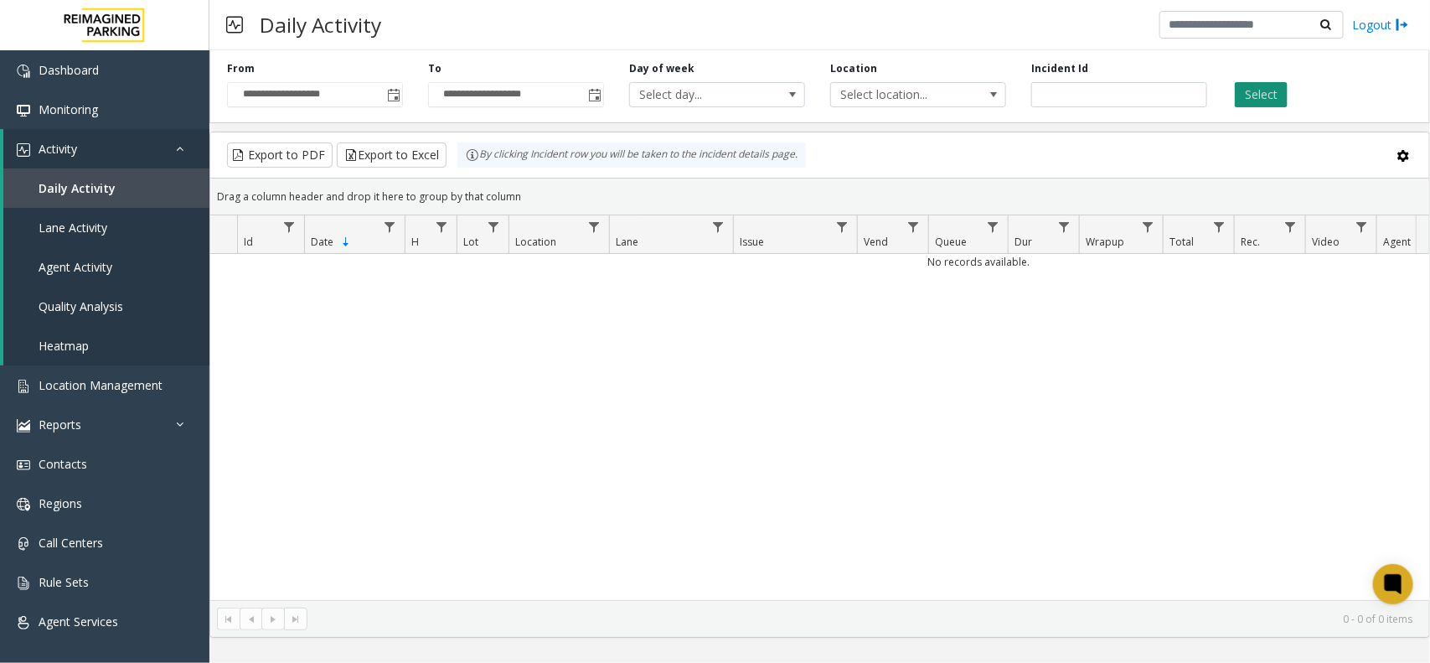
click at [1269, 93] on button "Select" at bounding box center [1261, 94] width 53 height 25
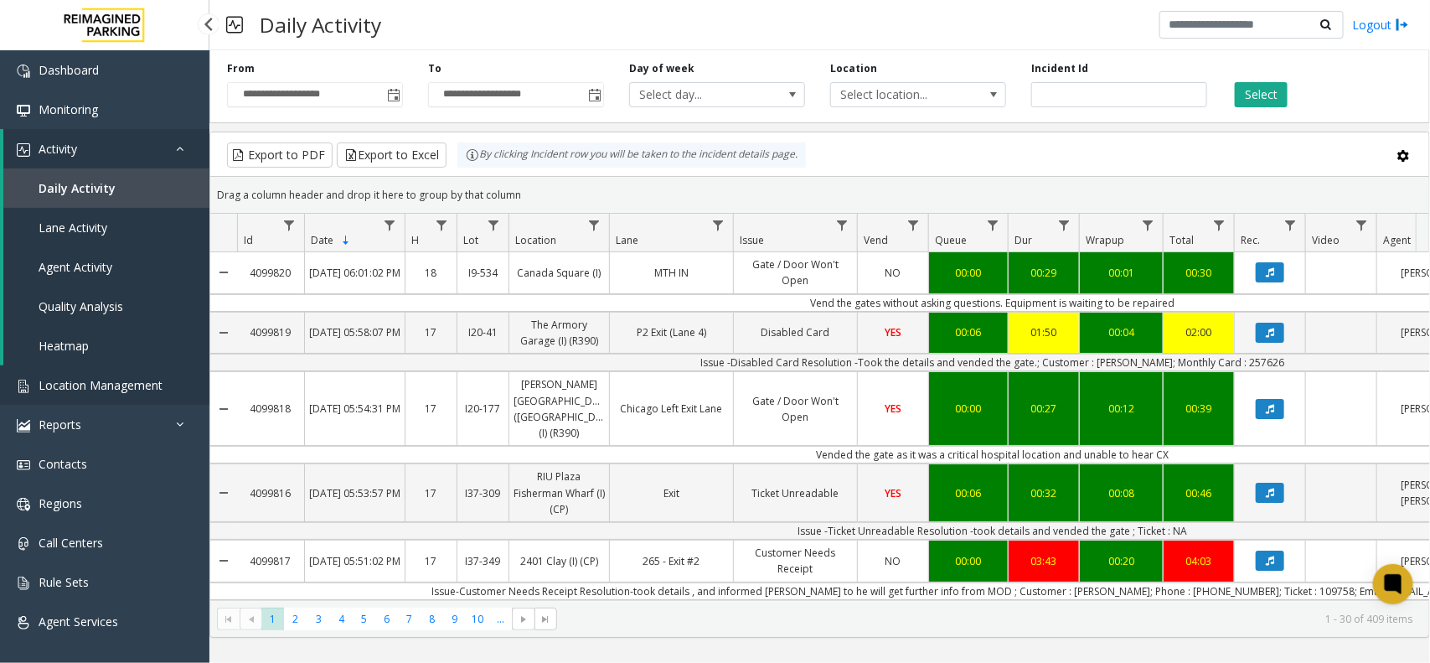
click at [122, 381] on span "Location Management" at bounding box center [101, 385] width 124 height 16
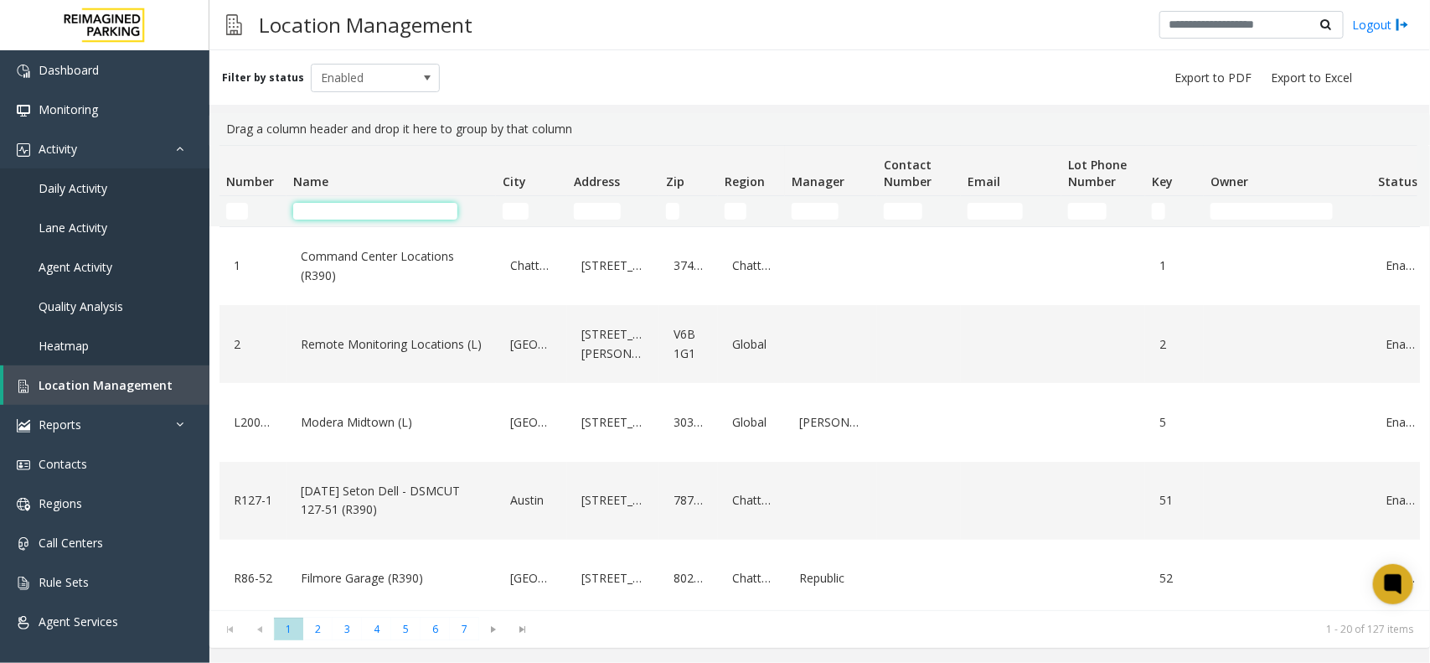
click at [335, 207] on input "Name Filter" at bounding box center [375, 211] width 164 height 17
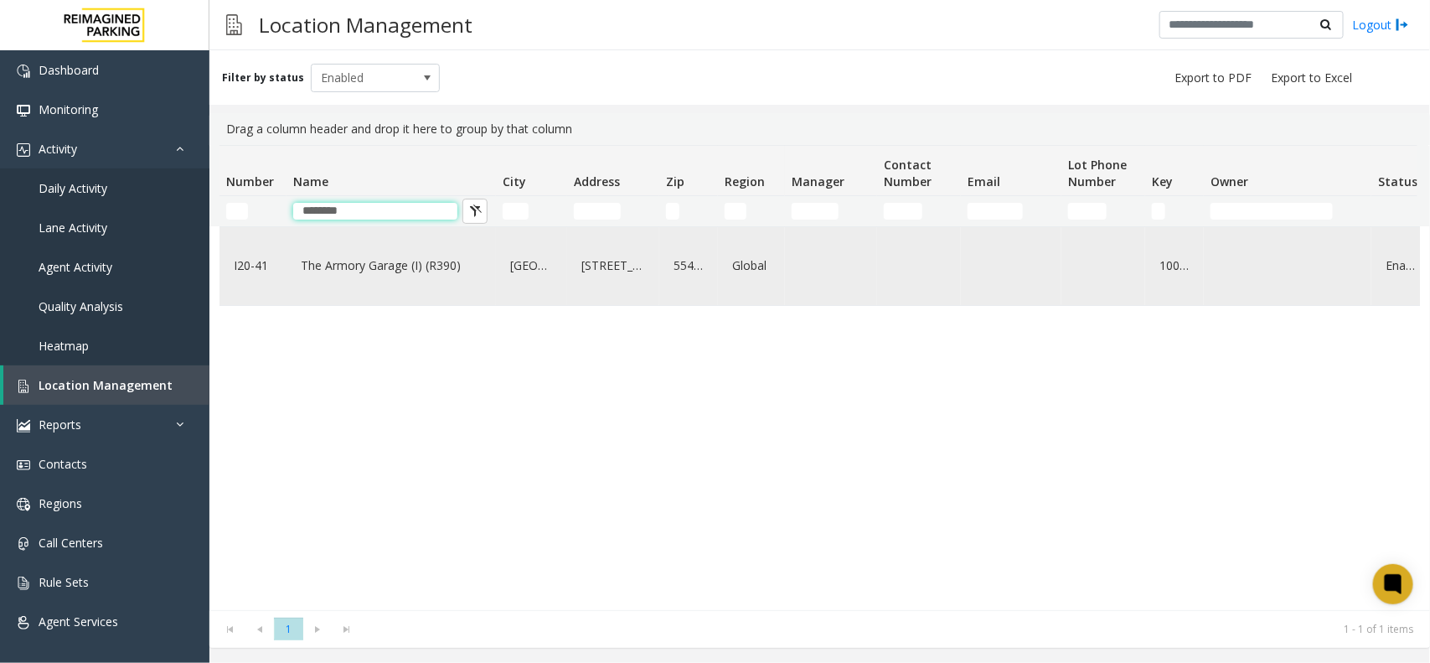
type input "********"
click at [353, 261] on link "The Armory Garage (I) (R390)" at bounding box center [391, 265] width 189 height 27
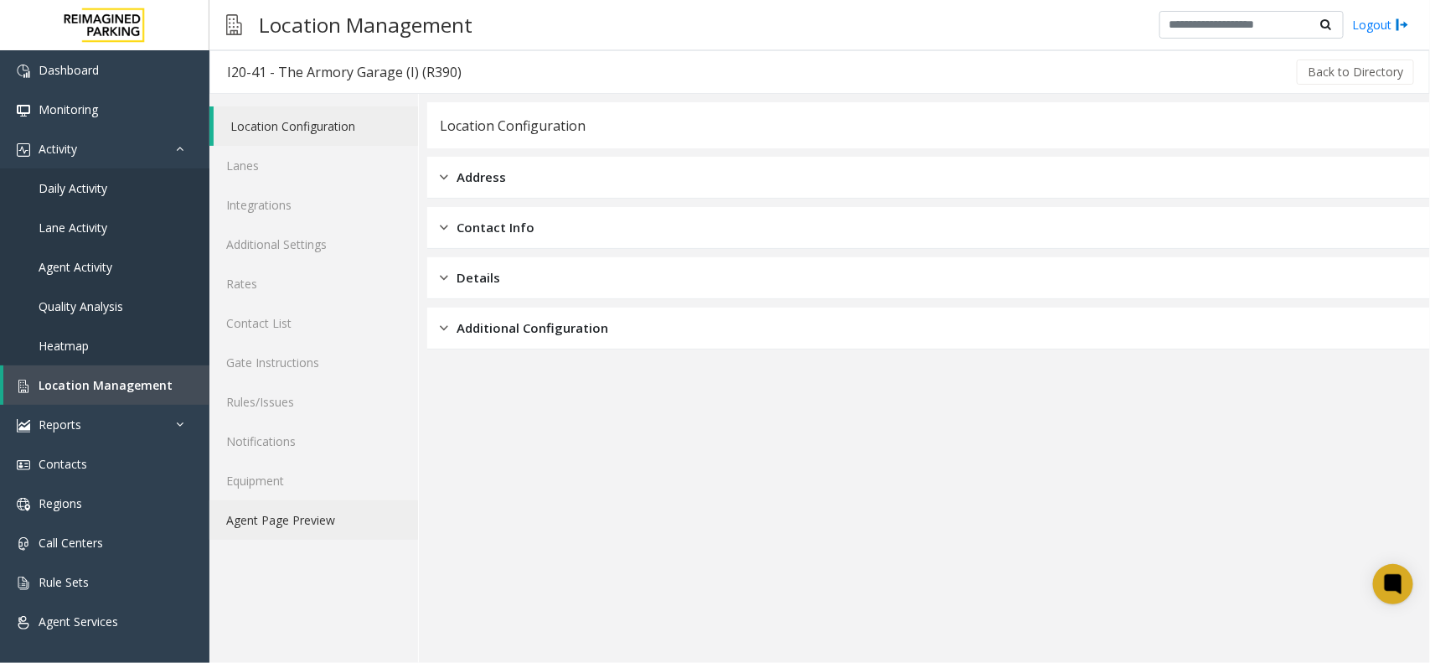
click at [296, 521] on link "Agent Page Preview" at bounding box center [313, 519] width 209 height 39
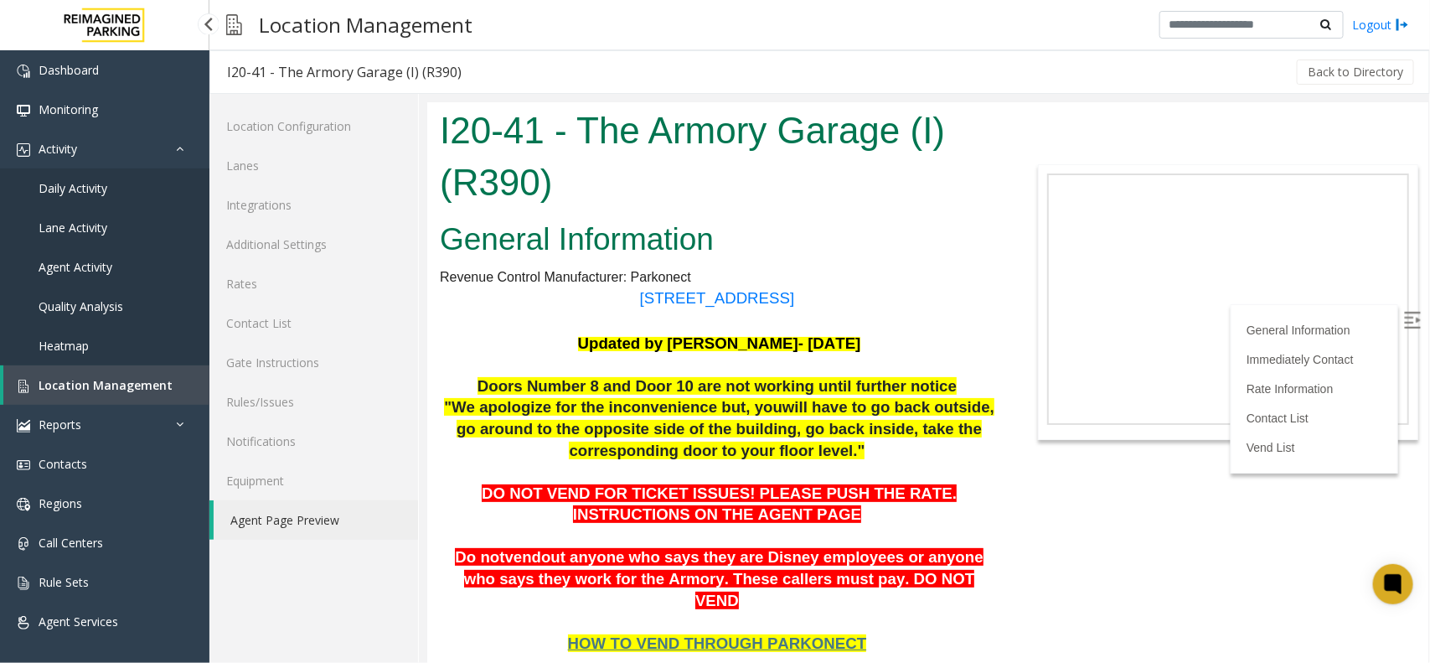
click at [95, 377] on span "Location Management" at bounding box center [106, 385] width 134 height 16
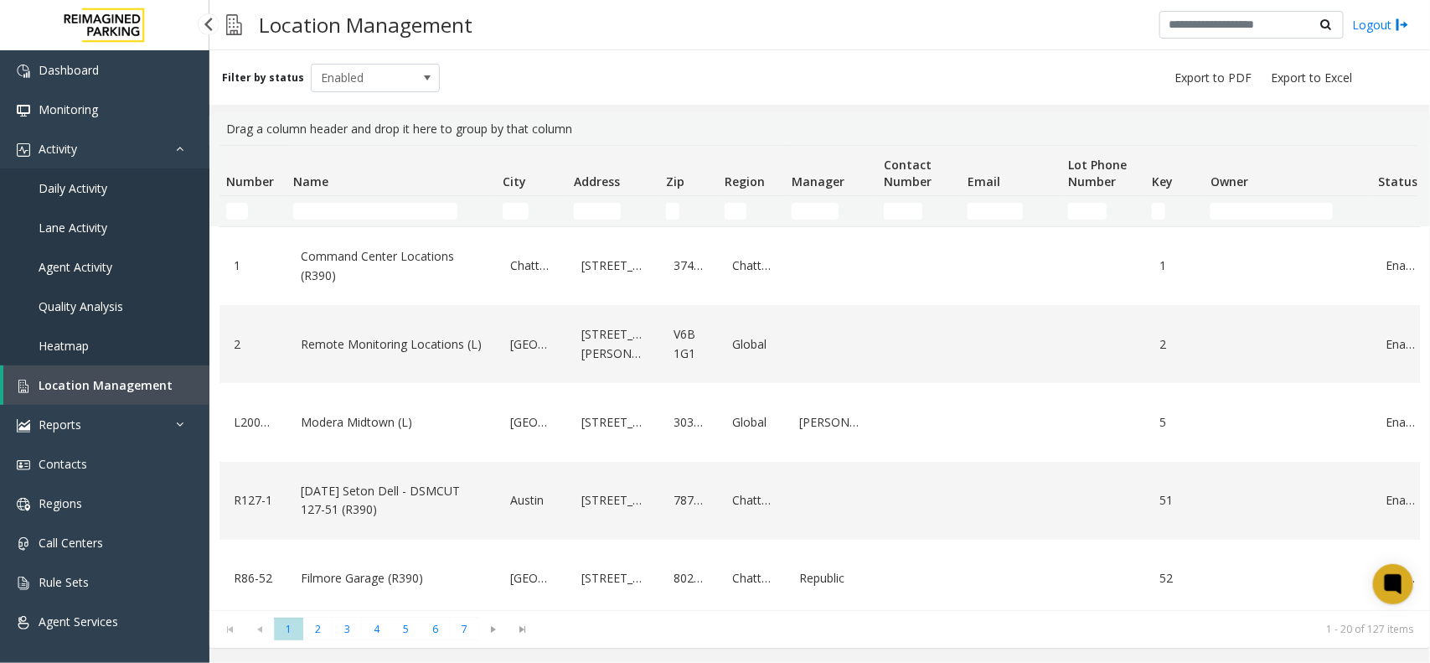
click at [96, 188] on span "Daily Activity" at bounding box center [73, 188] width 69 height 16
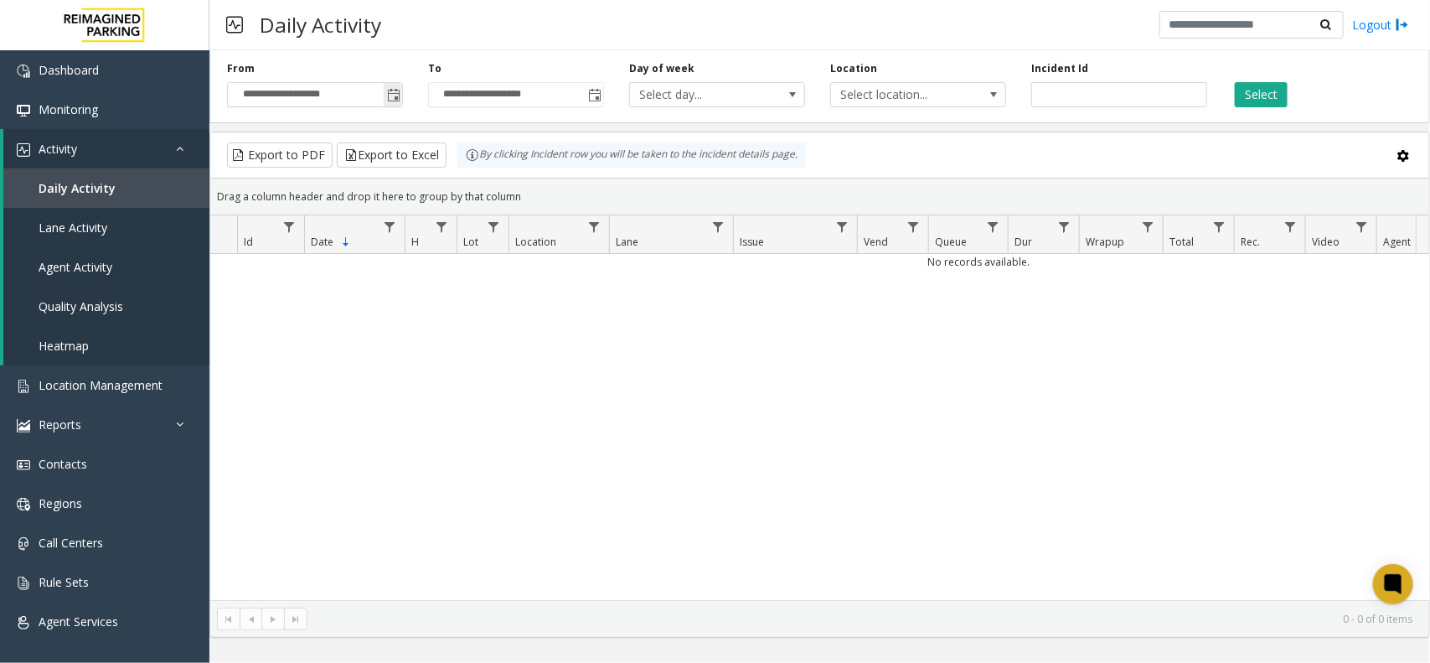
click at [390, 92] on span "Toggle popup" at bounding box center [393, 95] width 13 height 13
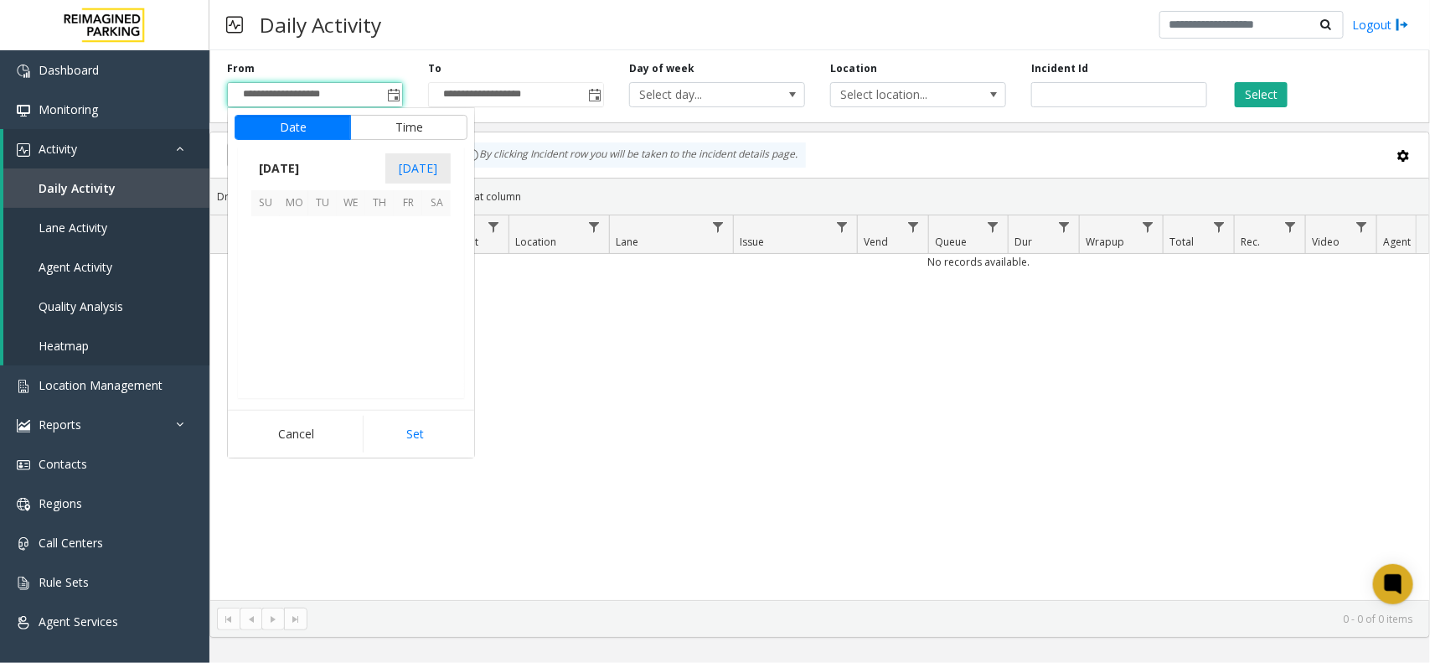
scroll to position [300692, 0]
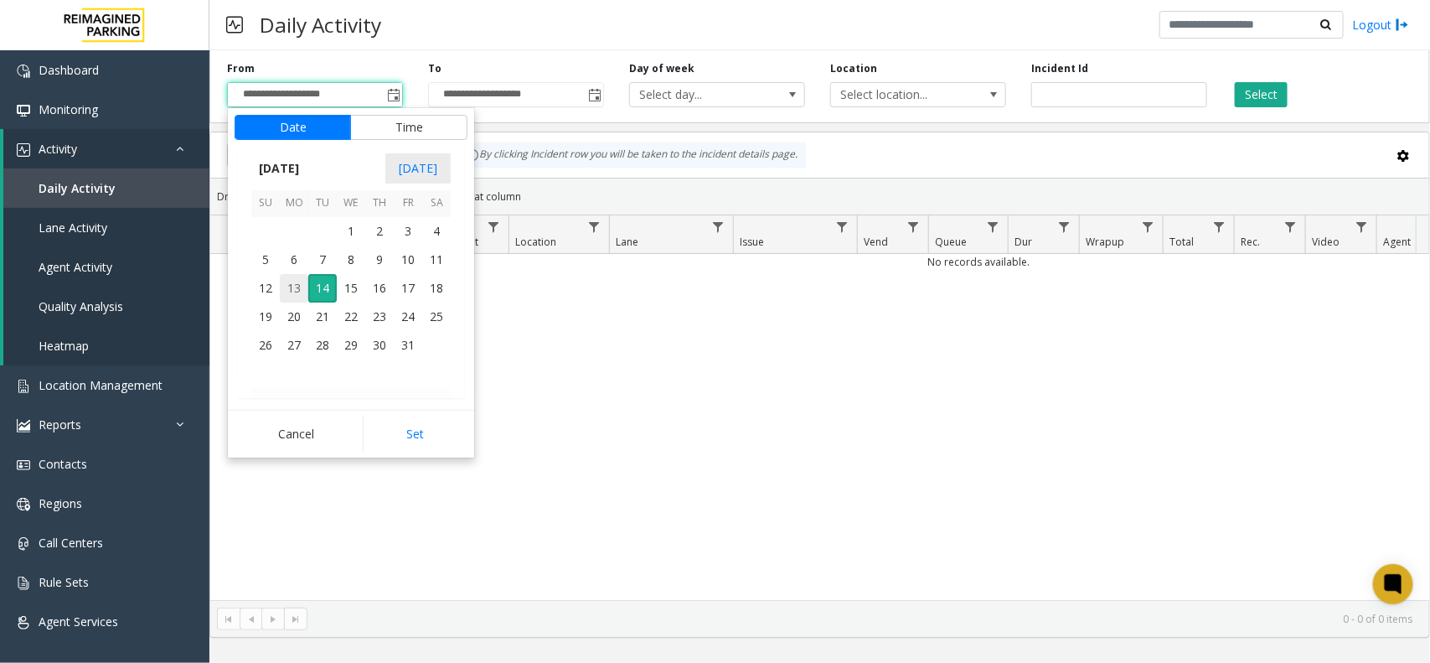
click at [298, 278] on span "13" at bounding box center [294, 288] width 28 height 28
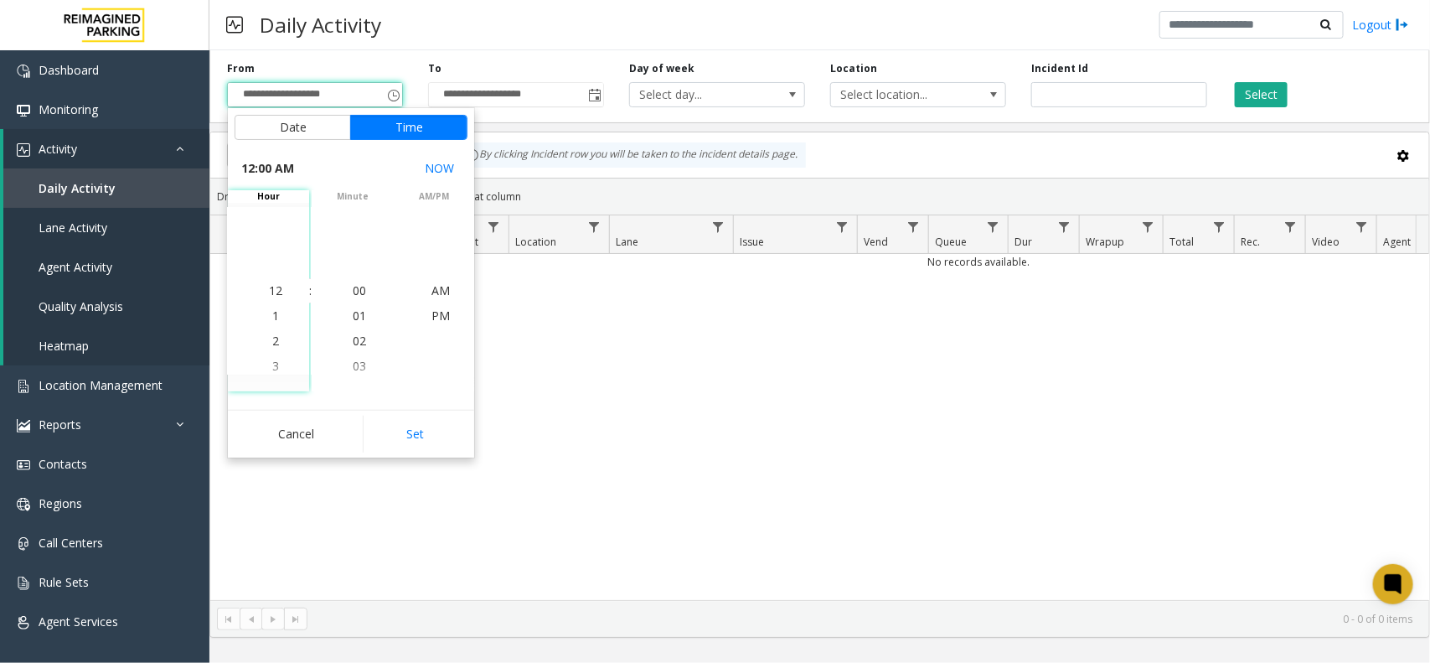
click at [399, 421] on button "Set" at bounding box center [416, 433] width 106 height 37
type input "**********"
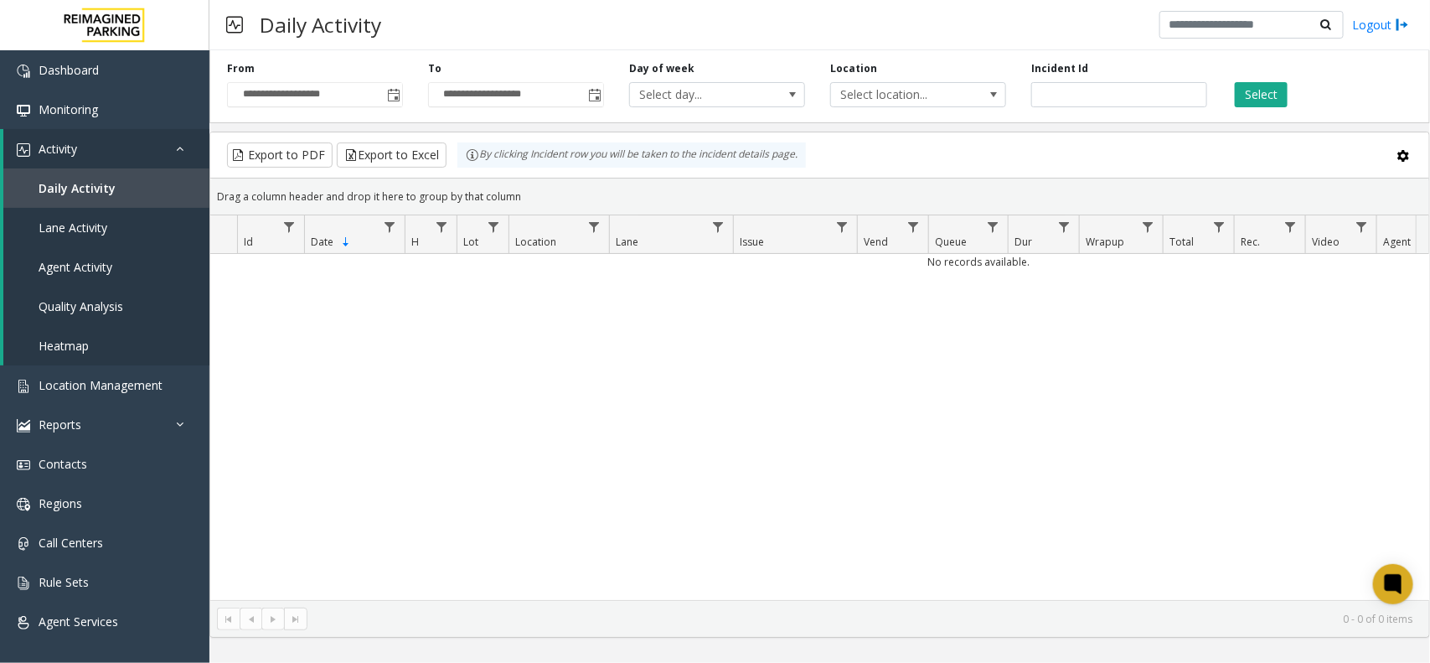
click at [1276, 78] on div "Select" at bounding box center [1320, 84] width 201 height 46
click at [1259, 102] on button "Select" at bounding box center [1261, 94] width 53 height 25
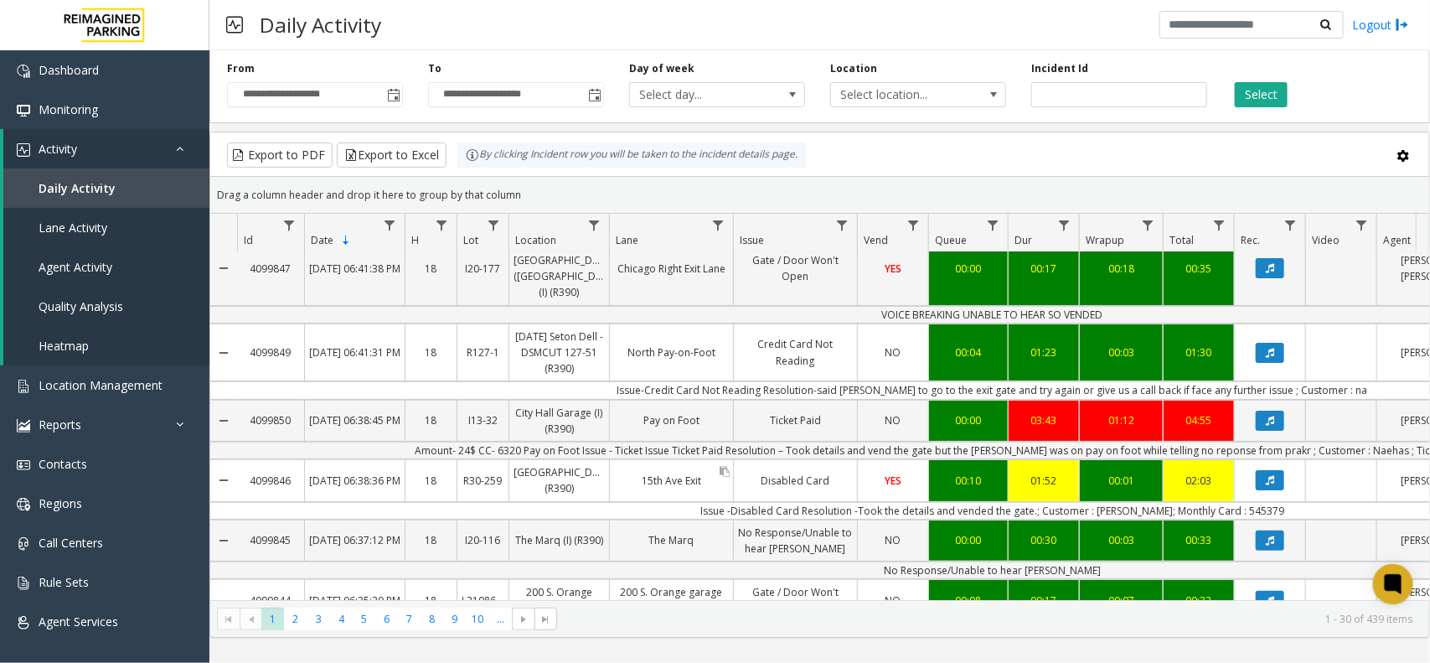
scroll to position [105, 0]
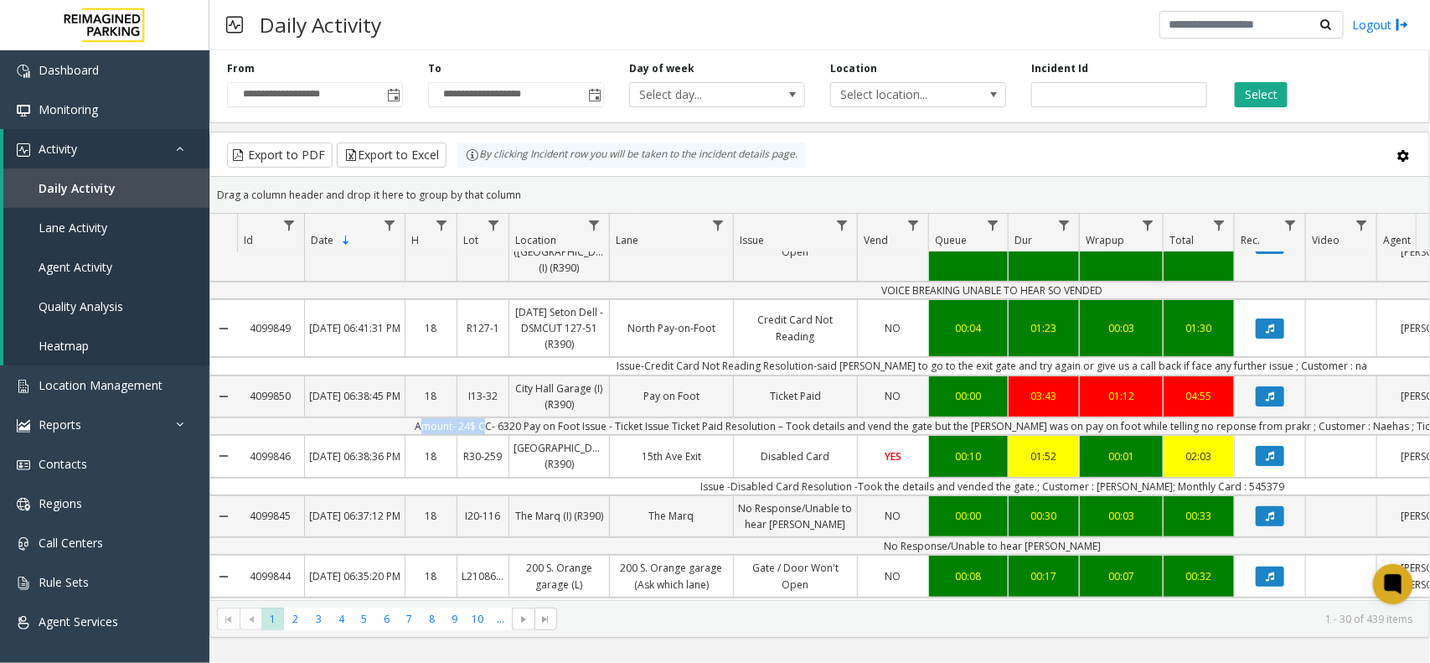
copy td "Amount- 24$"
drag, startPoint x: 436, startPoint y: 412, endPoint x: 508, endPoint y: 406, distance: 72.3
click at [508, 417] on td "Amount- 24$ CC- 6320 Pay on Foot Issue - Ticket Issue Ticket Paid Resolution – …" at bounding box center [992, 426] width 1510 height 18
copy td "CC- 6320"
drag, startPoint x: 549, startPoint y: 411, endPoint x: 508, endPoint y: 412, distance: 41.1
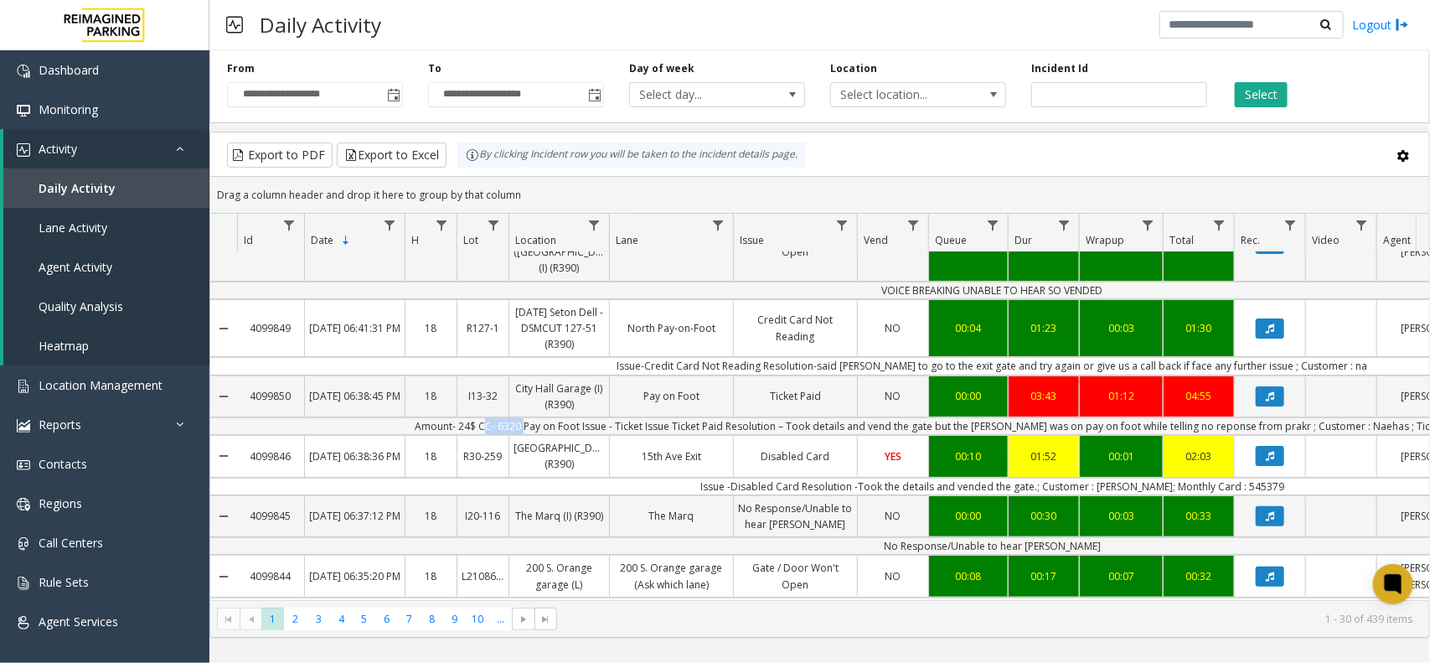
click at [508, 417] on td "Amount- 24$ CC- 6320 Pay on Foot Issue - Ticket Issue Ticket Paid Resolution – …" at bounding box center [992, 426] width 1510 height 18
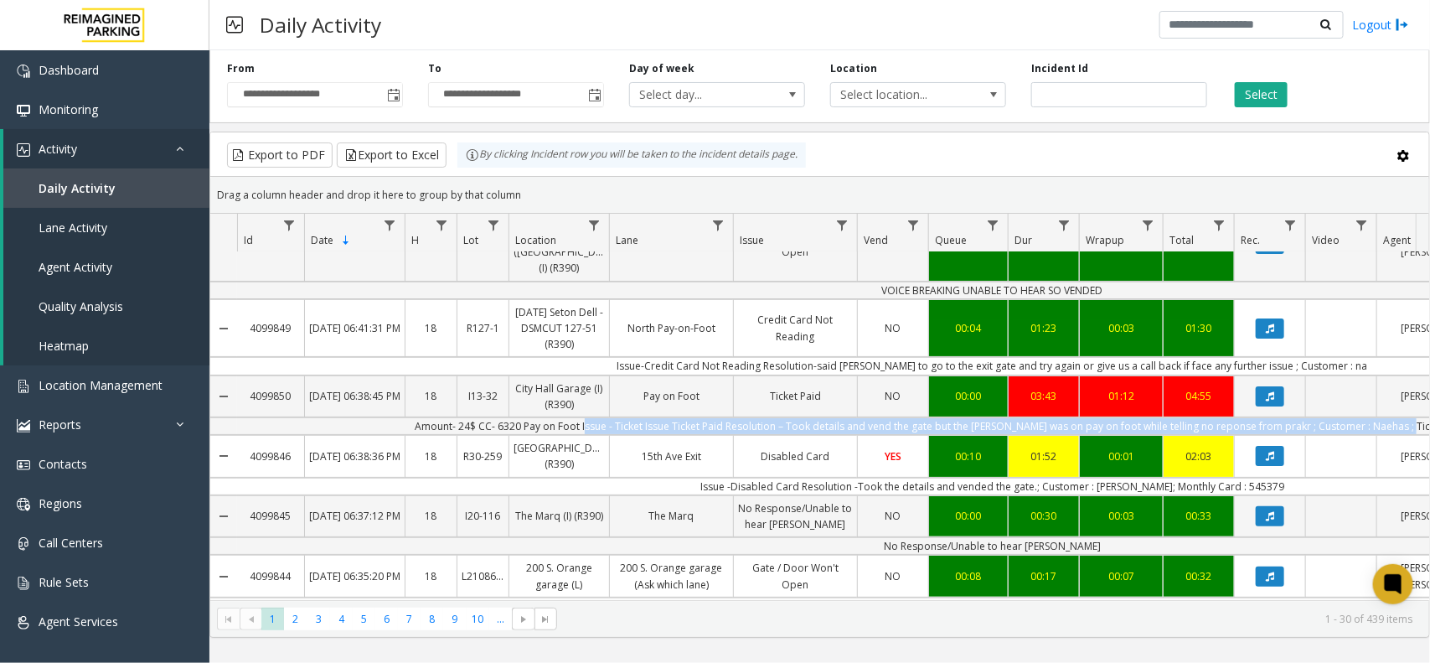
scroll to position [0, 331]
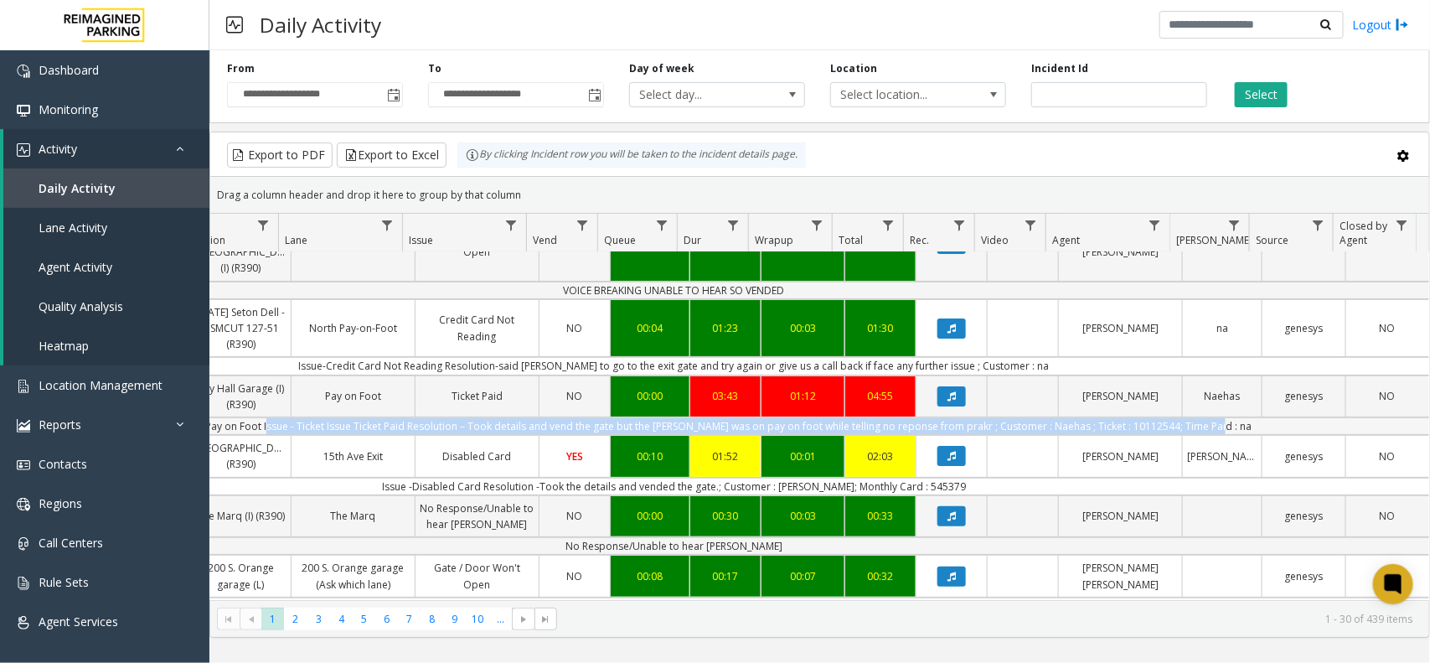
copy td "Issue - Ticket Issue Ticket Paid Resolution – Took details and vend the gate bu…"
drag, startPoint x: 608, startPoint y: 416, endPoint x: 1252, endPoint y: 416, distance: 644.1
click at [1252, 417] on td "Amount- 24$ CC- 6320 Pay on Foot Issue - Ticket Issue Ticket Paid Resolution – …" at bounding box center [674, 426] width 1510 height 18
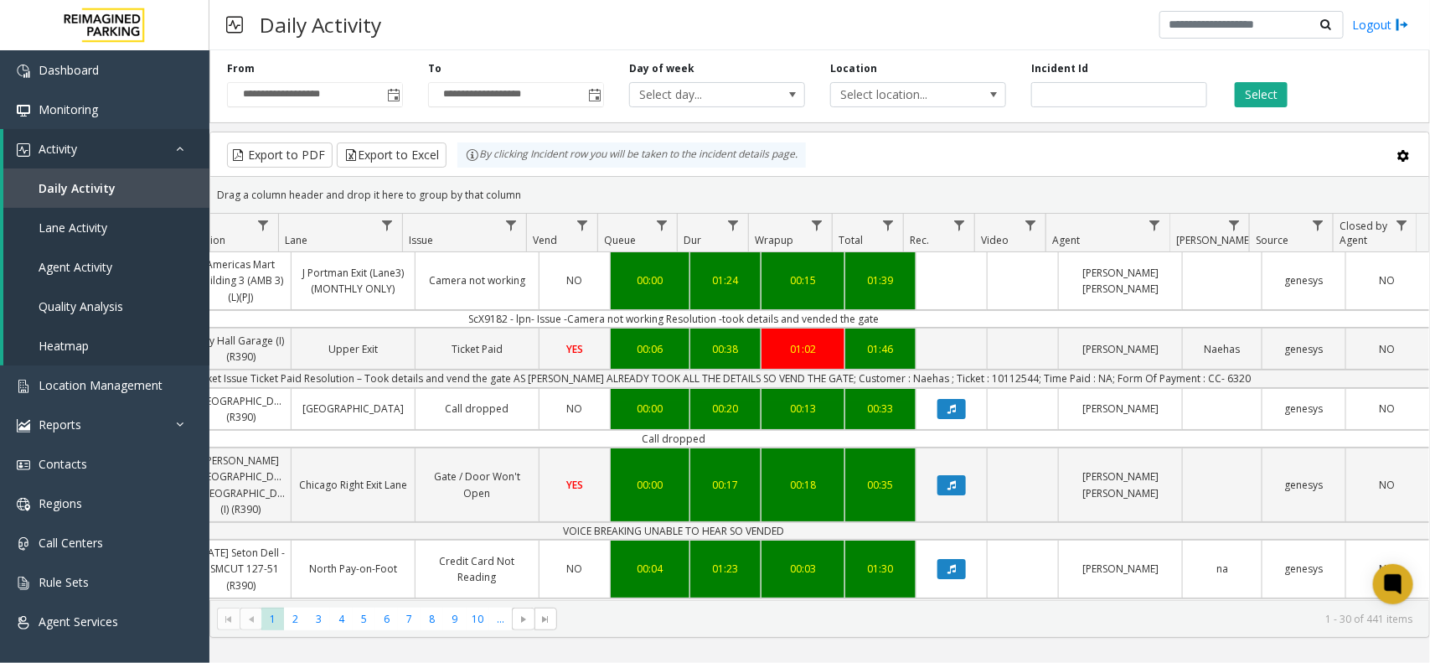
scroll to position [0, 0]
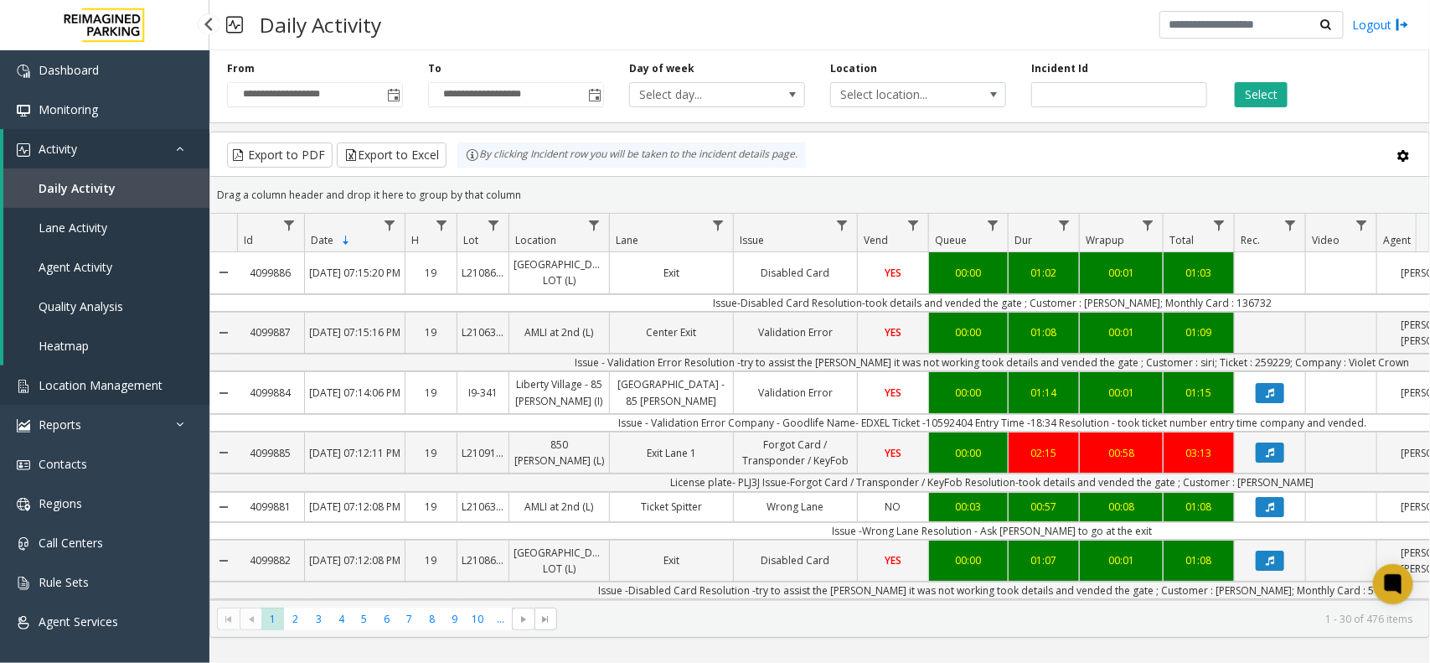
click at [101, 383] on span "Location Management" at bounding box center [101, 385] width 124 height 16
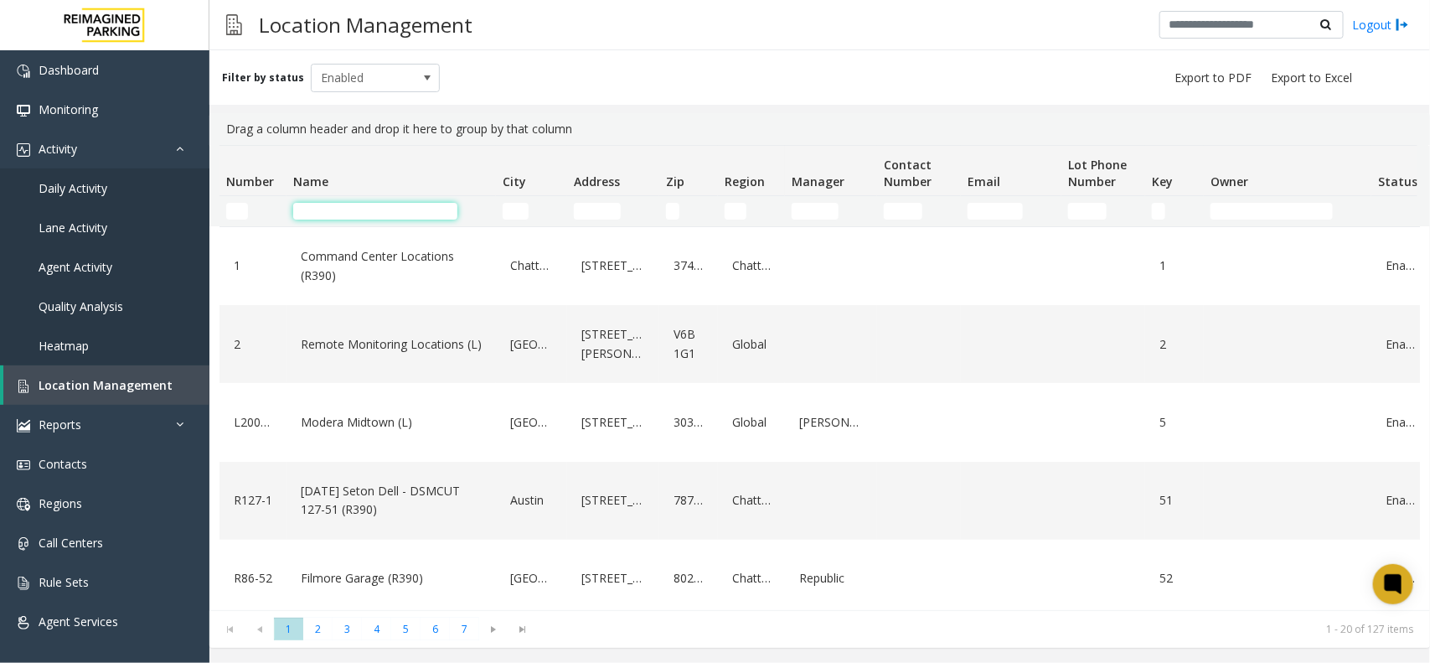
click at [335, 203] on input "Name Filter" at bounding box center [375, 211] width 164 height 17
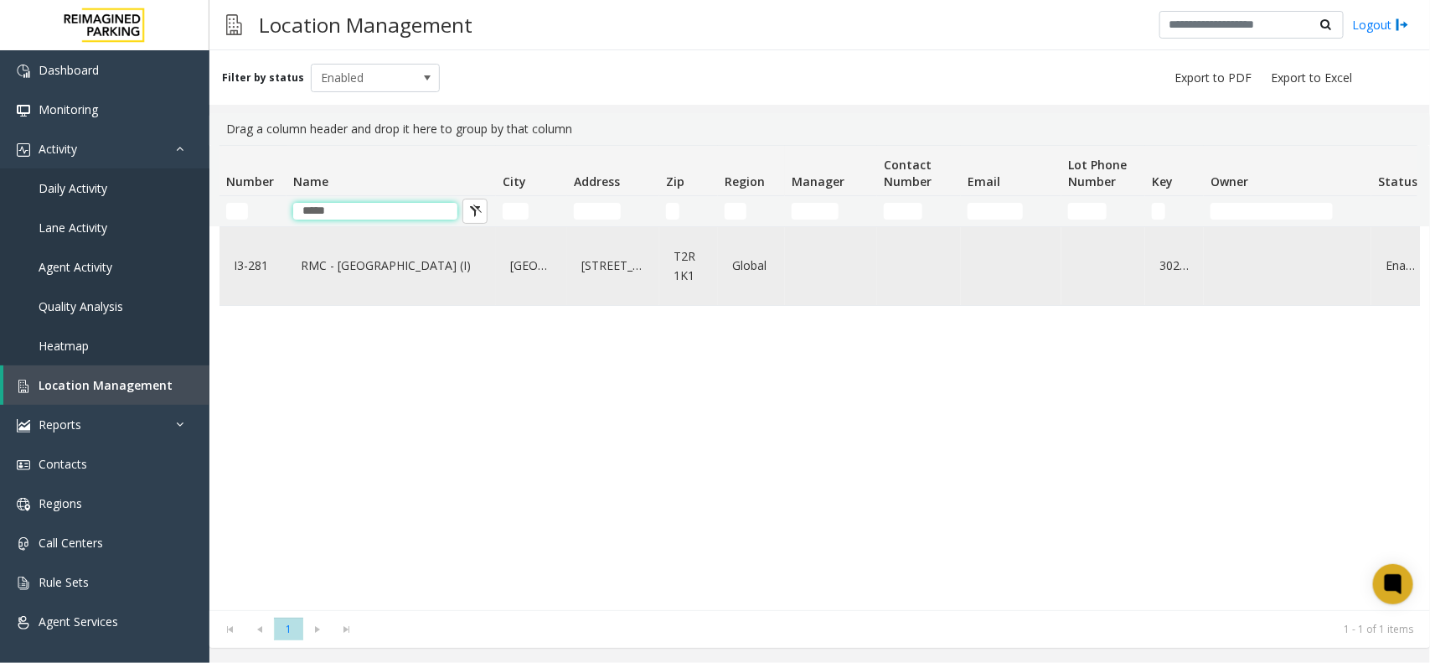
type input "*****"
click at [455, 286] on div "RMC - [GEOGRAPHIC_DATA] (I)" at bounding box center [391, 266] width 189 height 64
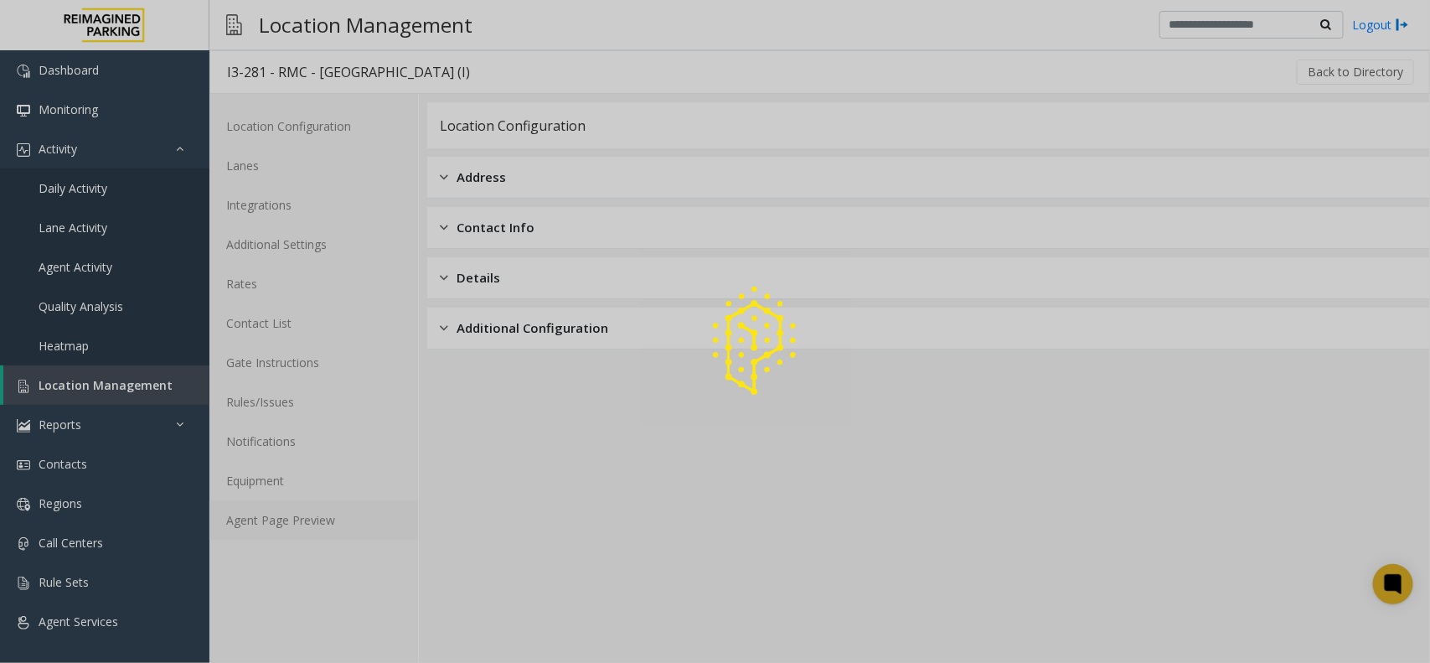
click at [331, 511] on link "Agent Page Preview" at bounding box center [313, 519] width 209 height 39
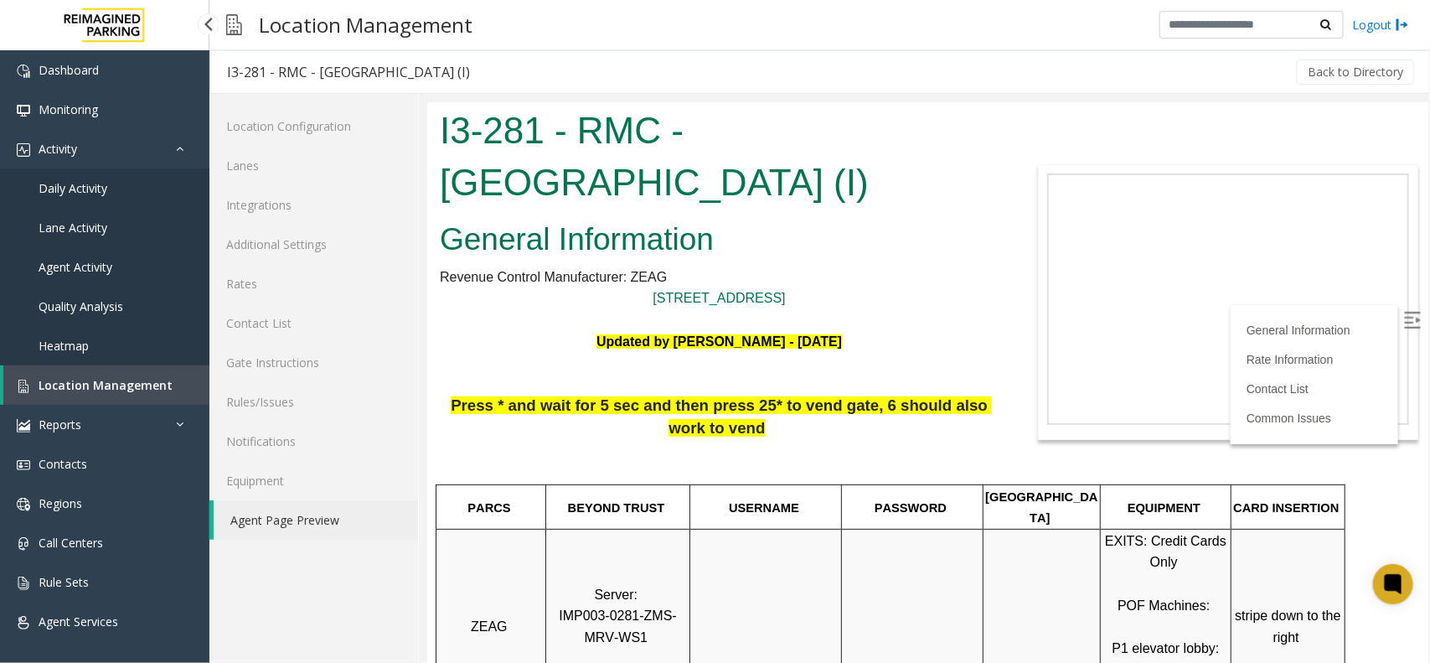
click at [51, 188] on span "Daily Activity" at bounding box center [73, 188] width 69 height 16
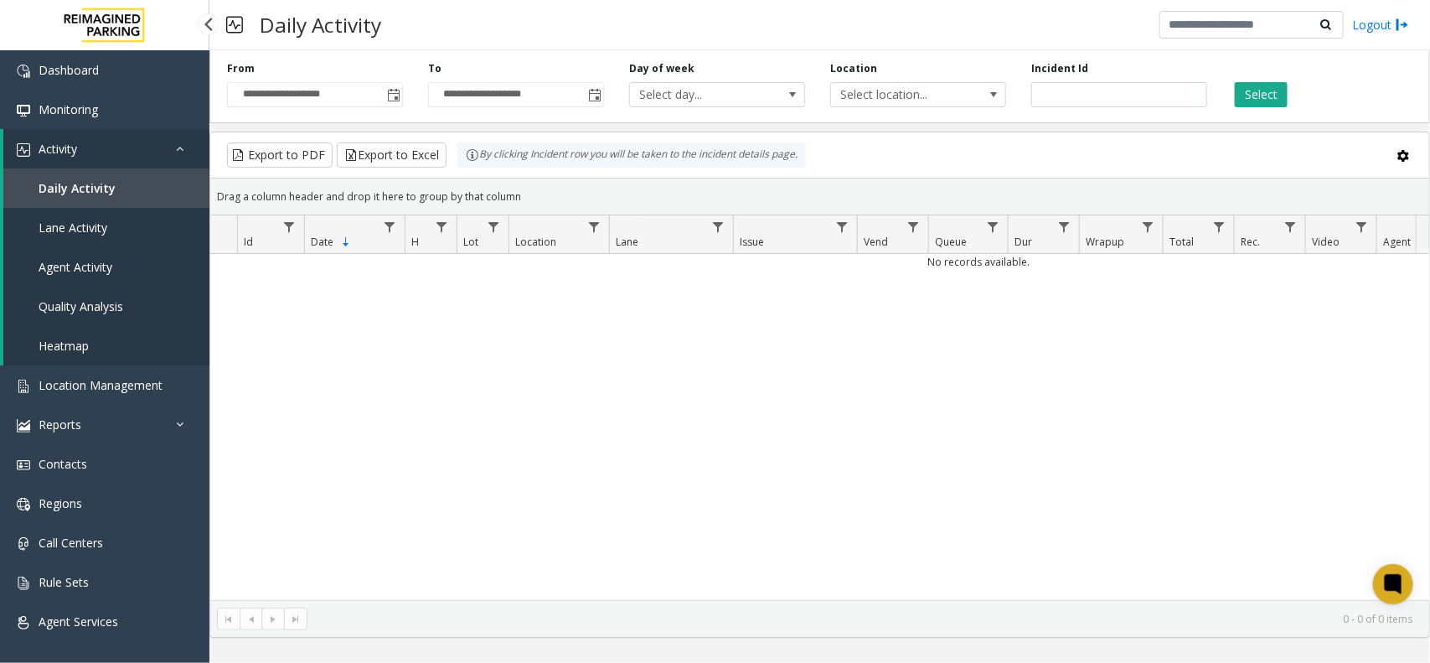
click at [135, 183] on link "Daily Activity" at bounding box center [106, 187] width 206 height 39
